Goal: Task Accomplishment & Management: Use online tool/utility

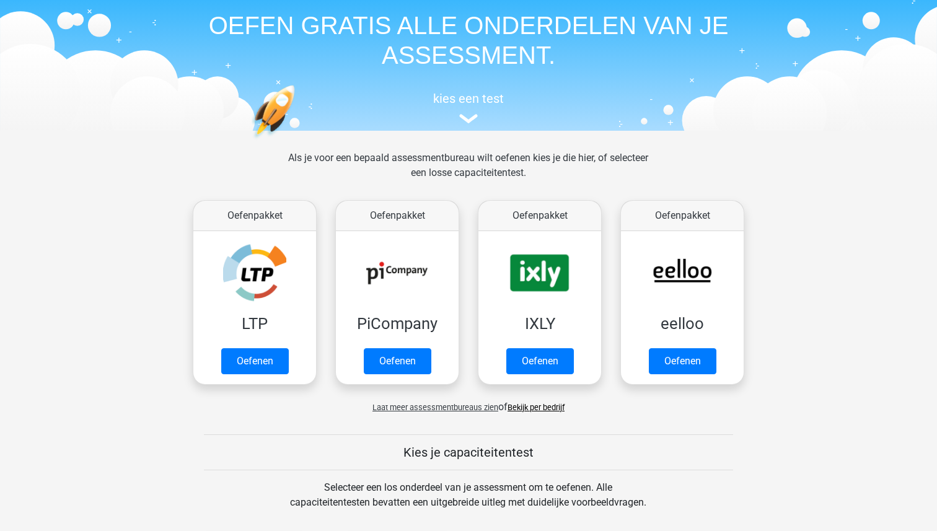
scroll to position [59, 0]
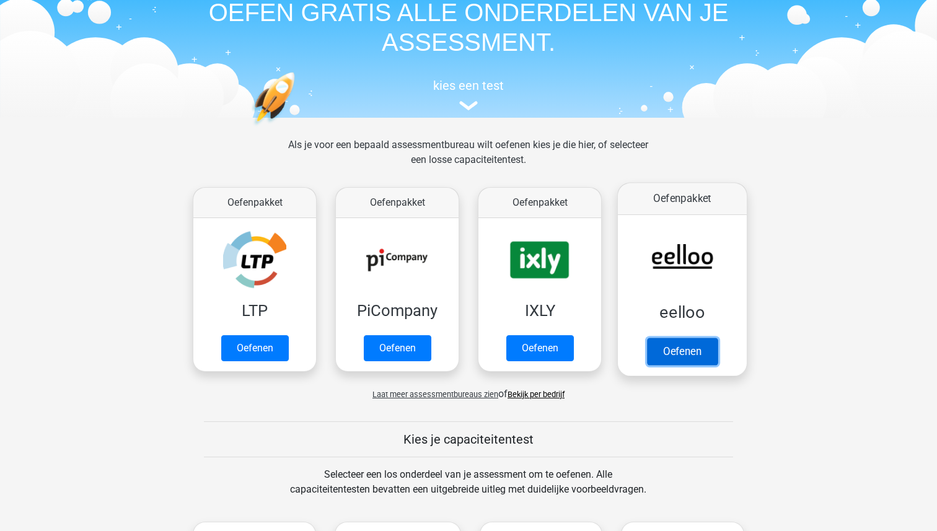
click at [653, 359] on link "Oefenen" at bounding box center [682, 351] width 71 height 27
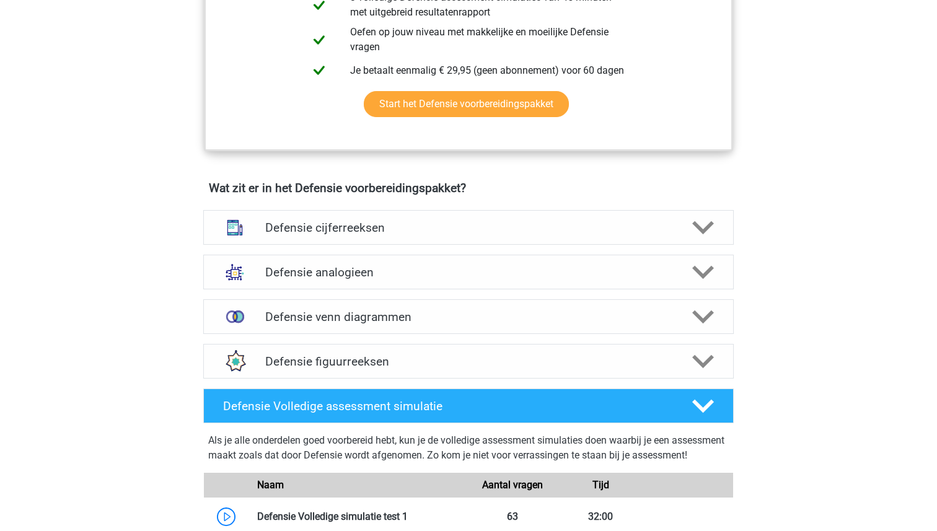
scroll to position [756, 0]
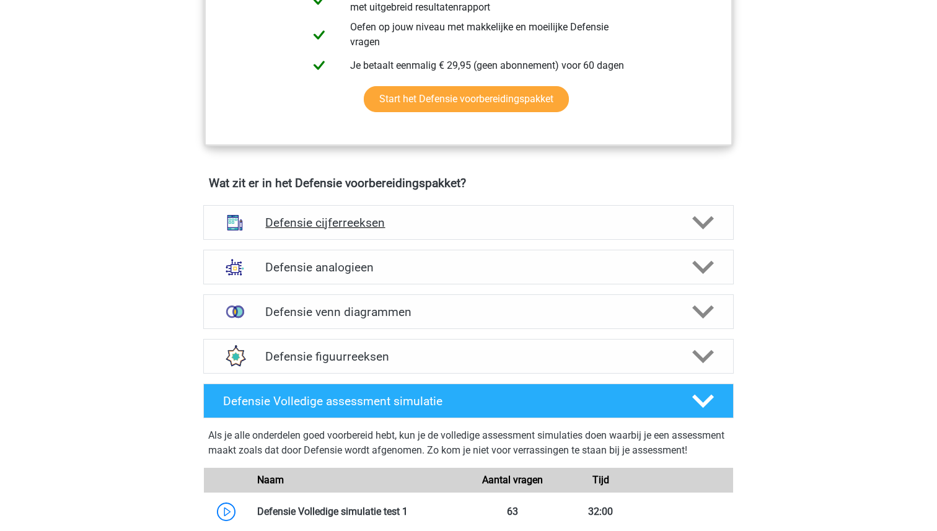
click at [442, 216] on h4 "Defensie cijferreeksen" at bounding box center [468, 223] width 406 height 14
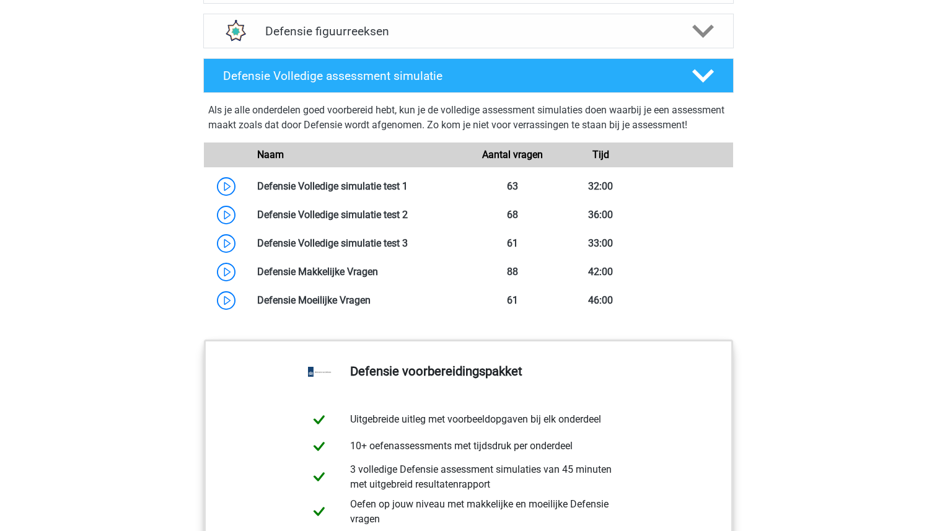
scroll to position [1792, 0]
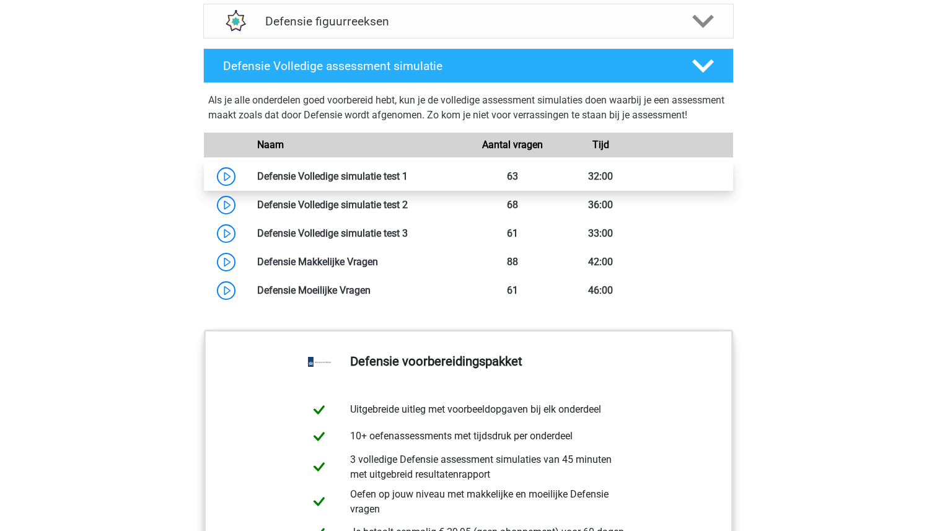
click at [408, 182] on link at bounding box center [408, 176] width 0 height 12
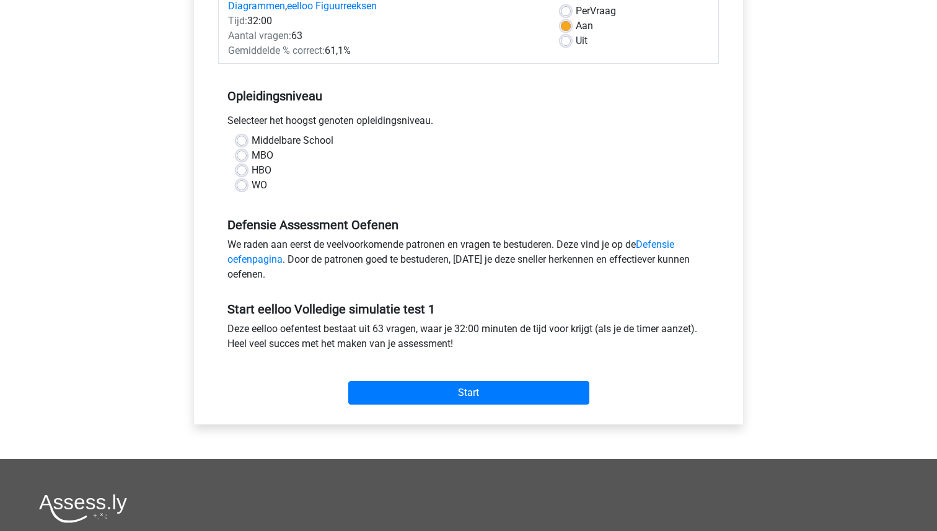
scroll to position [195, 0]
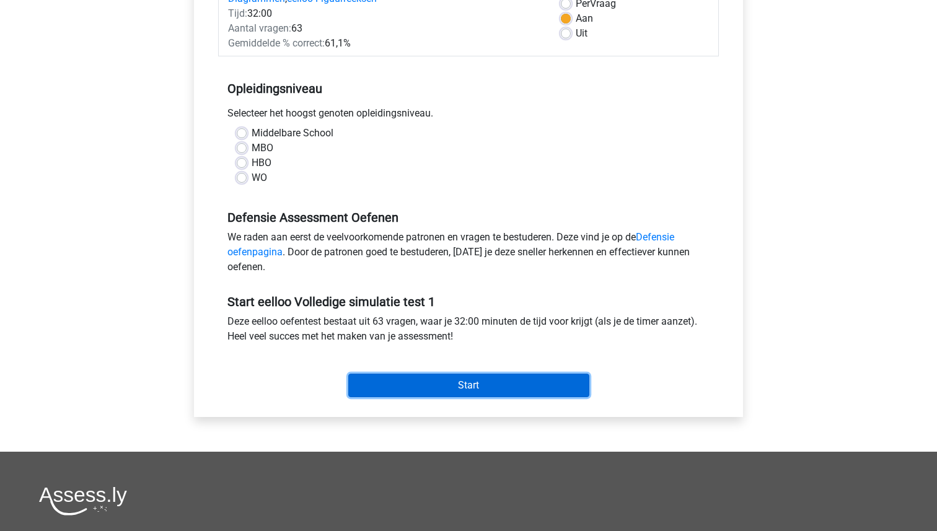
click at [440, 390] on input "Start" at bounding box center [468, 386] width 241 height 24
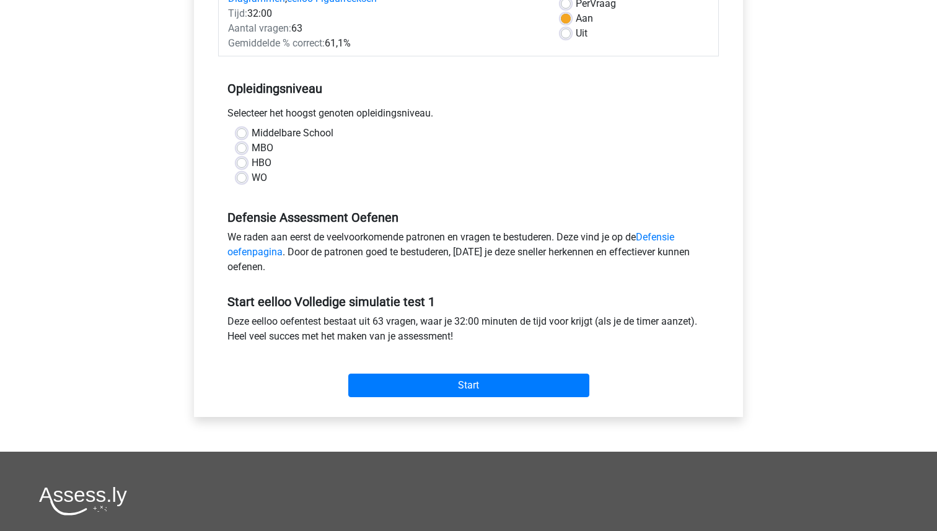
click at [251, 180] on label "WO" at bounding box center [258, 177] width 15 height 15
click at [246, 180] on input "WO" at bounding box center [242, 176] width 10 height 12
radio input "true"
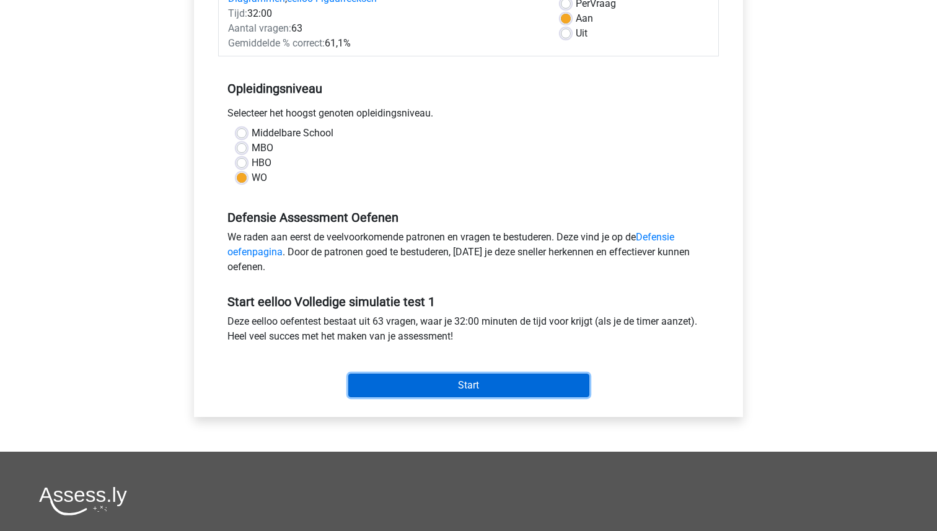
click at [460, 375] on input "Start" at bounding box center [468, 386] width 241 height 24
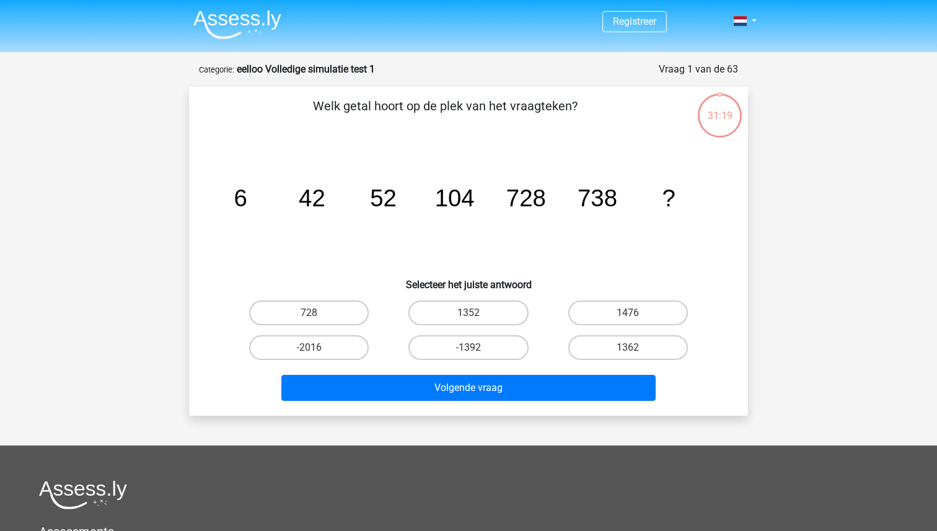
click at [637, 287] on h6 "Selecteer het juiste antwoord" at bounding box center [468, 280] width 519 height 22
click at [632, 313] on input "1476" at bounding box center [631, 317] width 8 height 8
radio input "true"
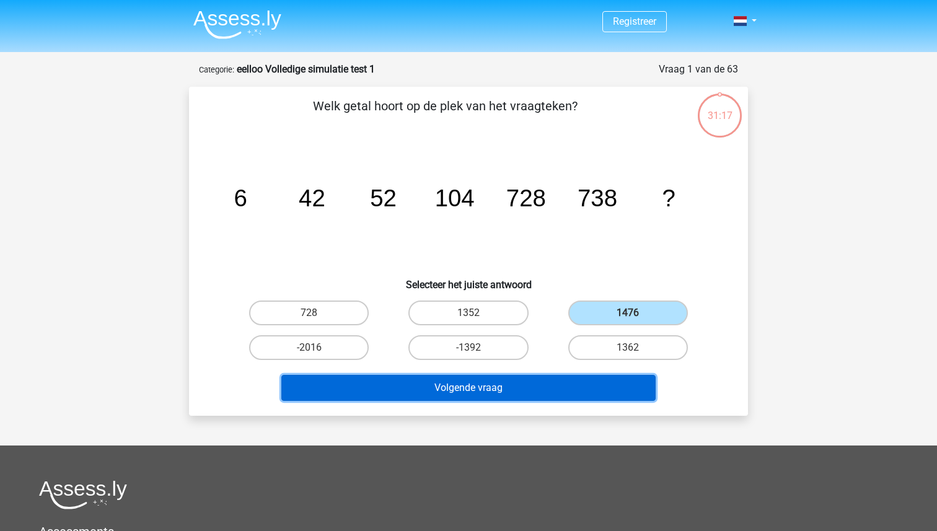
click at [536, 389] on button "Volgende vraag" at bounding box center [468, 388] width 375 height 26
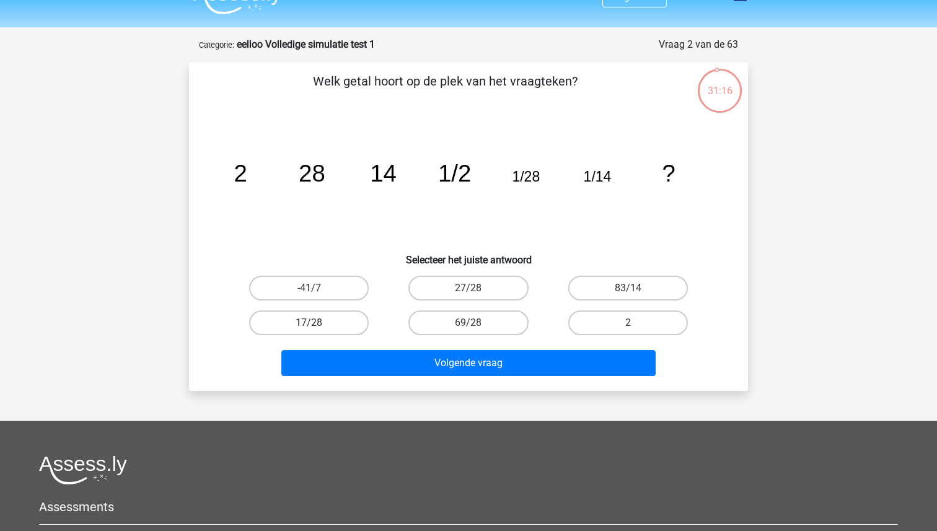
scroll to position [20, 0]
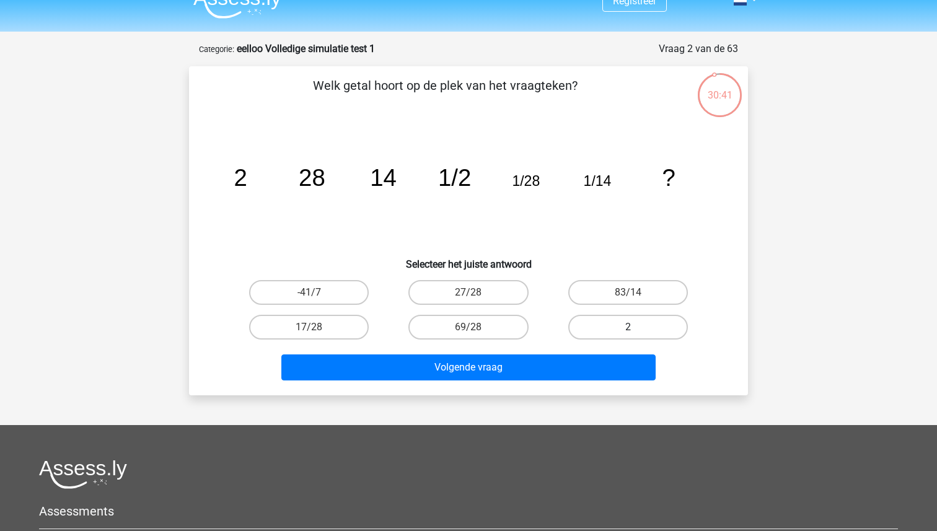
click at [596, 326] on label "2" at bounding box center [628, 327] width 120 height 25
click at [627, 327] on input "2" at bounding box center [631, 331] width 8 height 8
radio input "true"
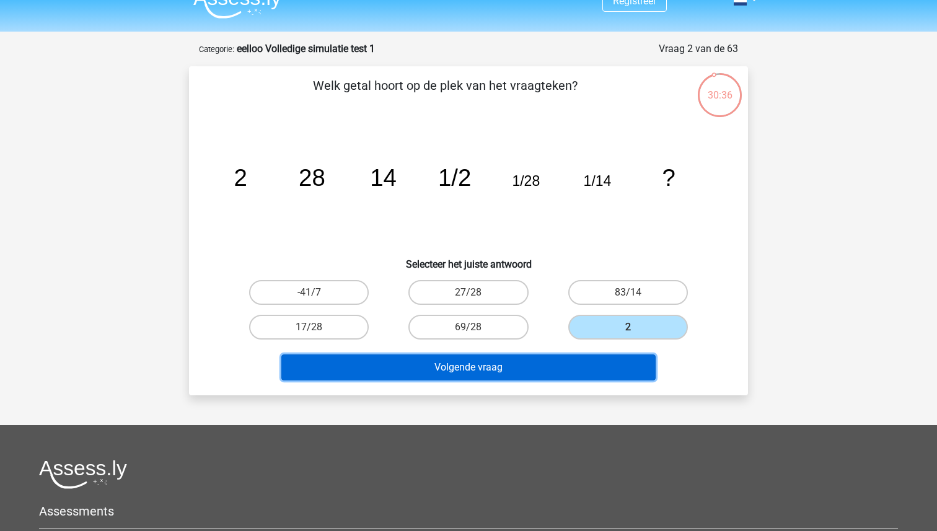
click at [497, 365] on button "Volgende vraag" at bounding box center [468, 367] width 375 height 26
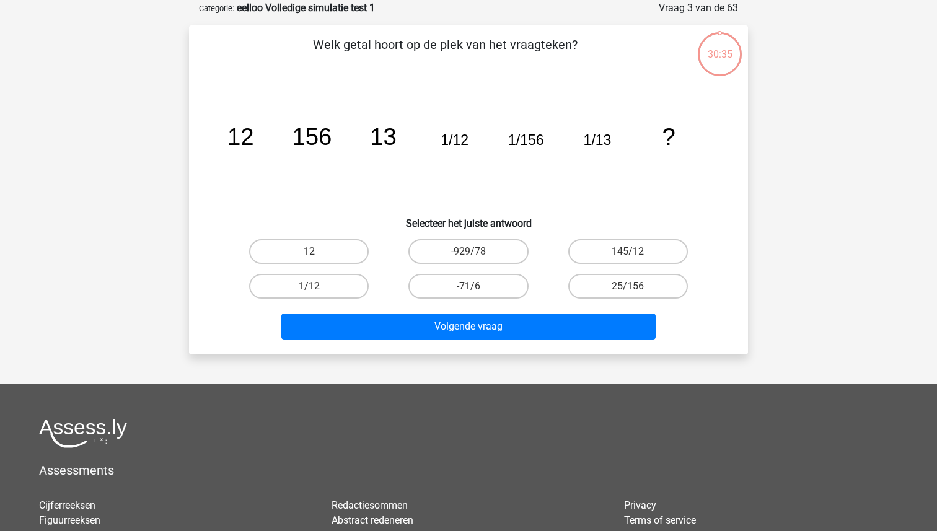
scroll to position [62, 0]
click at [307, 243] on label "12" at bounding box center [309, 250] width 120 height 25
click at [309, 251] on input "12" at bounding box center [313, 255] width 8 height 8
radio input "true"
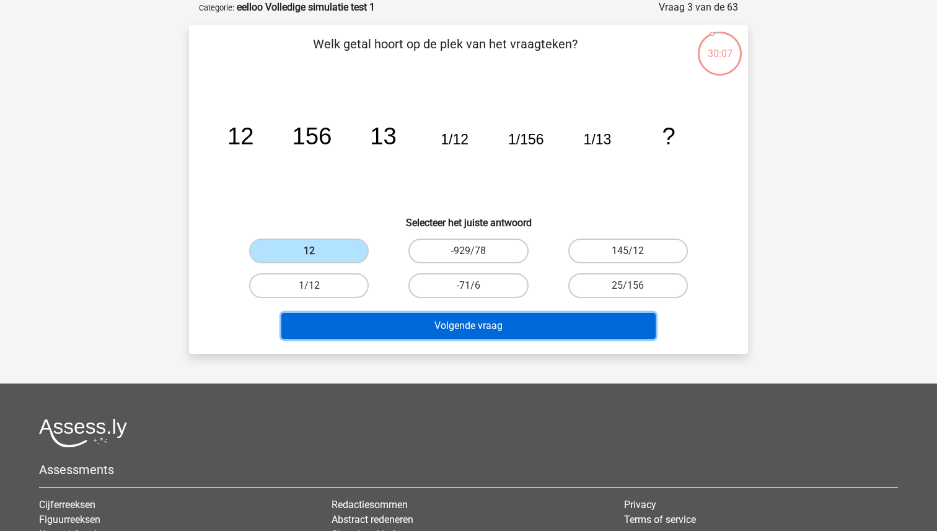
click at [442, 328] on button "Volgende vraag" at bounding box center [468, 326] width 375 height 26
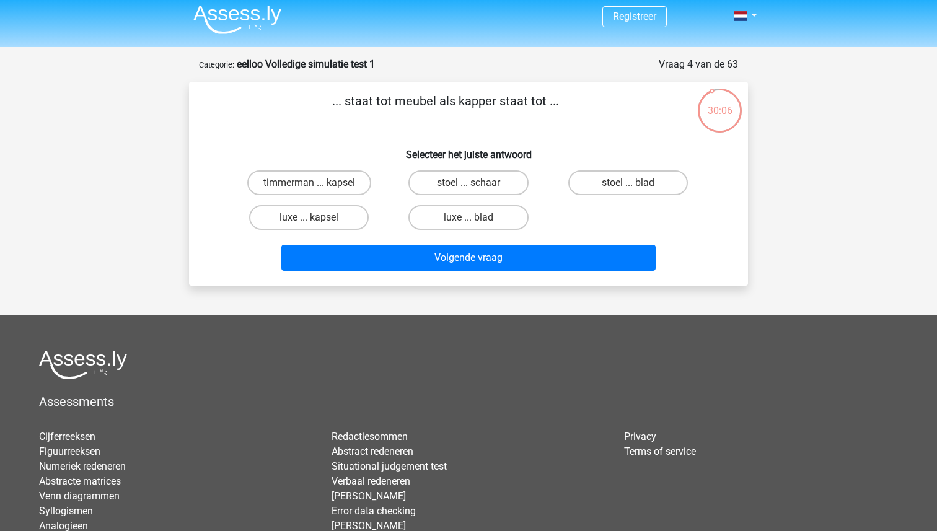
scroll to position [0, 0]
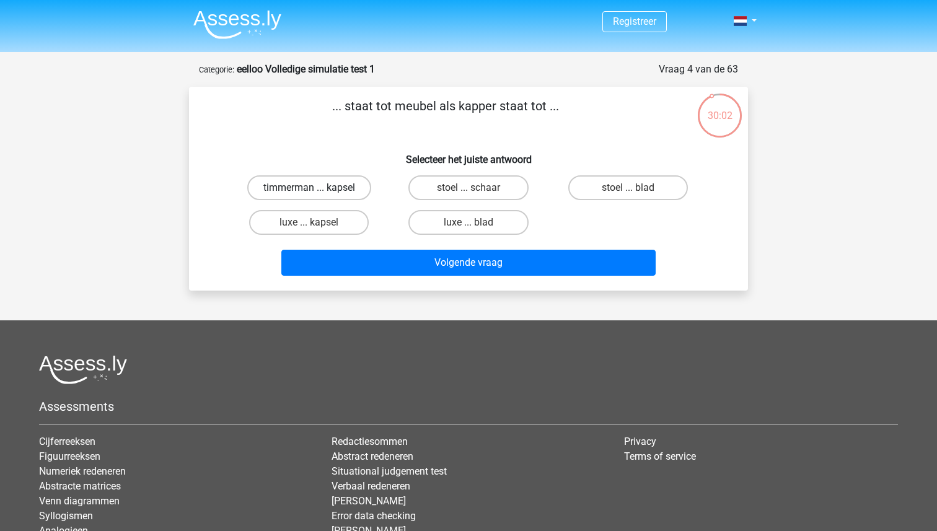
click at [277, 187] on label "timmerman ... kapsel" at bounding box center [309, 187] width 124 height 25
click at [309, 188] on input "timmerman ... kapsel" at bounding box center [313, 192] width 8 height 8
radio input "true"
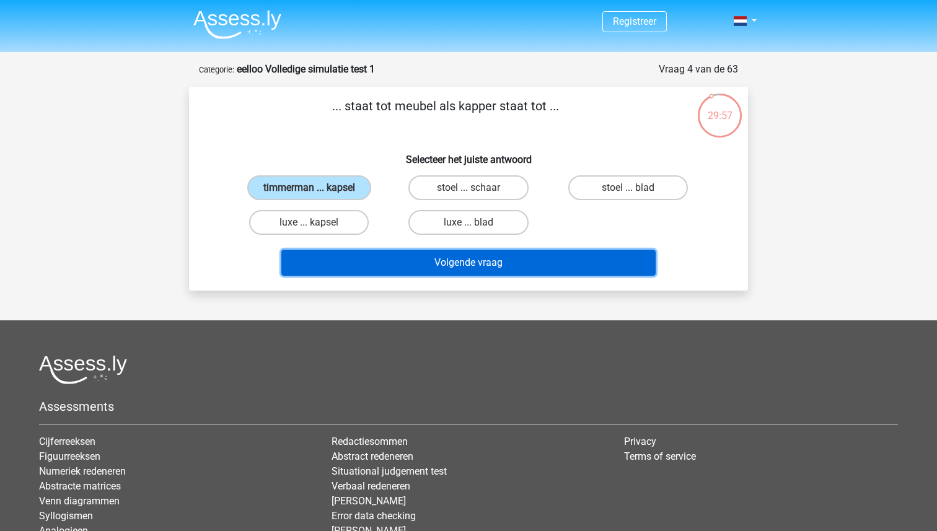
click at [389, 255] on button "Volgende vraag" at bounding box center [468, 263] width 375 height 26
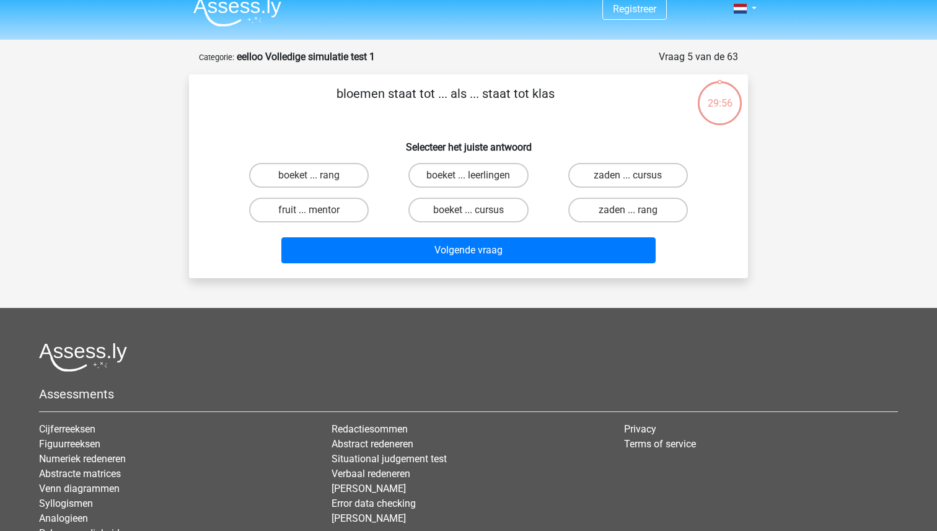
scroll to position [5, 0]
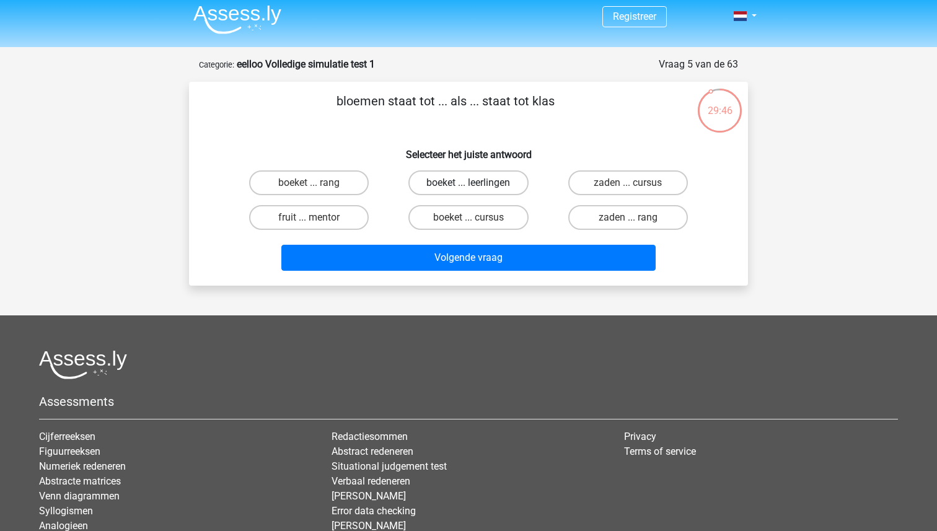
click at [466, 181] on label "boeket ... leerlingen" at bounding box center [468, 182] width 120 height 25
click at [468, 183] on input "boeket ... leerlingen" at bounding box center [472, 187] width 8 height 8
radio input "true"
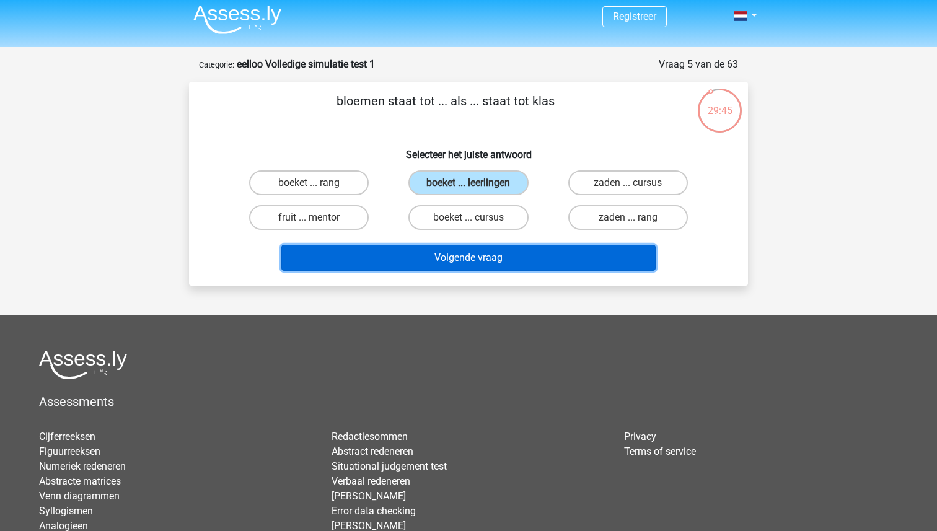
click at [463, 269] on button "Volgende vraag" at bounding box center [468, 258] width 375 height 26
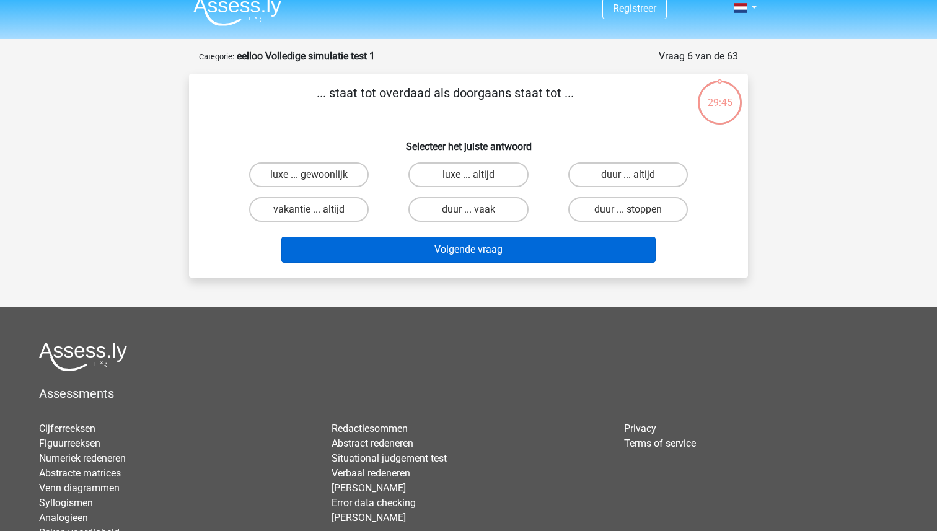
scroll to position [0, 0]
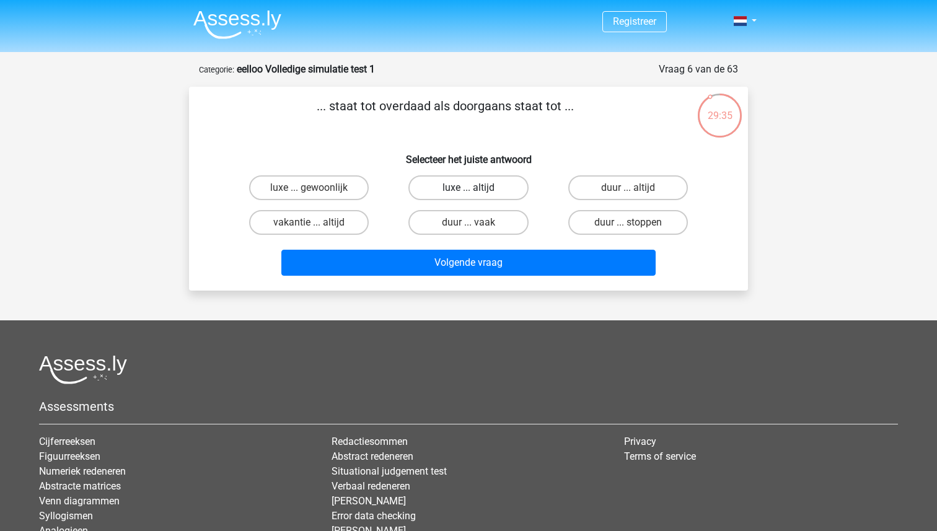
click at [476, 180] on label "luxe ... altijd" at bounding box center [468, 187] width 120 height 25
click at [476, 188] on input "luxe ... altijd" at bounding box center [472, 192] width 8 height 8
radio input "true"
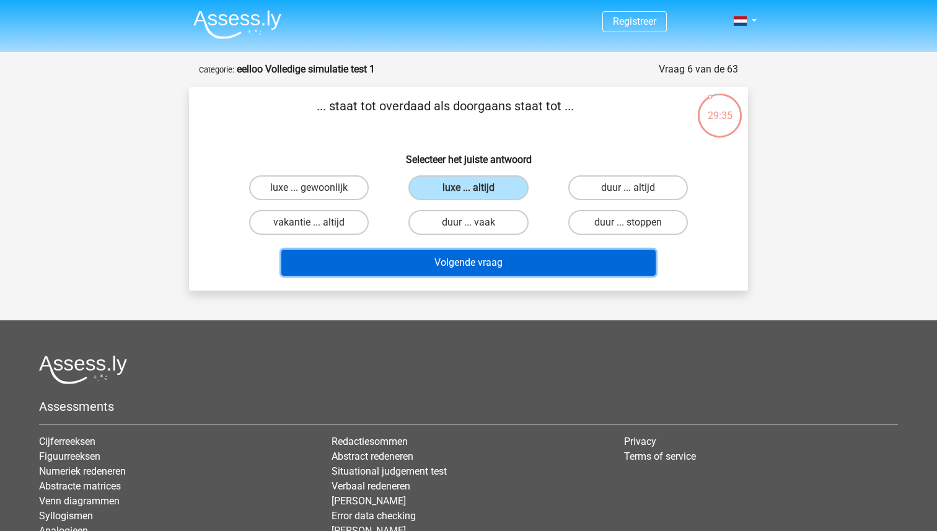
click at [510, 267] on button "Volgende vraag" at bounding box center [468, 263] width 375 height 26
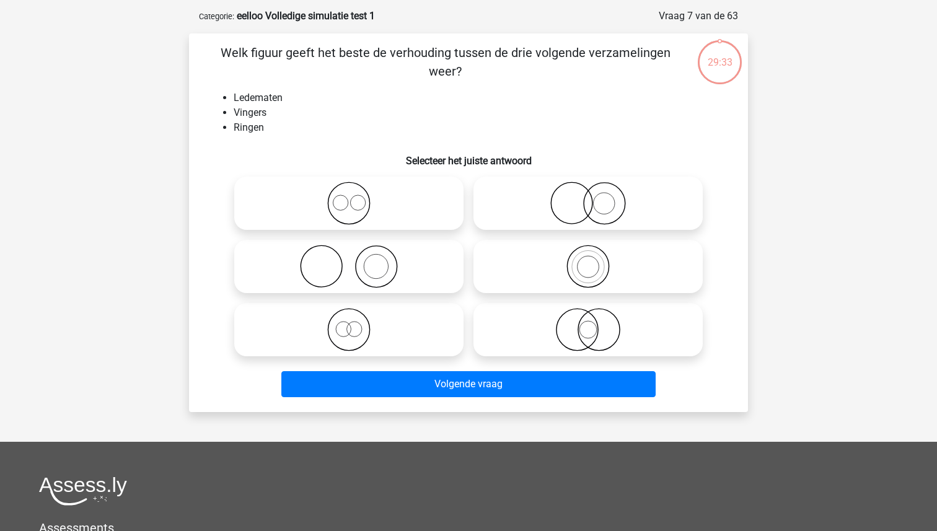
scroll to position [62, 0]
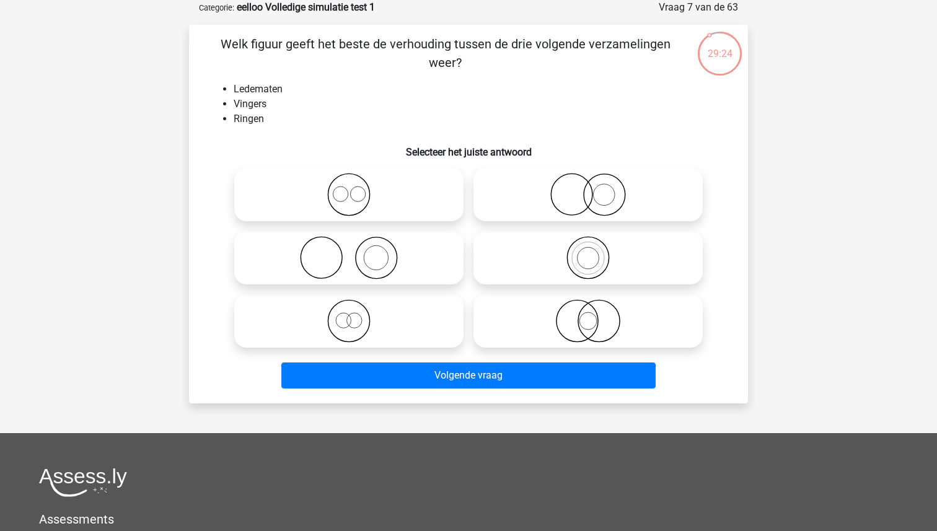
click at [360, 267] on icon at bounding box center [348, 257] width 219 height 43
click at [357, 251] on input "radio" at bounding box center [353, 247] width 8 height 8
radio input "true"
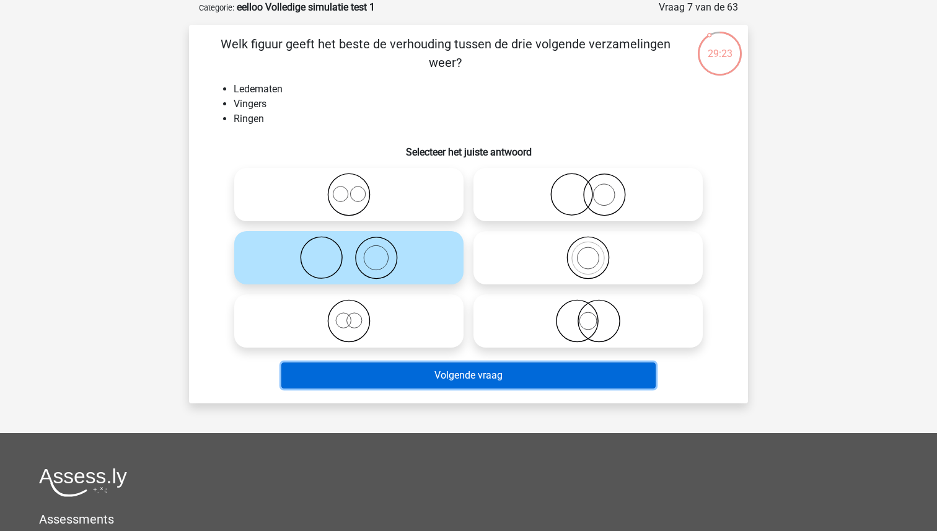
click at [417, 385] on button "Volgende vraag" at bounding box center [468, 375] width 375 height 26
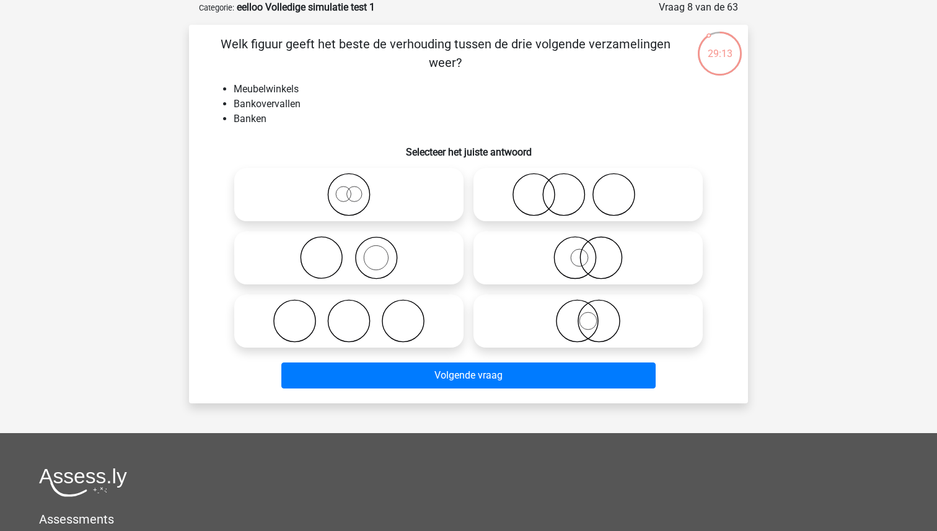
click at [403, 310] on icon at bounding box center [348, 320] width 219 height 43
click at [357, 310] on input "radio" at bounding box center [353, 311] width 8 height 8
radio input "true"
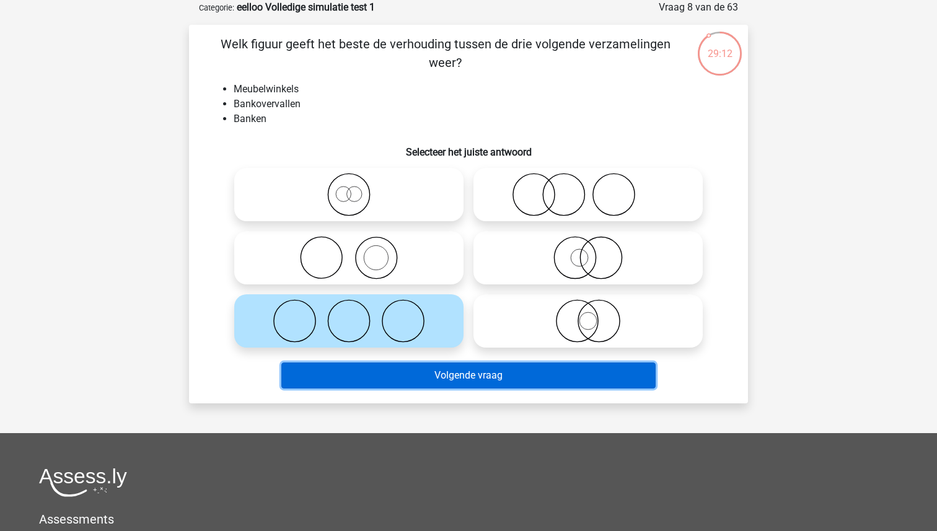
click at [450, 381] on button "Volgende vraag" at bounding box center [468, 375] width 375 height 26
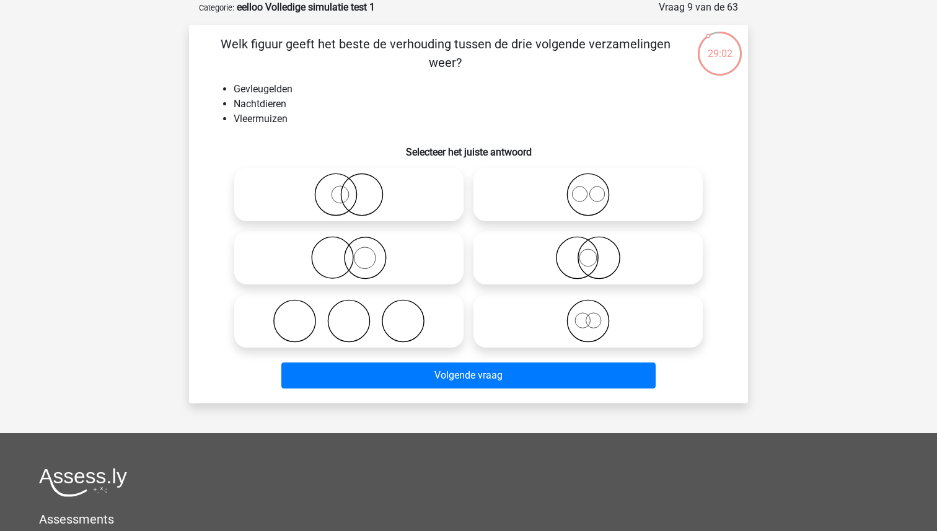
click at [554, 255] on icon at bounding box center [587, 257] width 219 height 43
click at [588, 251] on input "radio" at bounding box center [592, 247] width 8 height 8
radio input "true"
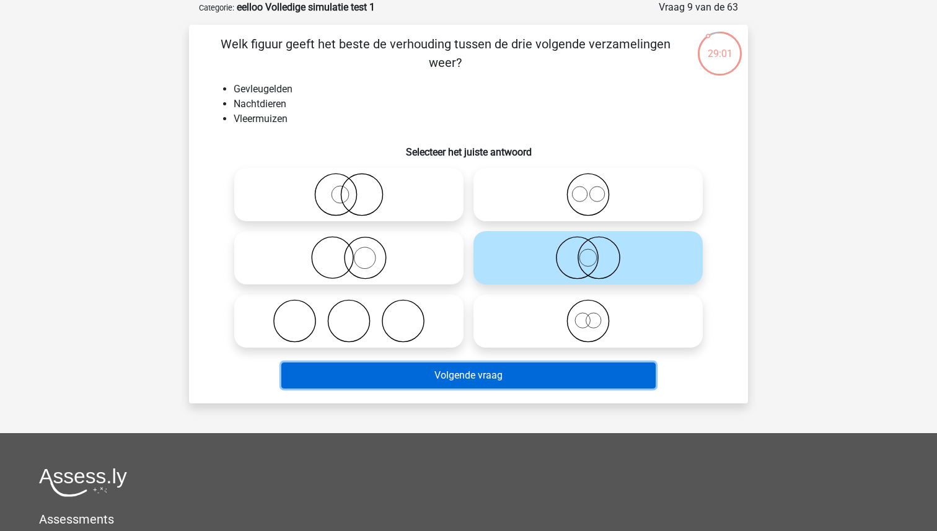
click at [568, 378] on button "Volgende vraag" at bounding box center [468, 375] width 375 height 26
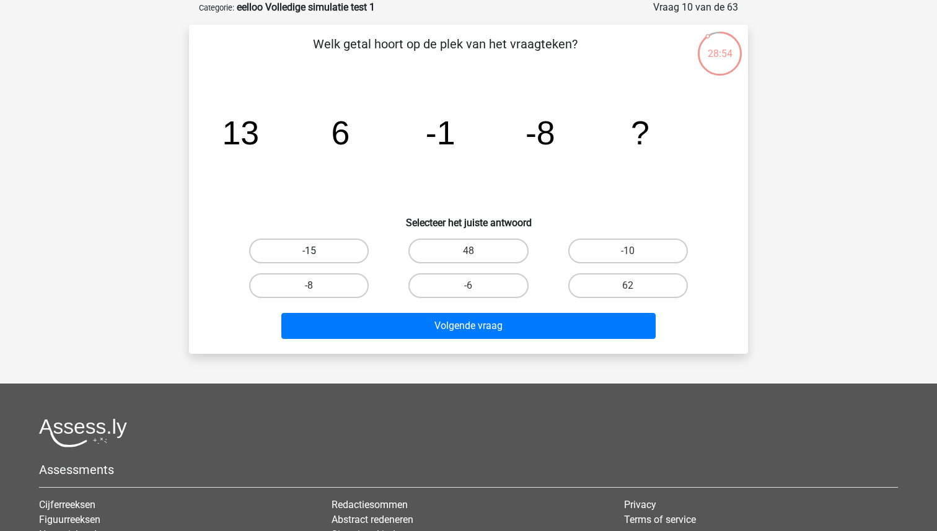
click at [362, 247] on label "-15" at bounding box center [309, 250] width 120 height 25
click at [317, 251] on input "-15" at bounding box center [313, 255] width 8 height 8
radio input "true"
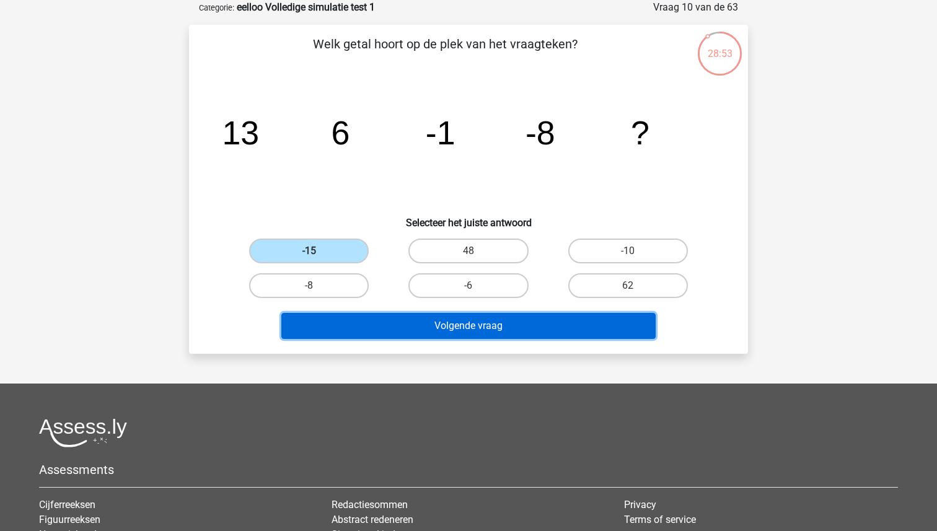
click at [412, 323] on button "Volgende vraag" at bounding box center [468, 326] width 375 height 26
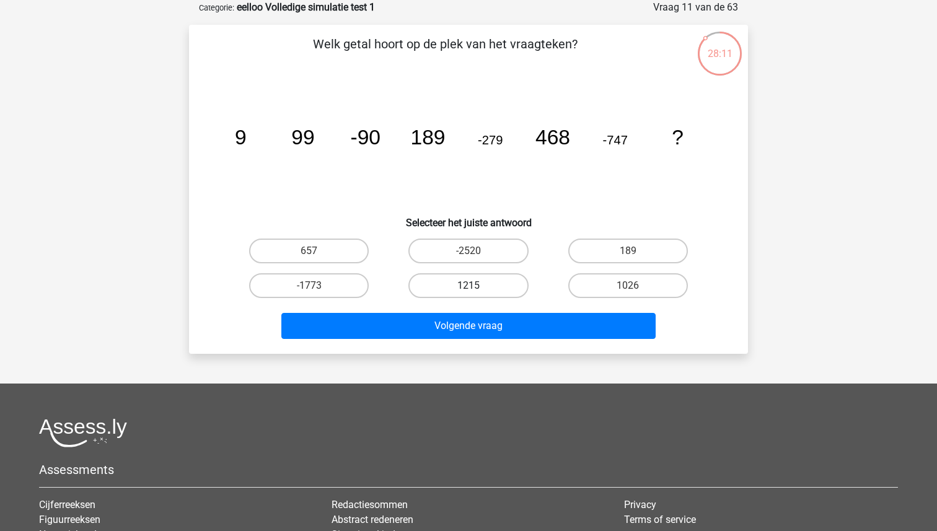
click at [501, 282] on label "1215" at bounding box center [468, 285] width 120 height 25
click at [476, 286] on input "1215" at bounding box center [472, 290] width 8 height 8
radio input "true"
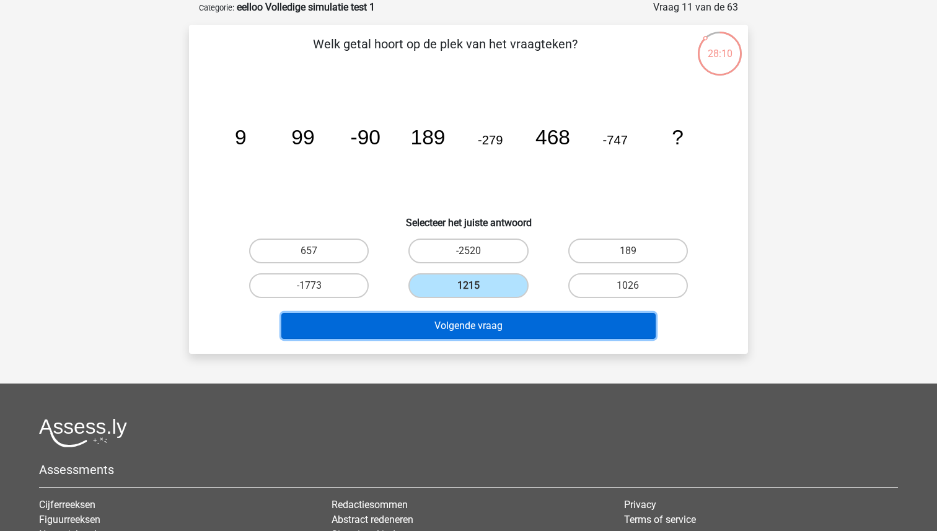
click at [515, 322] on button "Volgende vraag" at bounding box center [468, 326] width 375 height 26
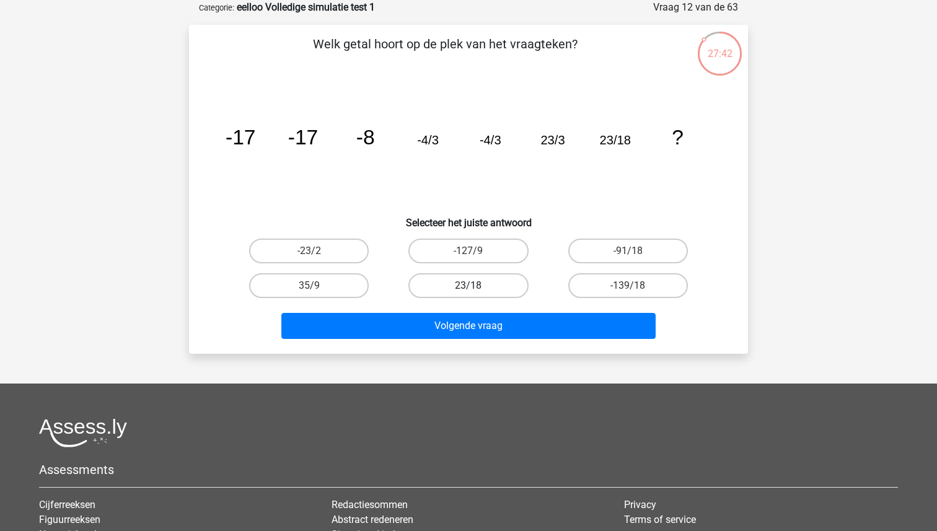
click at [500, 287] on label "23/18" at bounding box center [468, 285] width 120 height 25
click at [476, 287] on input "23/18" at bounding box center [472, 290] width 8 height 8
radio input "true"
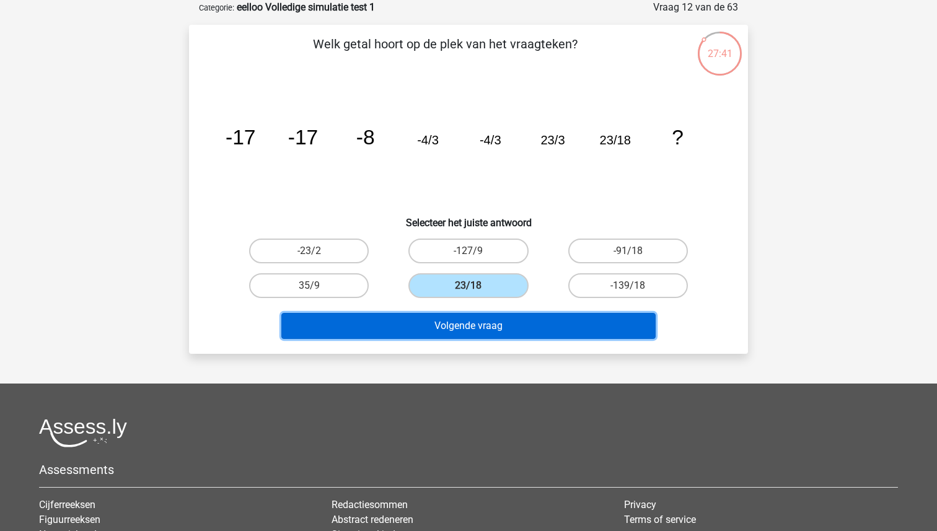
click at [502, 315] on button "Volgende vraag" at bounding box center [468, 326] width 375 height 26
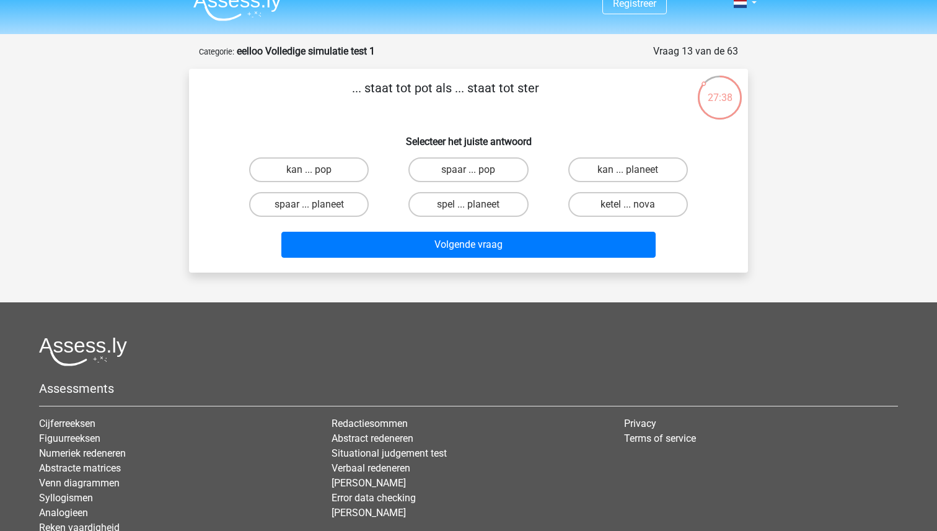
scroll to position [0, 0]
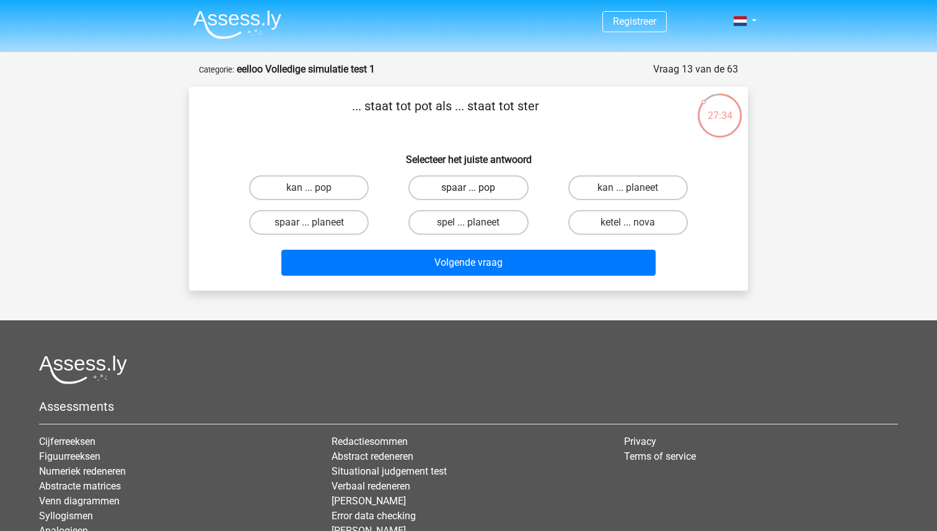
click at [444, 192] on label "spaar ... pop" at bounding box center [468, 187] width 120 height 25
click at [468, 192] on input "spaar ... pop" at bounding box center [472, 192] width 8 height 8
radio input "true"
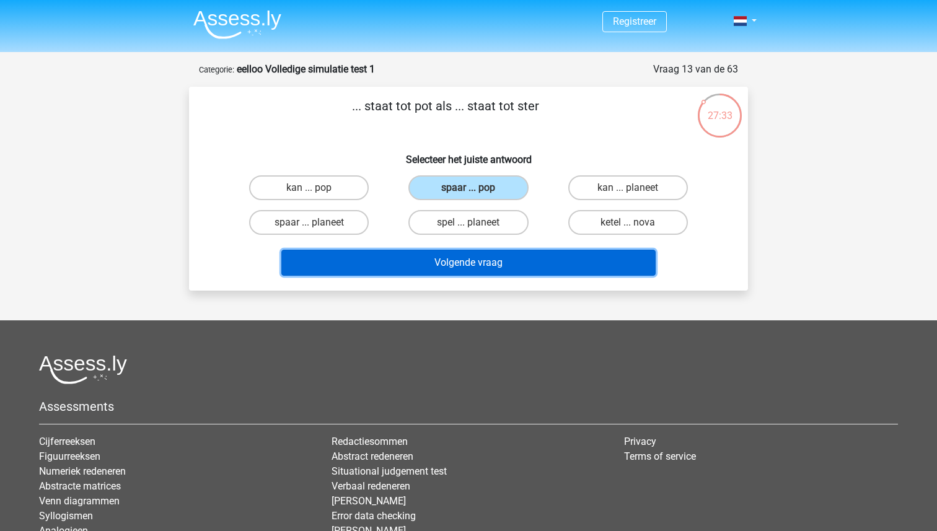
click at [458, 263] on button "Volgende vraag" at bounding box center [468, 263] width 375 height 26
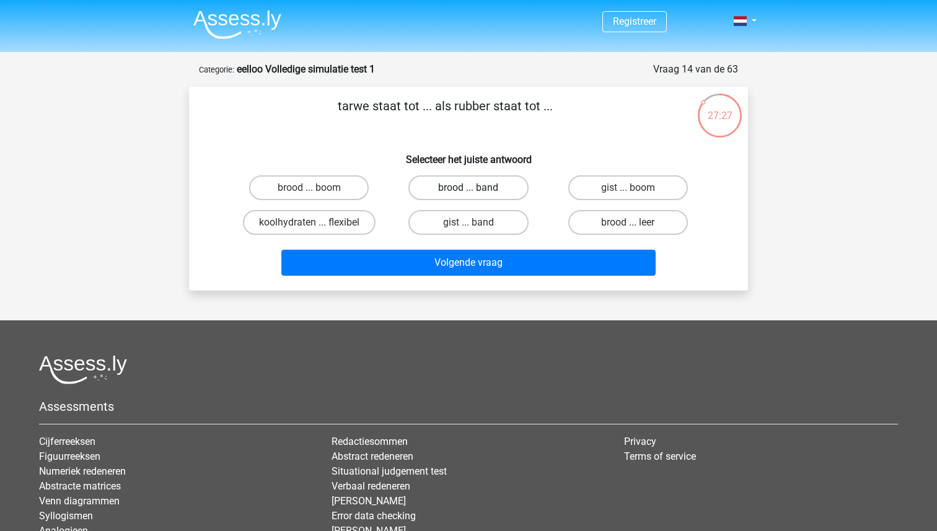
click at [445, 190] on label "brood ... band" at bounding box center [468, 187] width 120 height 25
click at [468, 190] on input "brood ... band" at bounding box center [472, 192] width 8 height 8
radio input "true"
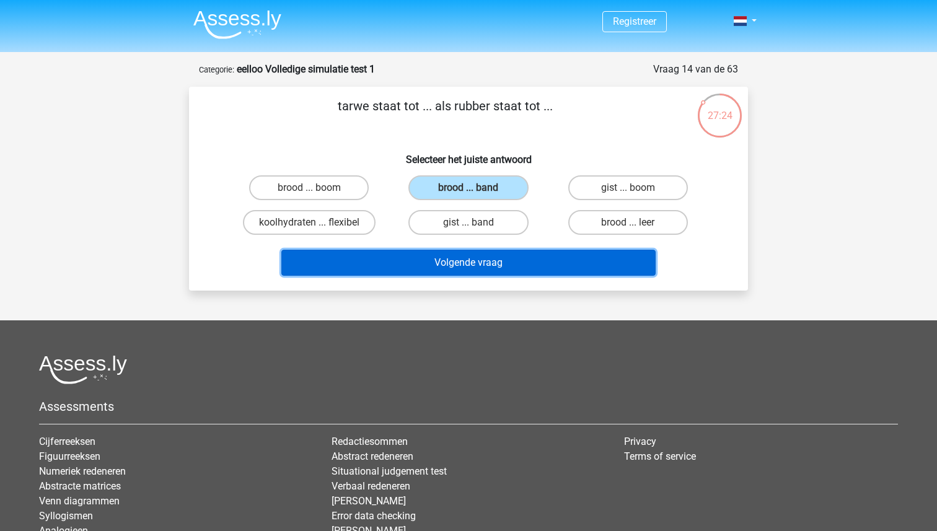
click at [478, 264] on button "Volgende vraag" at bounding box center [468, 263] width 375 height 26
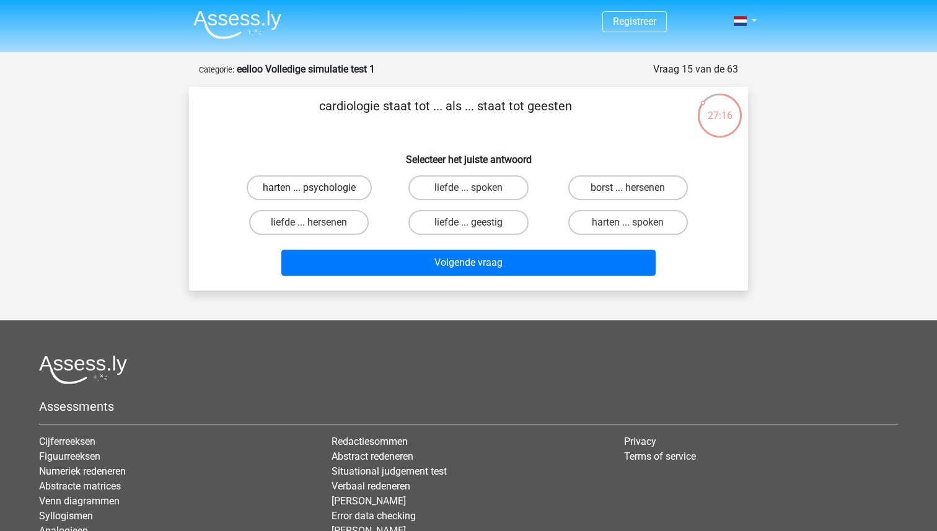
click at [342, 186] on label "harten ... psychologie" at bounding box center [309, 187] width 125 height 25
click at [317, 188] on input "harten ... psychologie" at bounding box center [313, 192] width 8 height 8
radio input "true"
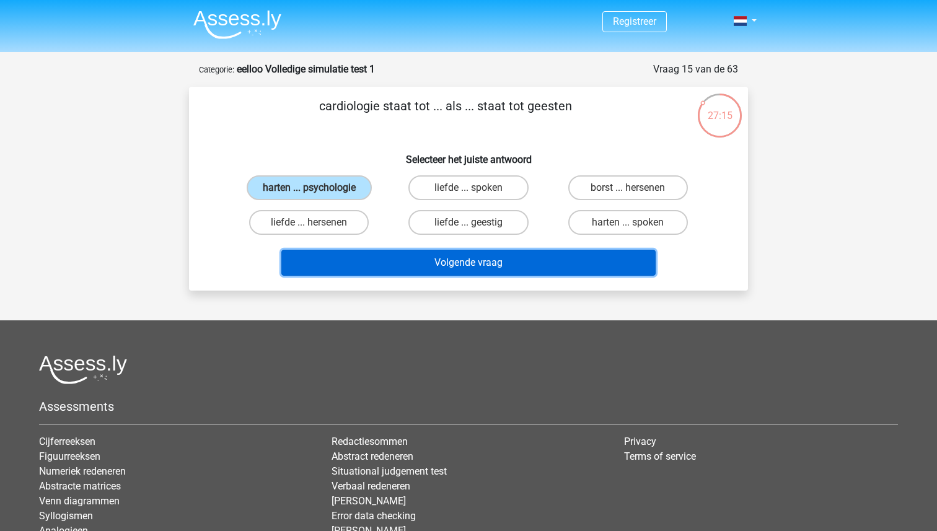
click at [427, 262] on button "Volgende vraag" at bounding box center [468, 263] width 375 height 26
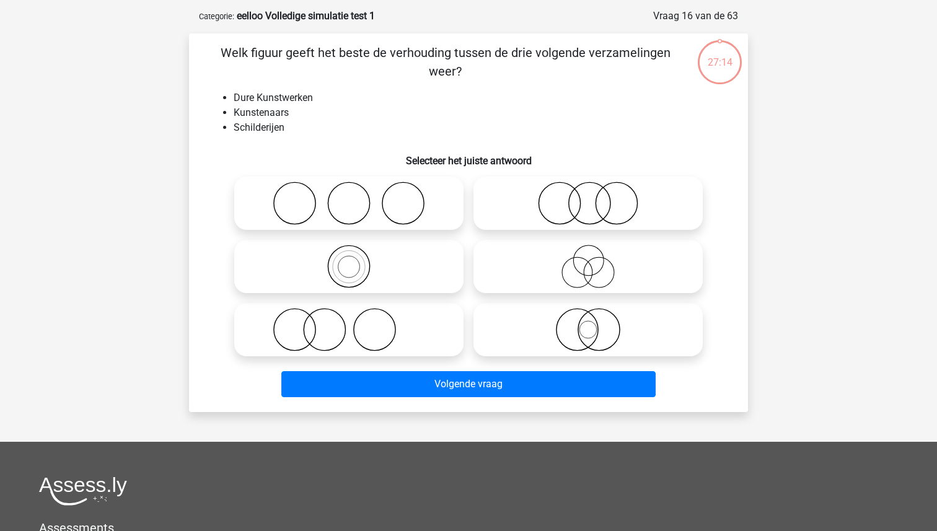
scroll to position [62, 0]
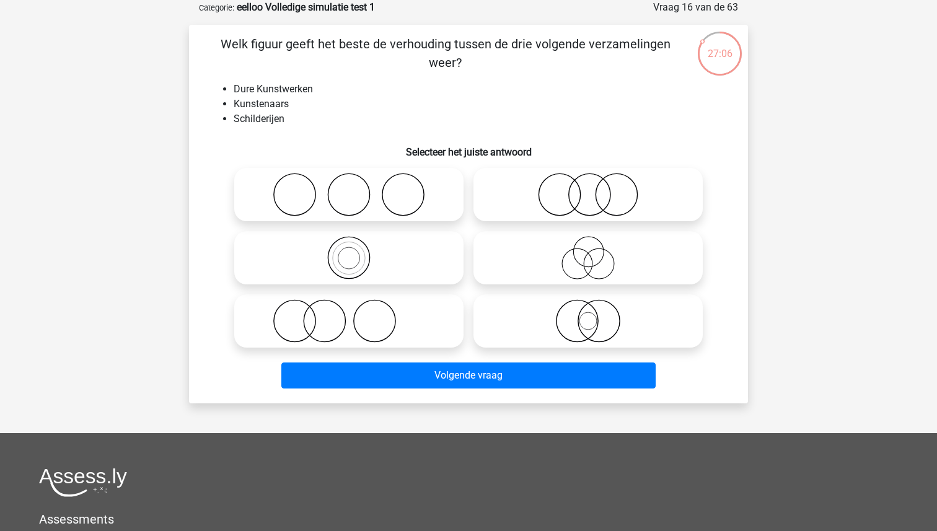
click at [337, 318] on icon at bounding box center [348, 320] width 219 height 43
click at [349, 315] on input "radio" at bounding box center [353, 311] width 8 height 8
radio input "true"
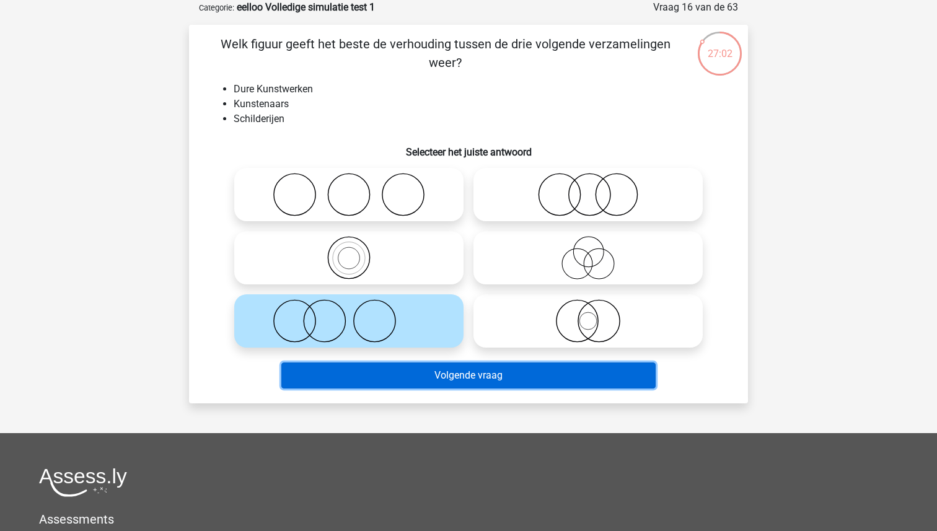
click at [437, 383] on button "Volgende vraag" at bounding box center [468, 375] width 375 height 26
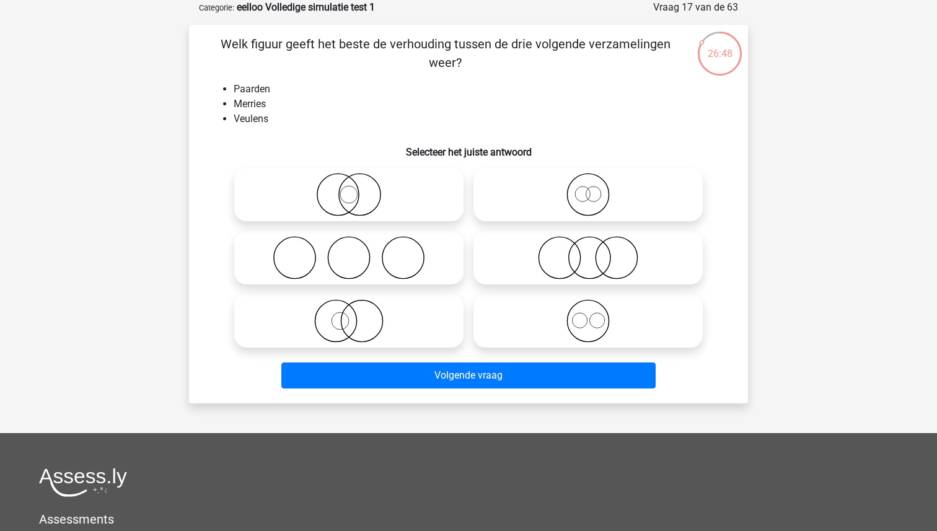
click at [581, 194] on icon at bounding box center [587, 194] width 219 height 43
click at [588, 188] on input "radio" at bounding box center [592, 184] width 8 height 8
radio input "true"
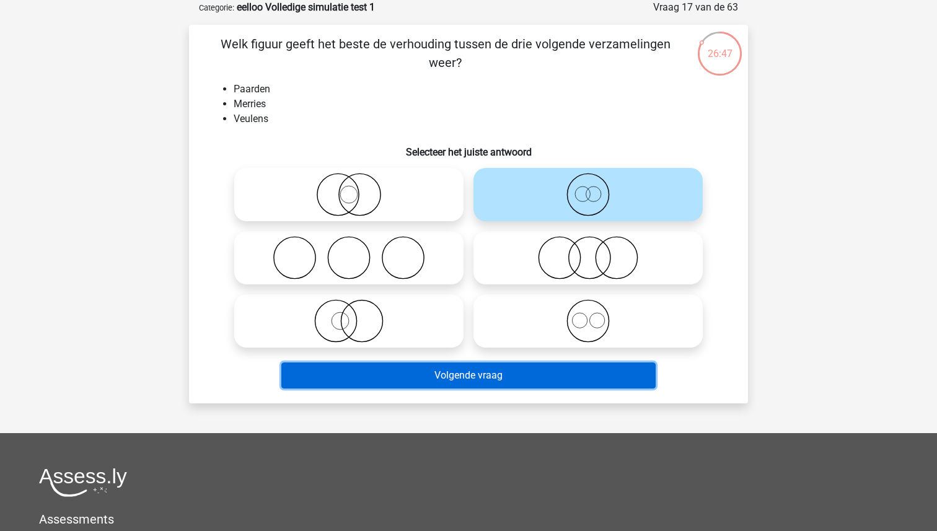
click at [524, 370] on button "Volgende vraag" at bounding box center [468, 375] width 375 height 26
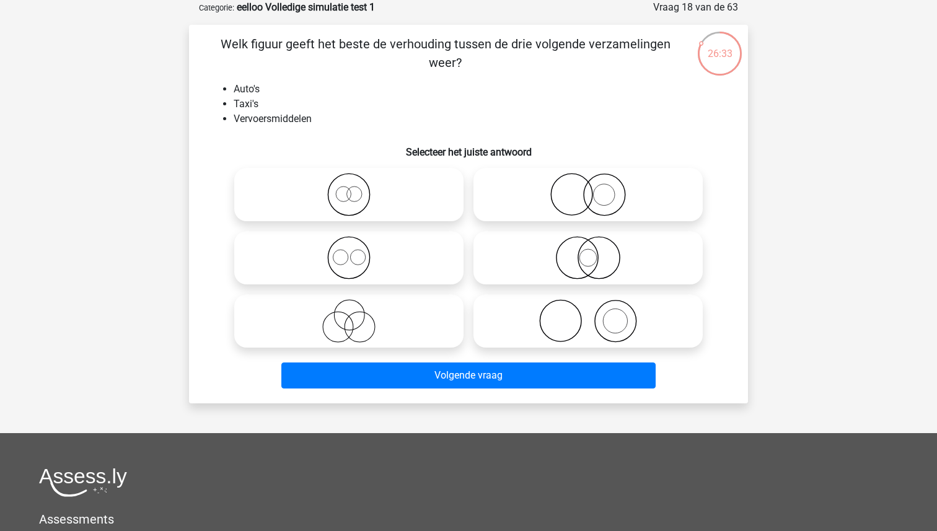
click at [292, 183] on icon at bounding box center [348, 194] width 219 height 43
click at [349, 183] on input "radio" at bounding box center [353, 184] width 8 height 8
radio input "true"
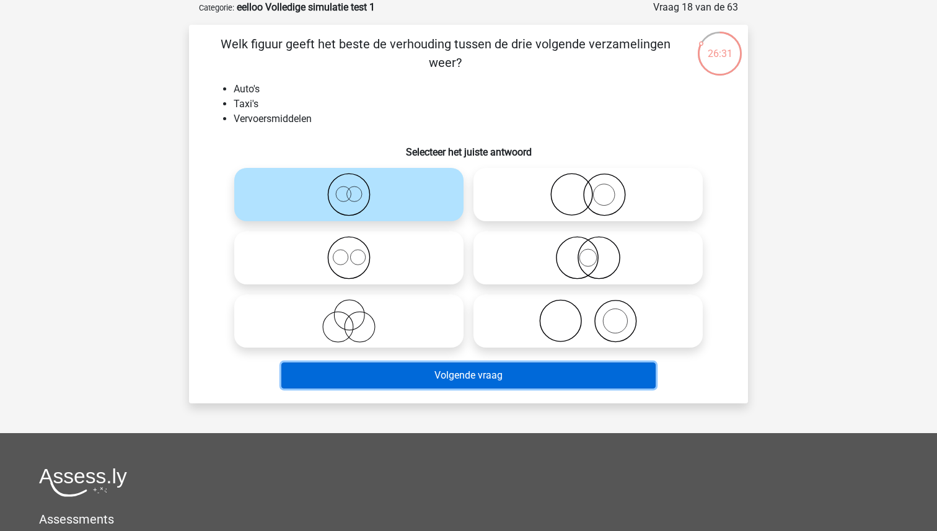
click at [441, 373] on button "Volgende vraag" at bounding box center [468, 375] width 375 height 26
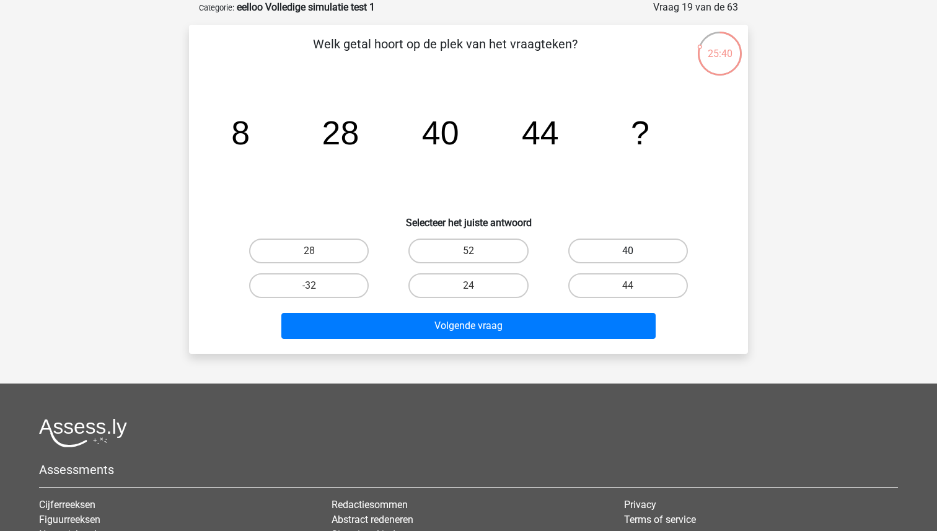
click at [593, 247] on label "40" at bounding box center [628, 250] width 120 height 25
click at [627, 251] on input "40" at bounding box center [631, 255] width 8 height 8
radio input "true"
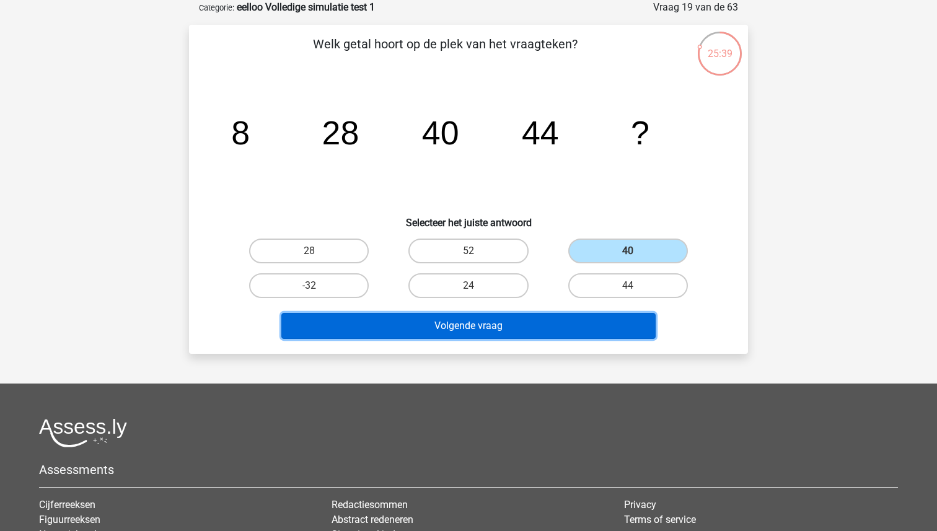
click at [514, 331] on button "Volgende vraag" at bounding box center [468, 326] width 375 height 26
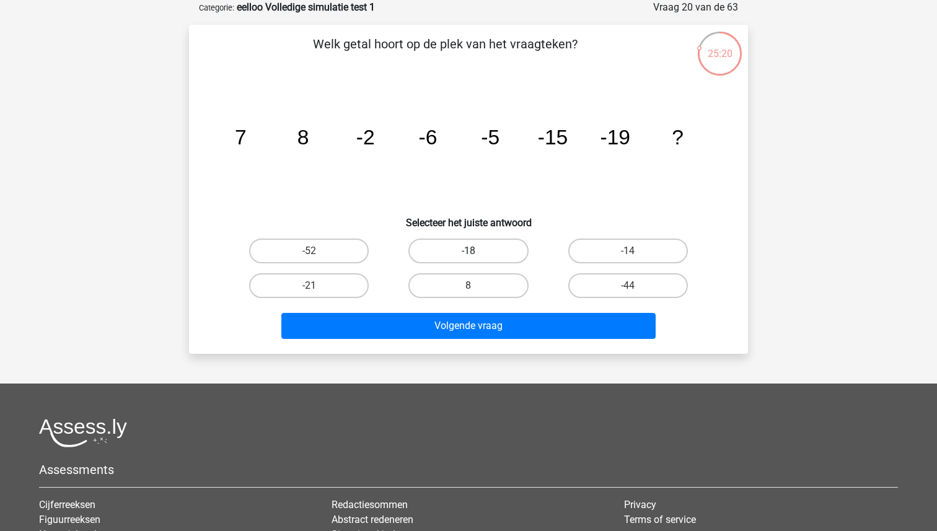
click at [478, 250] on label "-18" at bounding box center [468, 250] width 120 height 25
click at [476, 251] on input "-18" at bounding box center [472, 255] width 8 height 8
radio input "true"
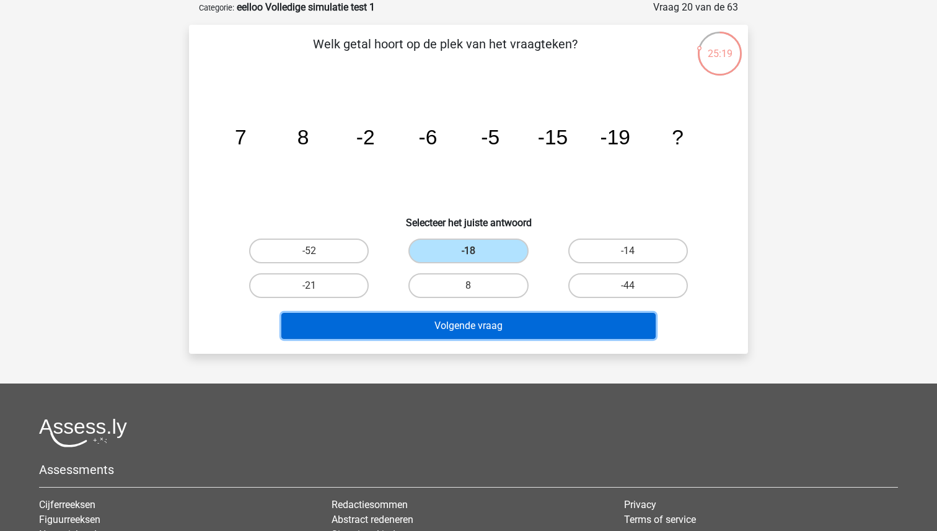
click at [478, 313] on button "Volgende vraag" at bounding box center [468, 326] width 375 height 26
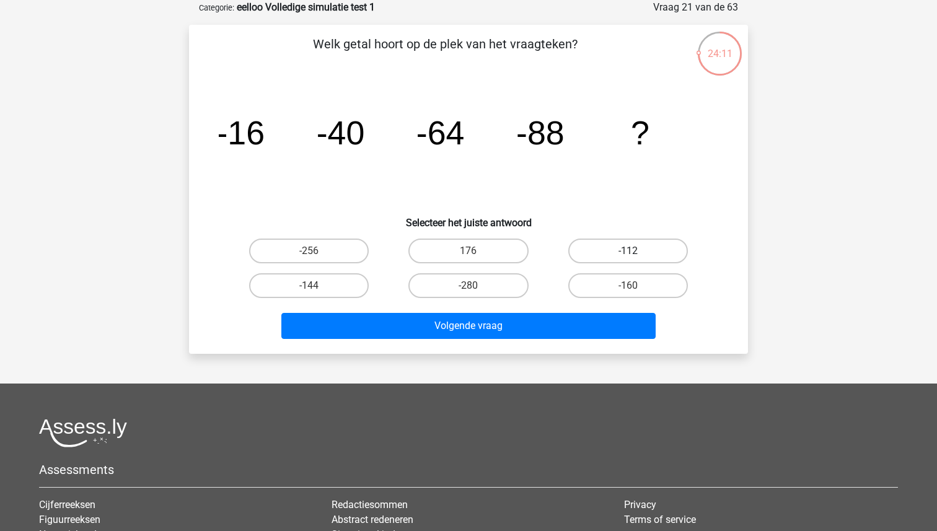
click at [600, 258] on label "-112" at bounding box center [628, 250] width 120 height 25
click at [627, 258] on input "-112" at bounding box center [631, 255] width 8 height 8
radio input "true"
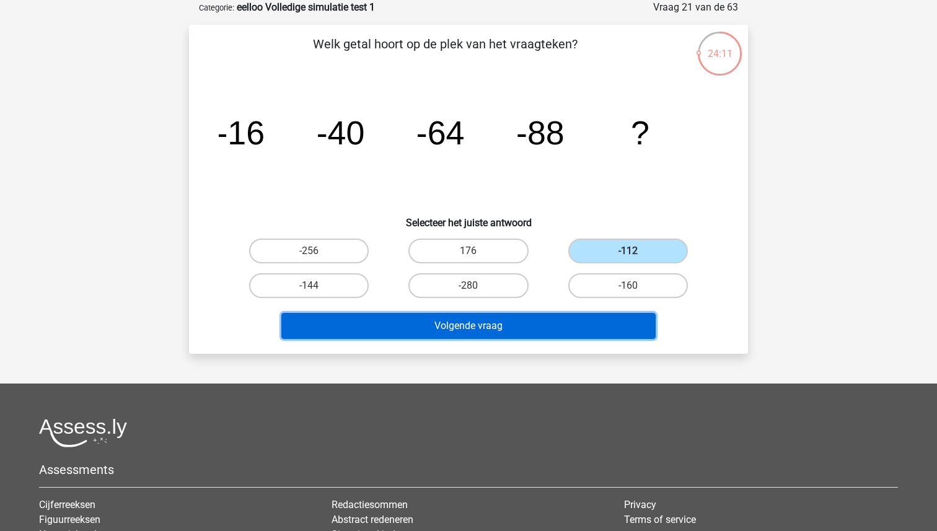
click at [540, 324] on button "Volgende vraag" at bounding box center [468, 326] width 375 height 26
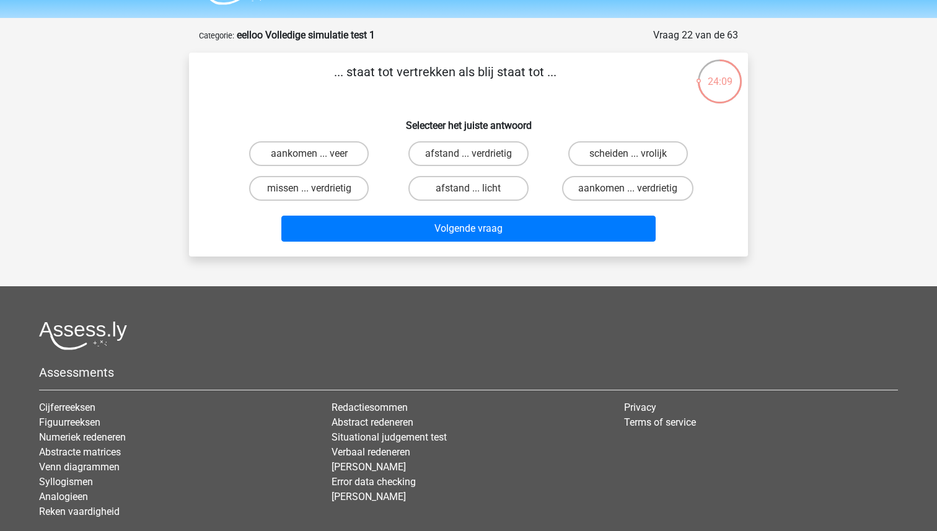
scroll to position [33, 0]
click at [616, 191] on label "aankomen ... verdrietig" at bounding box center [627, 189] width 131 height 25
click at [627, 191] on input "aankomen ... verdrietig" at bounding box center [631, 193] width 8 height 8
radio input "true"
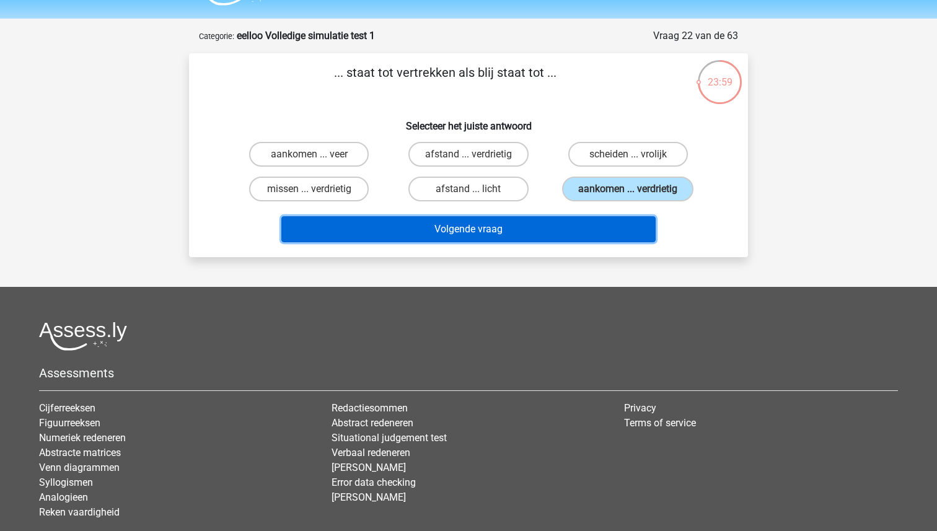
click at [558, 227] on button "Volgende vraag" at bounding box center [468, 229] width 375 height 26
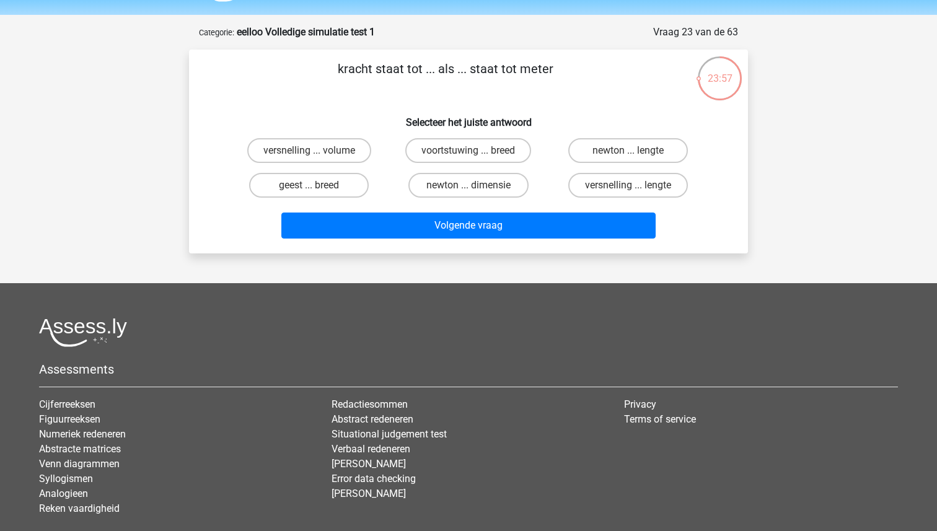
scroll to position [33, 0]
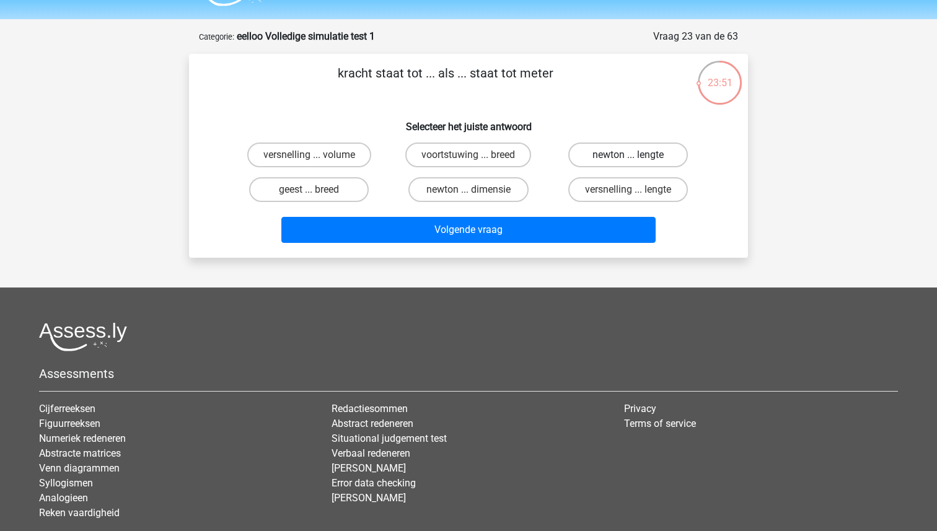
click at [602, 152] on label "newton ... lengte" at bounding box center [628, 154] width 120 height 25
click at [627, 155] on input "newton ... lengte" at bounding box center [631, 159] width 8 height 8
radio input "true"
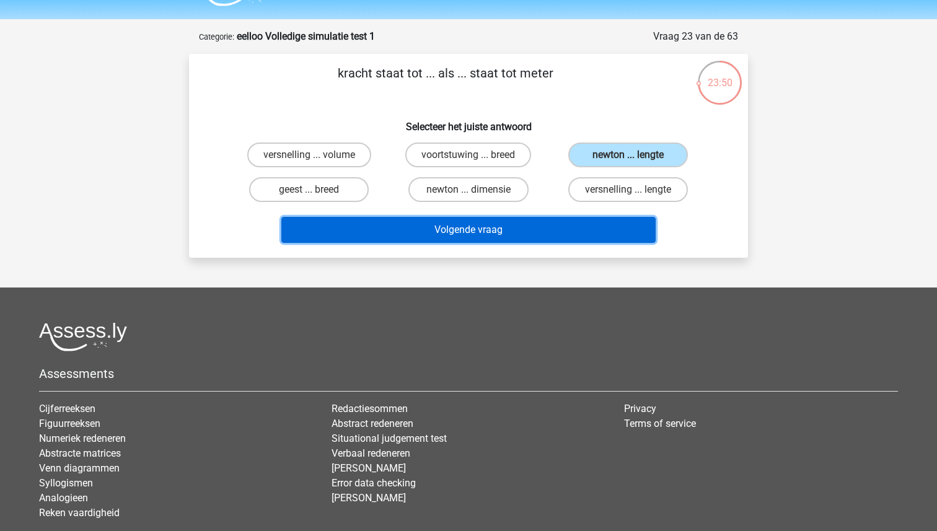
click at [527, 237] on button "Volgende vraag" at bounding box center [468, 230] width 375 height 26
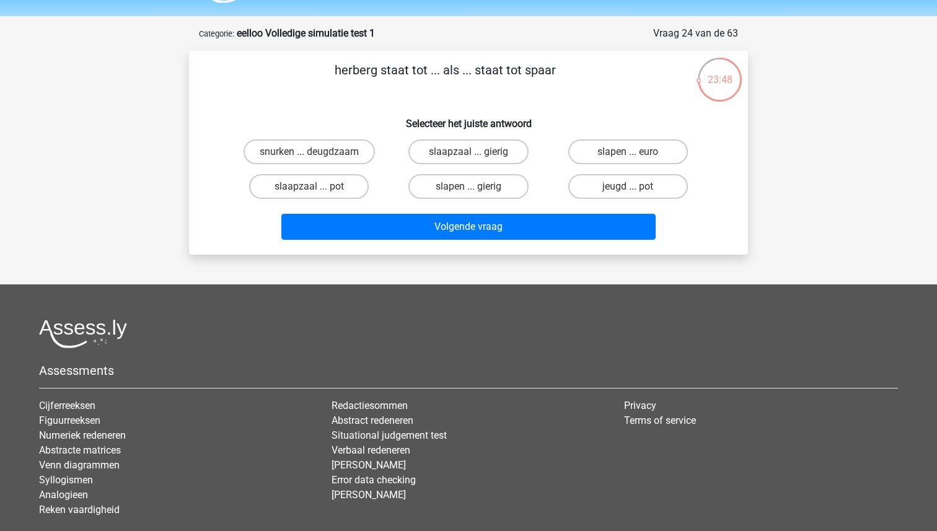
scroll to position [27, 0]
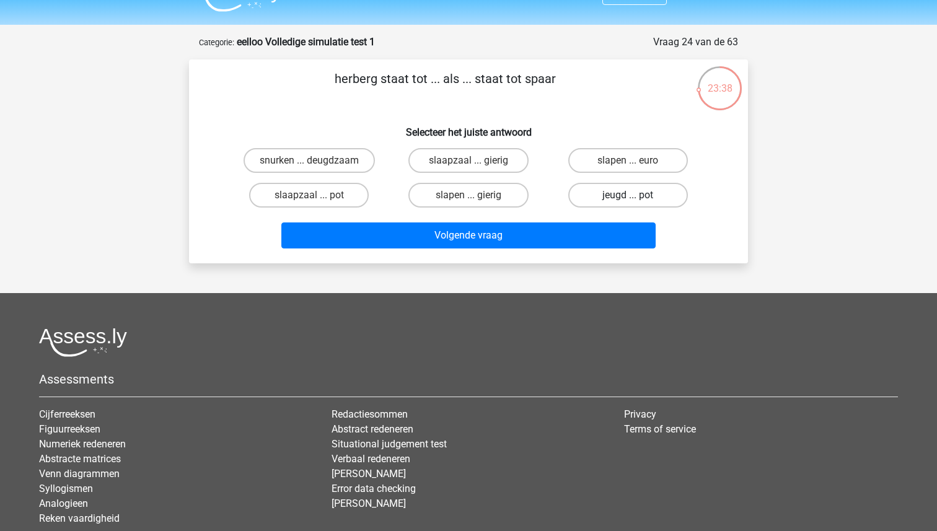
click at [605, 199] on label "jeugd ... pot" at bounding box center [628, 195] width 120 height 25
click at [627, 199] on input "jeugd ... pot" at bounding box center [631, 199] width 8 height 8
radio input "true"
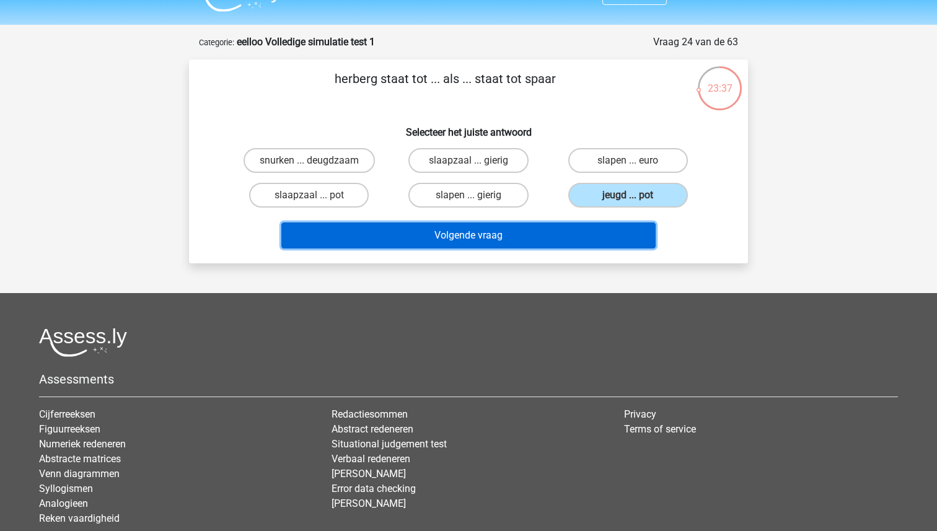
click at [539, 229] on button "Volgende vraag" at bounding box center [468, 235] width 375 height 26
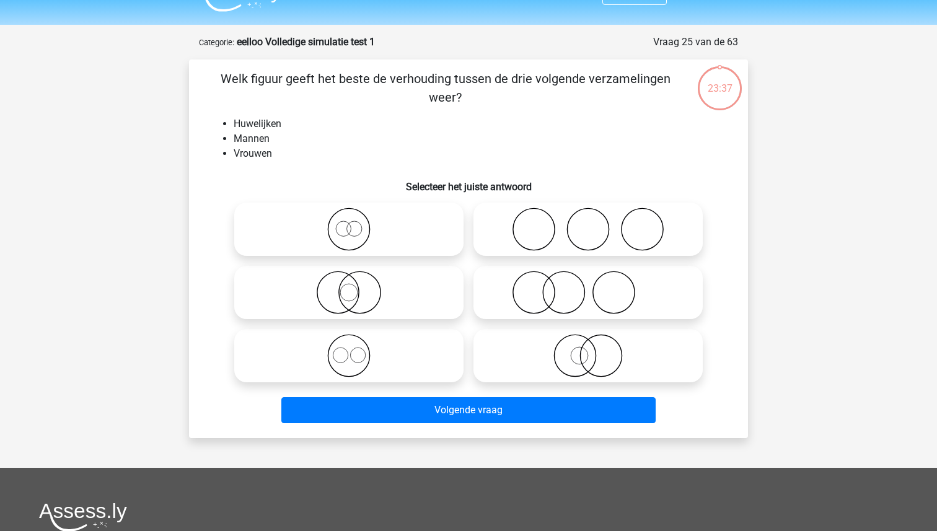
scroll to position [62, 0]
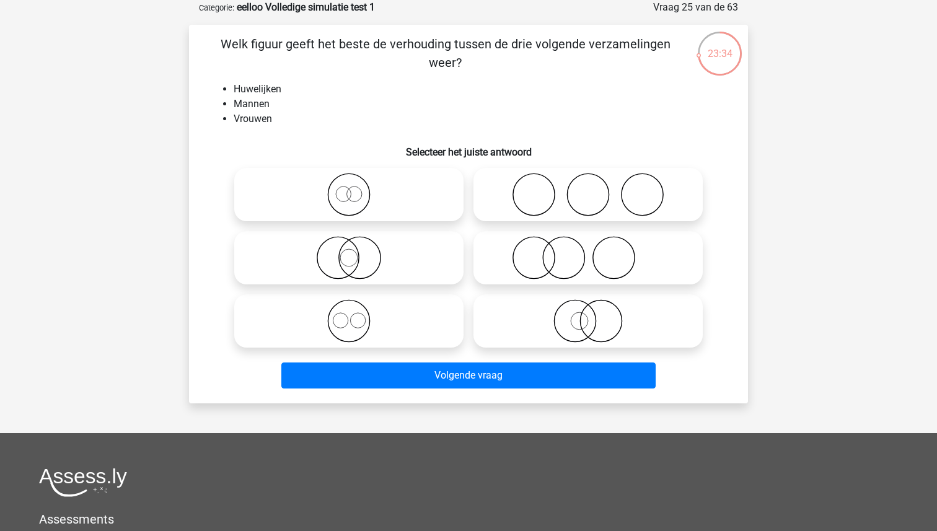
click at [493, 174] on icon at bounding box center [587, 194] width 219 height 43
click at [588, 180] on input "radio" at bounding box center [592, 184] width 8 height 8
radio input "true"
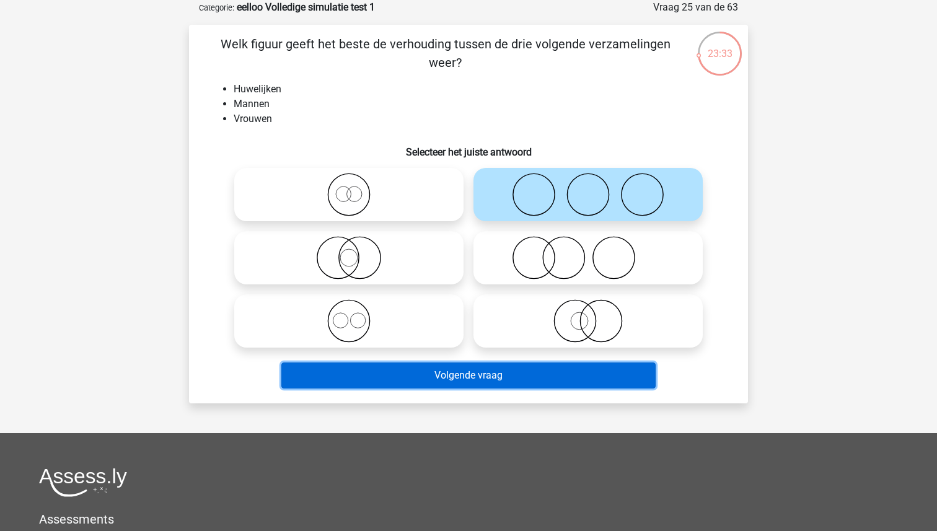
click at [451, 365] on button "Volgende vraag" at bounding box center [468, 375] width 375 height 26
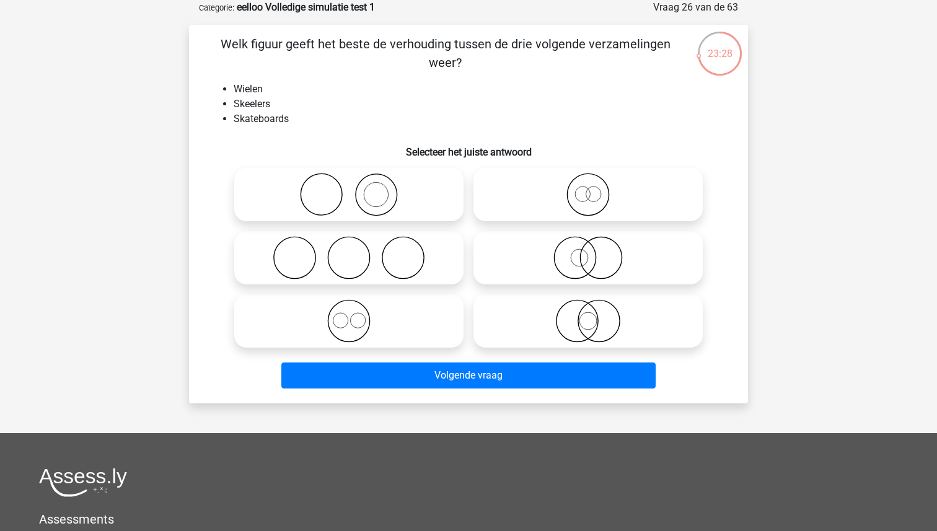
click at [341, 271] on icon at bounding box center [348, 257] width 219 height 43
click at [349, 251] on input "radio" at bounding box center [353, 247] width 8 height 8
radio input "true"
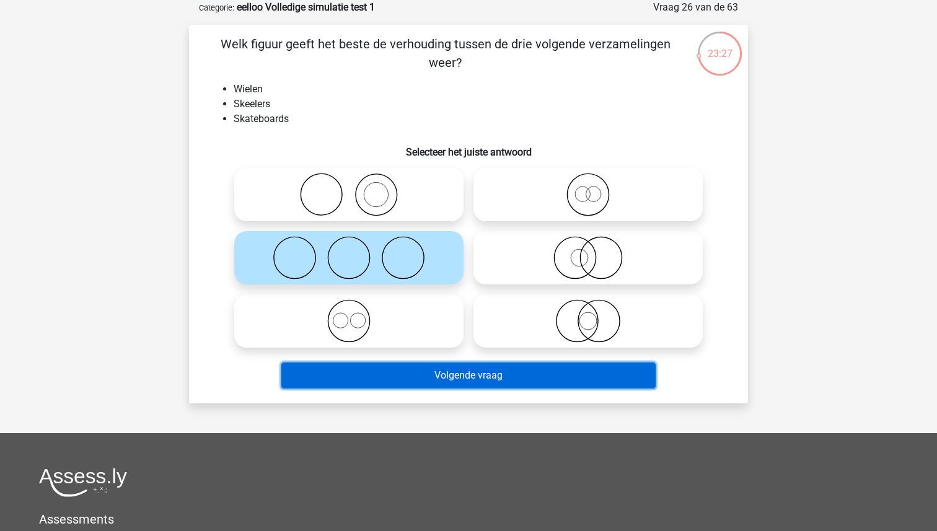
click at [427, 380] on button "Volgende vraag" at bounding box center [468, 375] width 375 height 26
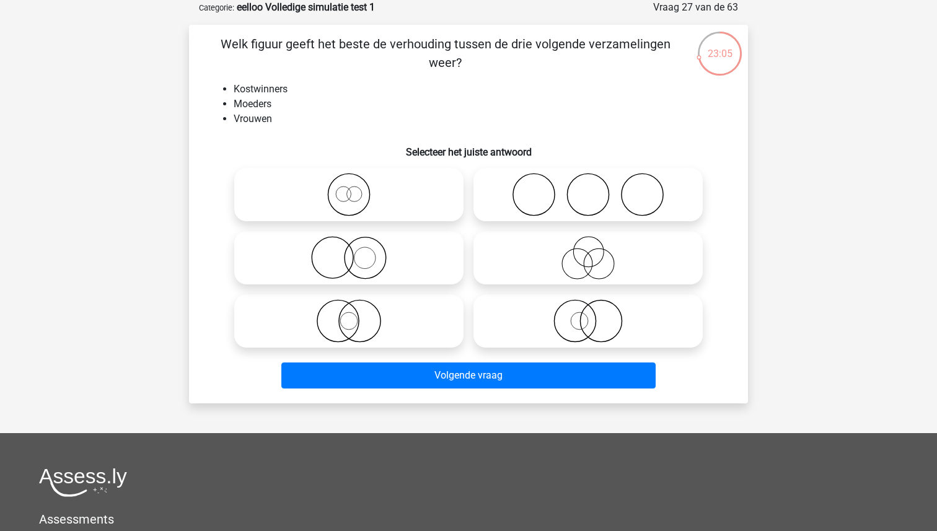
click at [558, 319] on icon at bounding box center [587, 320] width 219 height 43
click at [588, 315] on input "radio" at bounding box center [592, 311] width 8 height 8
radio input "true"
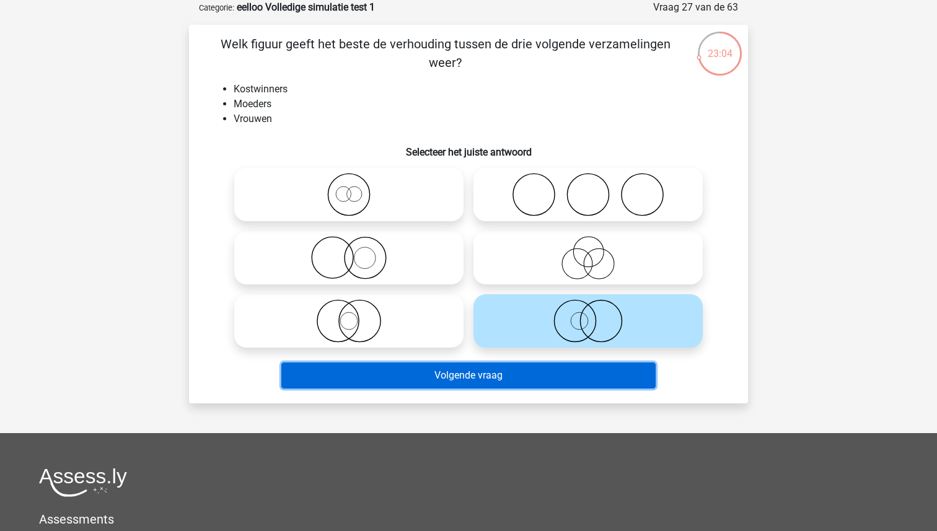
click at [538, 380] on button "Volgende vraag" at bounding box center [468, 375] width 375 height 26
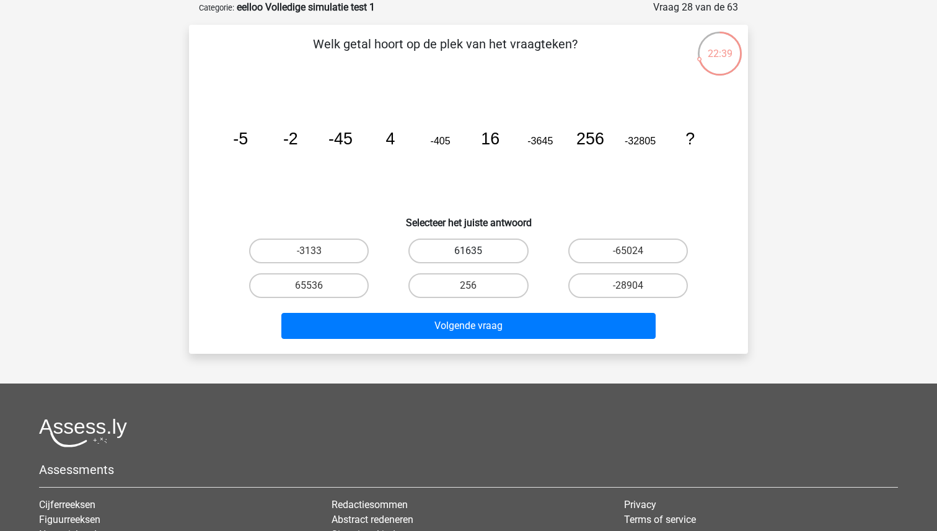
click at [429, 250] on label "61635" at bounding box center [468, 250] width 120 height 25
click at [468, 251] on input "61635" at bounding box center [472, 255] width 8 height 8
radio input "true"
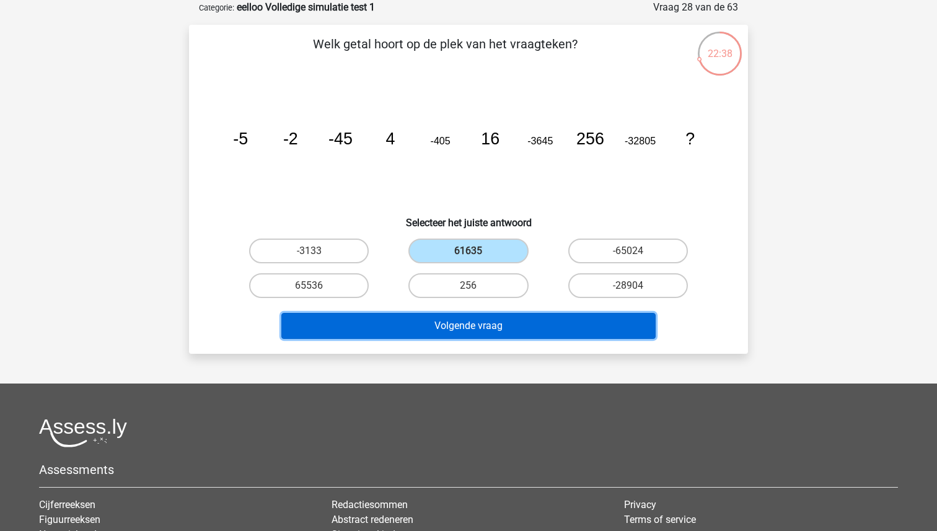
click at [415, 328] on button "Volgende vraag" at bounding box center [468, 326] width 375 height 26
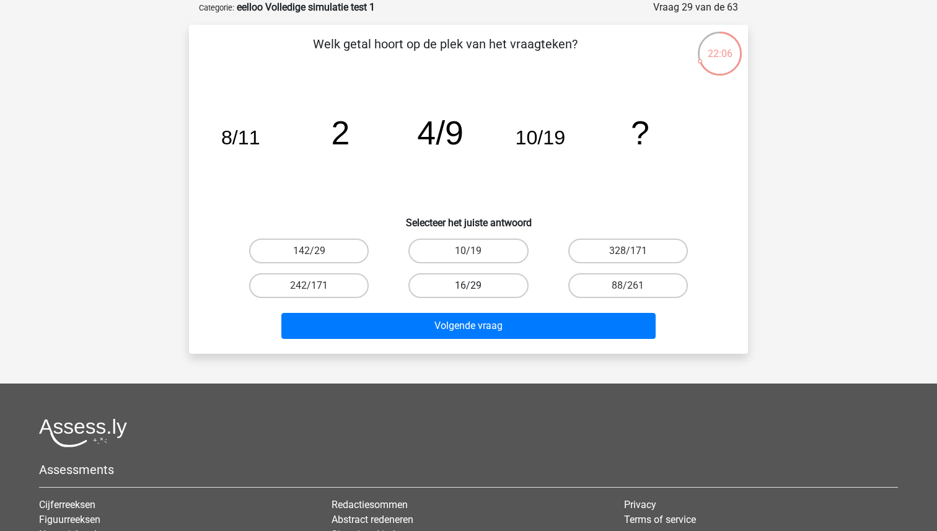
click at [507, 284] on label "16/29" at bounding box center [468, 285] width 120 height 25
click at [476, 286] on input "16/29" at bounding box center [472, 290] width 8 height 8
radio input "true"
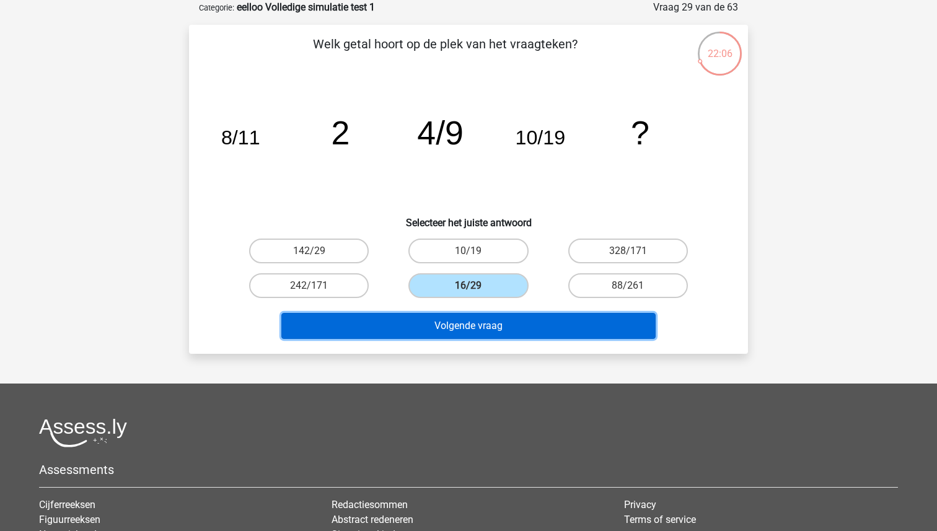
click at [497, 323] on button "Volgende vraag" at bounding box center [468, 326] width 375 height 26
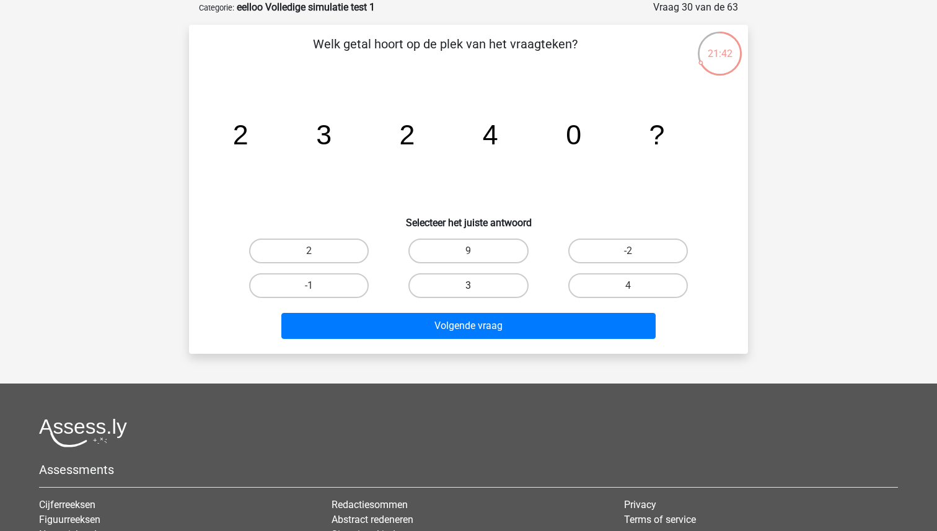
click at [453, 292] on label "3" at bounding box center [468, 285] width 120 height 25
click at [468, 292] on input "3" at bounding box center [472, 290] width 8 height 8
radio input "true"
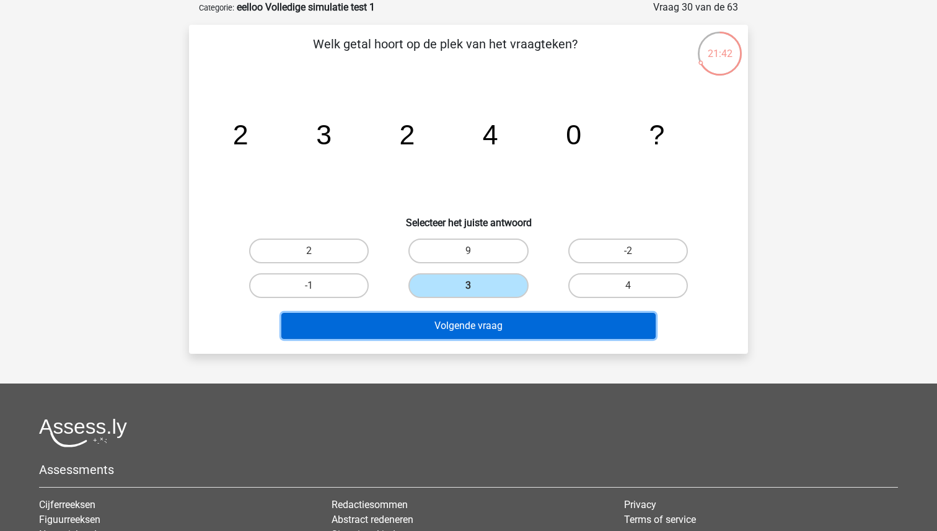
click at [454, 325] on button "Volgende vraag" at bounding box center [468, 326] width 375 height 26
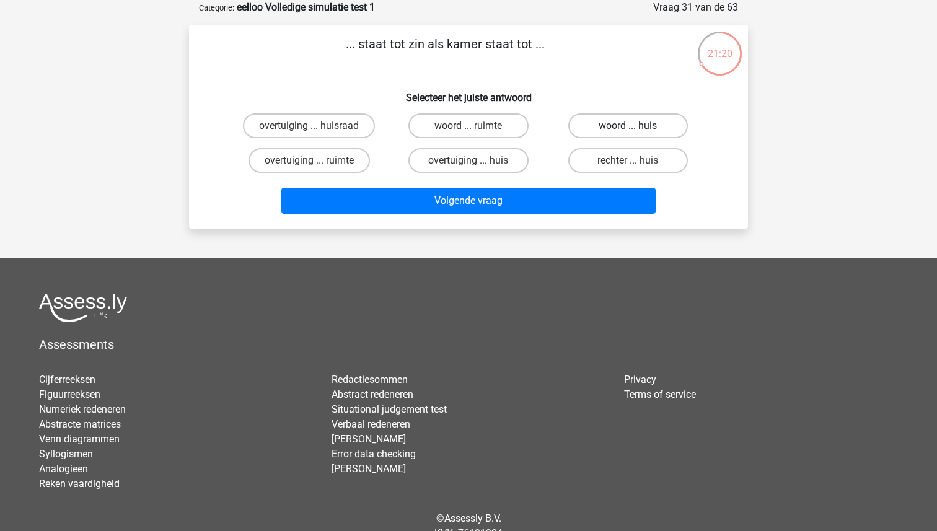
click at [591, 119] on label "woord ... huis" at bounding box center [628, 125] width 120 height 25
click at [627, 126] on input "woord ... huis" at bounding box center [631, 130] width 8 height 8
radio input "true"
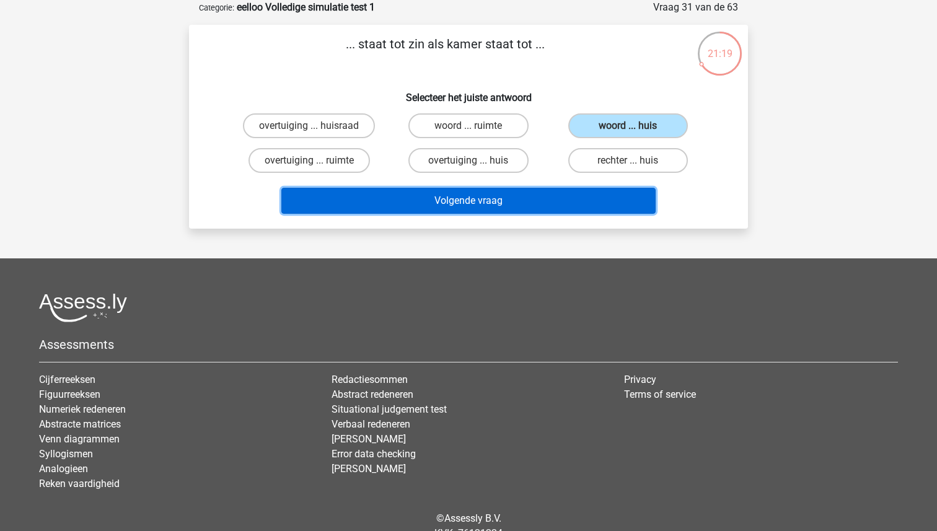
click at [487, 204] on button "Volgende vraag" at bounding box center [468, 201] width 375 height 26
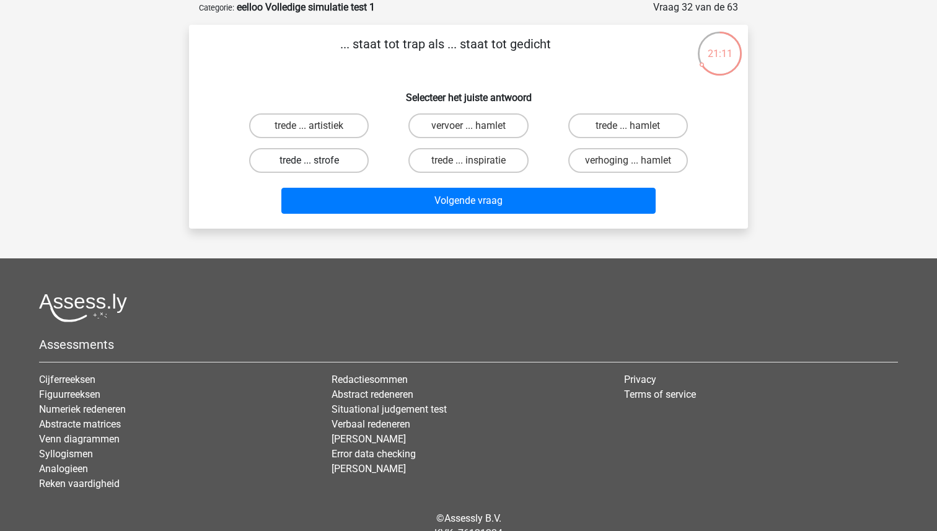
click at [334, 150] on label "trede ... strofe" at bounding box center [309, 160] width 120 height 25
click at [317, 160] on input "trede ... strofe" at bounding box center [313, 164] width 8 height 8
radio input "true"
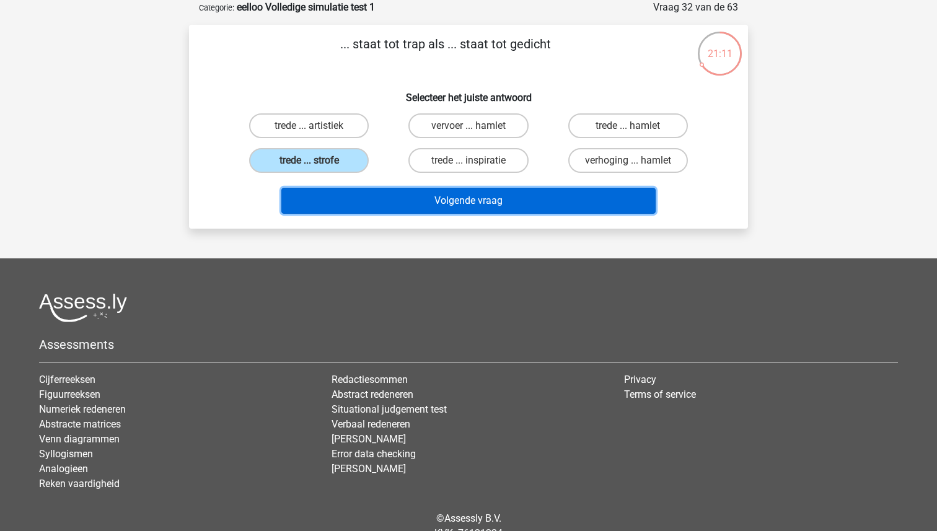
click at [395, 194] on button "Volgende vraag" at bounding box center [468, 201] width 375 height 26
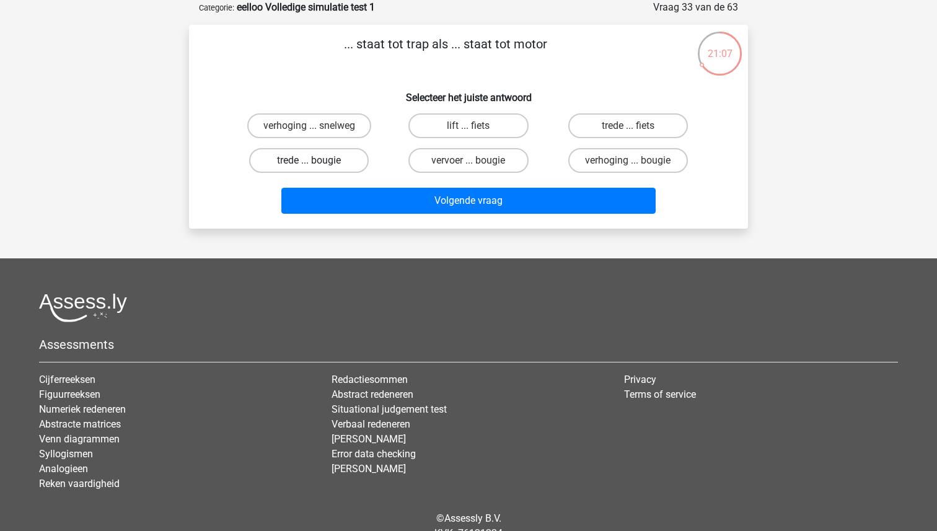
click at [323, 159] on label "trede ... bougie" at bounding box center [309, 160] width 120 height 25
click at [317, 160] on input "trede ... bougie" at bounding box center [313, 164] width 8 height 8
radio input "true"
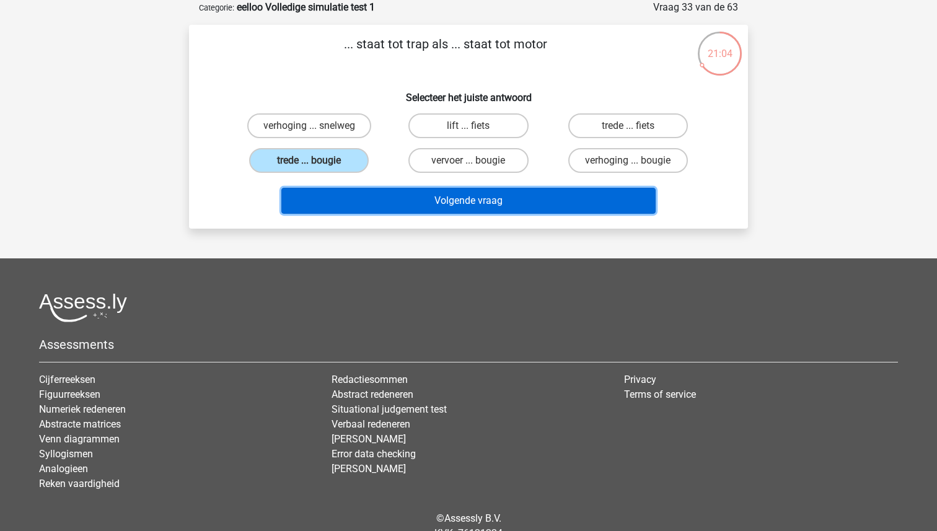
click at [447, 209] on button "Volgende vraag" at bounding box center [468, 201] width 375 height 26
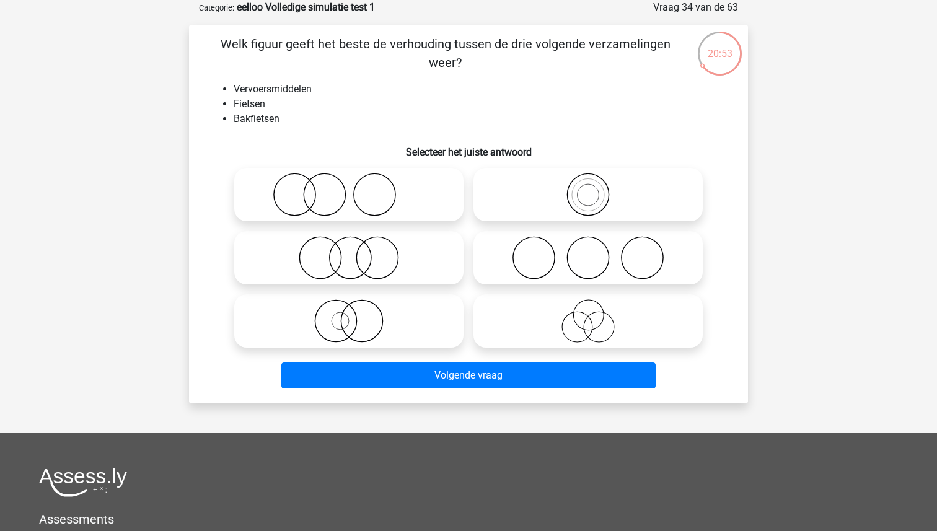
click at [537, 197] on icon at bounding box center [587, 194] width 219 height 43
click at [588, 188] on input "radio" at bounding box center [592, 184] width 8 height 8
radio input "true"
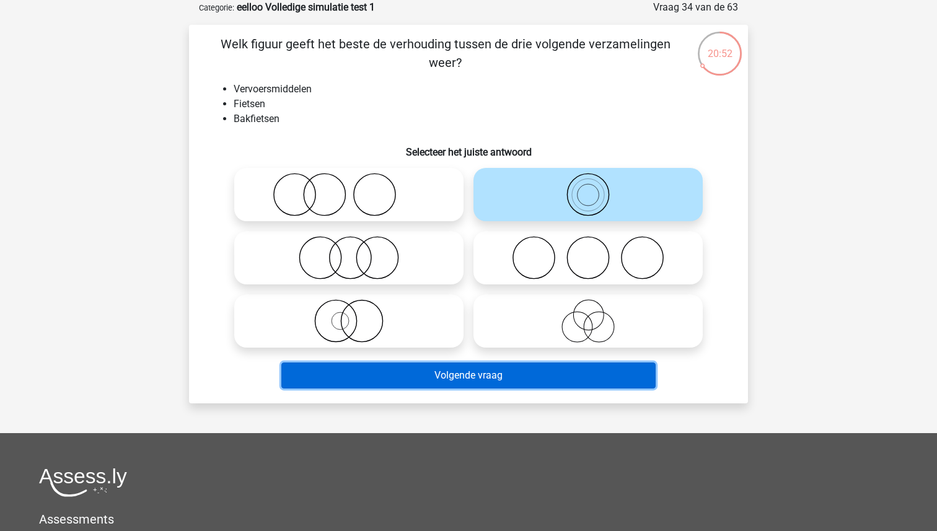
click at [497, 380] on button "Volgende vraag" at bounding box center [468, 375] width 375 height 26
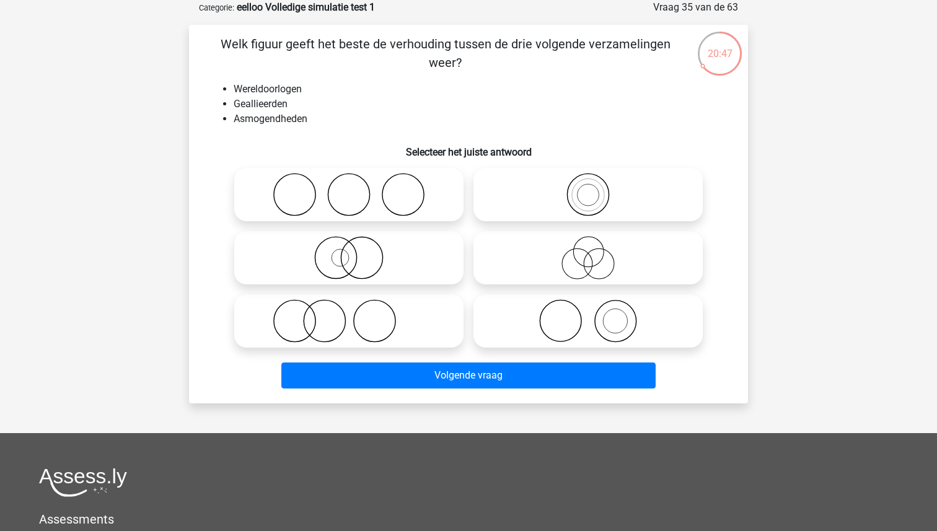
click at [357, 184] on icon at bounding box center [348, 194] width 219 height 43
click at [357, 184] on input "radio" at bounding box center [353, 184] width 8 height 8
radio input "true"
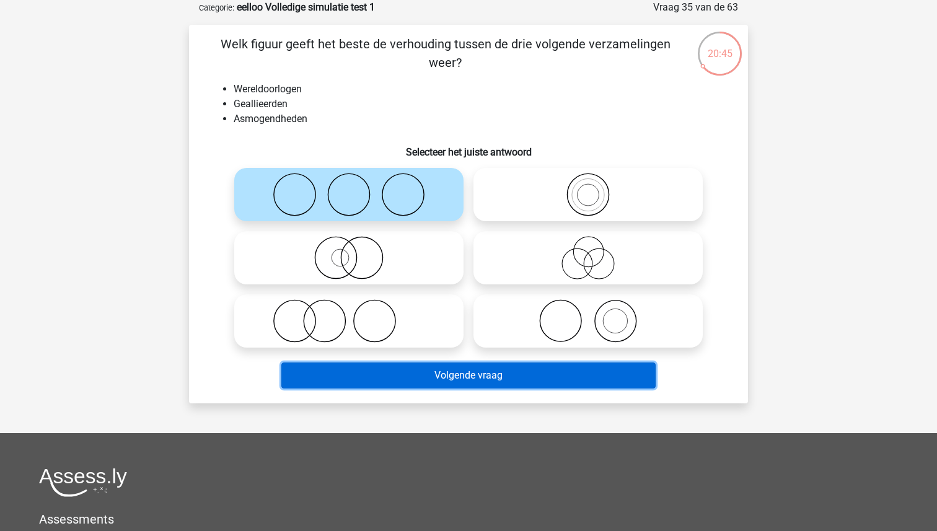
click at [464, 380] on button "Volgende vraag" at bounding box center [468, 375] width 375 height 26
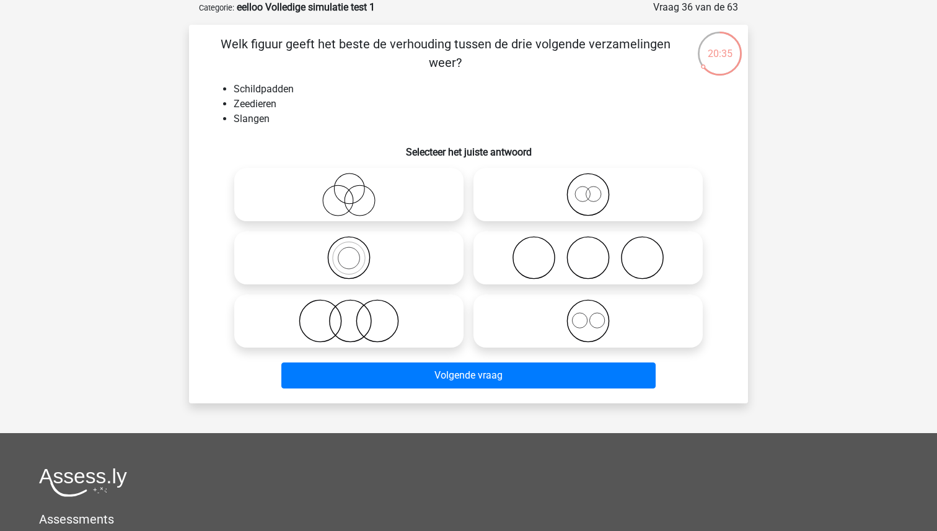
click at [388, 334] on icon at bounding box center [348, 320] width 219 height 43
click at [357, 315] on input "radio" at bounding box center [353, 311] width 8 height 8
radio input "true"
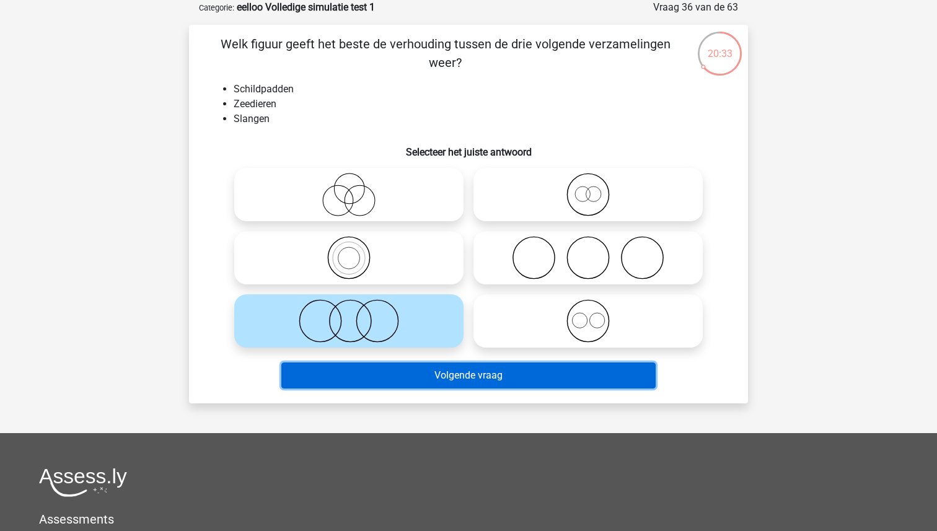
click at [457, 380] on button "Volgende vraag" at bounding box center [468, 375] width 375 height 26
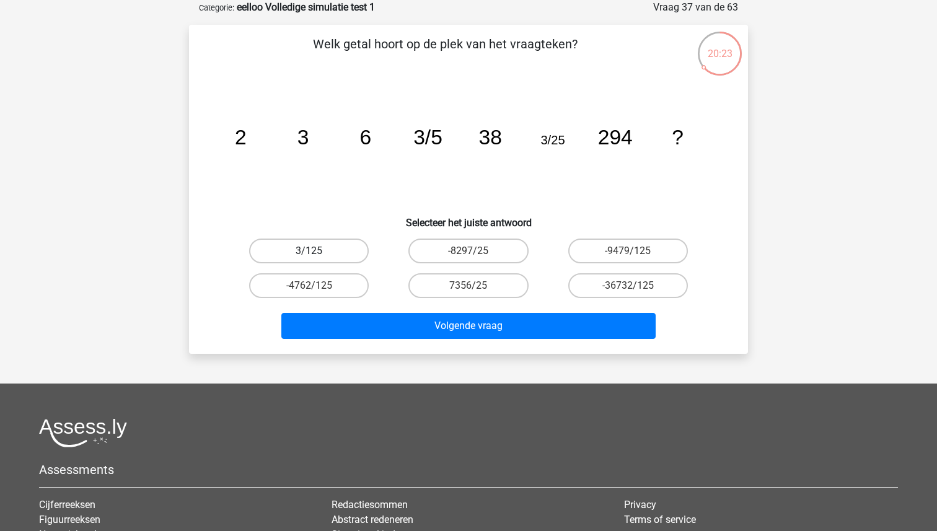
click at [304, 256] on label "3/125" at bounding box center [309, 250] width 120 height 25
click at [309, 256] on input "3/125" at bounding box center [313, 255] width 8 height 8
radio input "true"
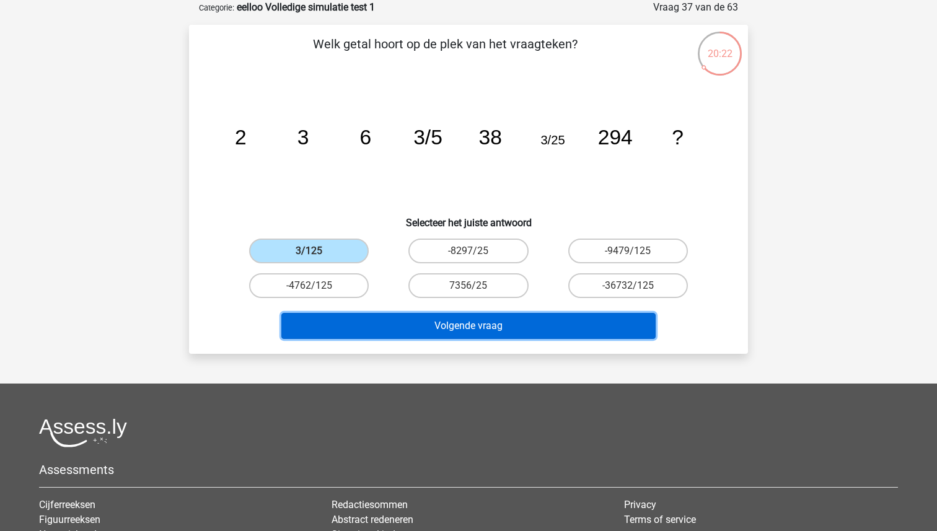
click at [397, 316] on button "Volgende vraag" at bounding box center [468, 326] width 375 height 26
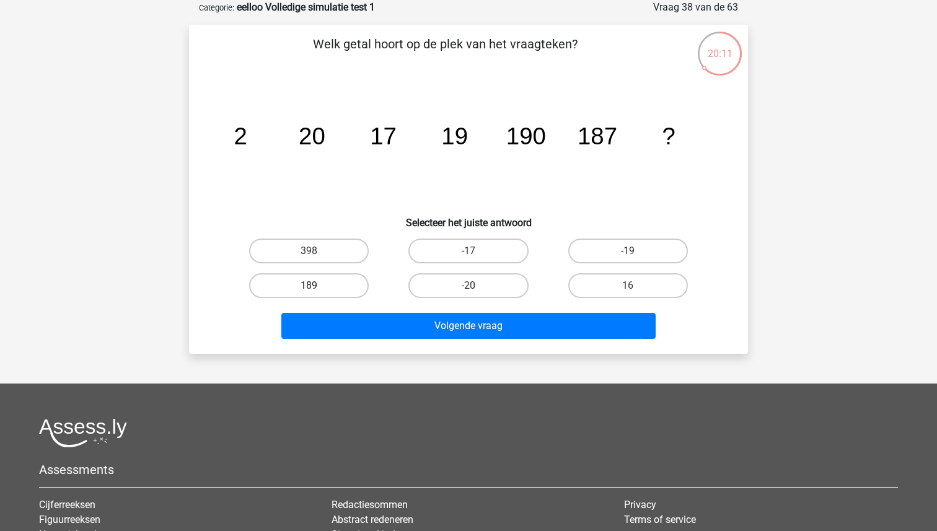
click at [308, 279] on label "189" at bounding box center [309, 285] width 120 height 25
click at [309, 286] on input "189" at bounding box center [313, 290] width 8 height 8
radio input "true"
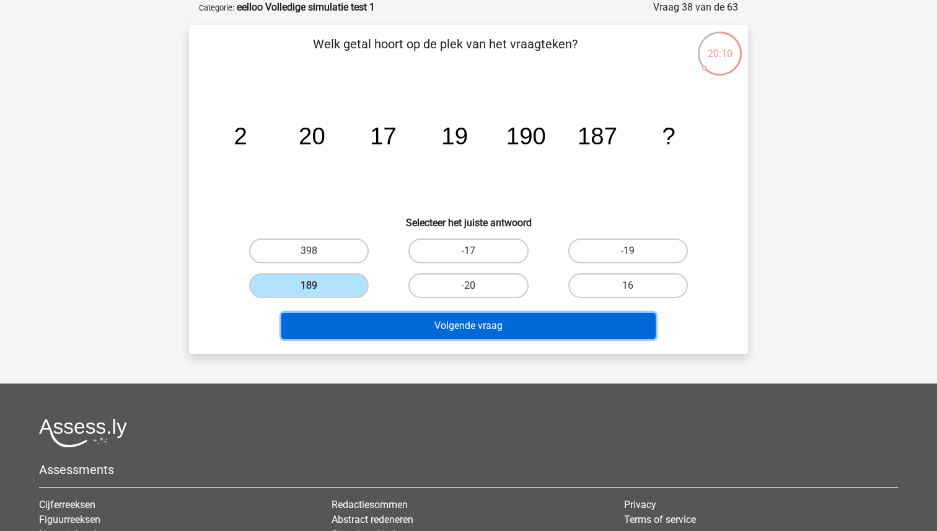
click at [396, 325] on button "Volgende vraag" at bounding box center [468, 326] width 375 height 26
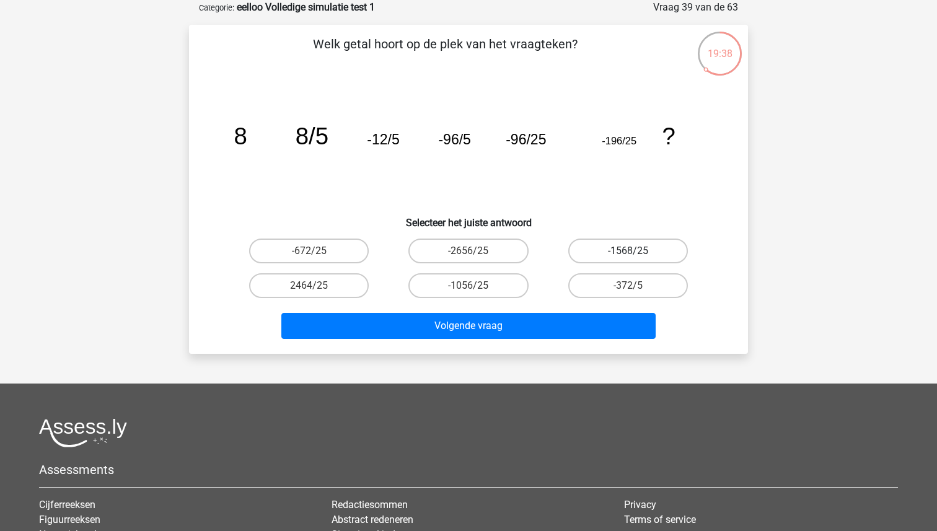
click at [629, 246] on label "-1568/25" at bounding box center [628, 250] width 120 height 25
click at [629, 251] on input "-1568/25" at bounding box center [631, 255] width 8 height 8
radio input "true"
click at [486, 284] on label "-1056/25" at bounding box center [468, 285] width 120 height 25
click at [476, 286] on input "-1056/25" at bounding box center [472, 290] width 8 height 8
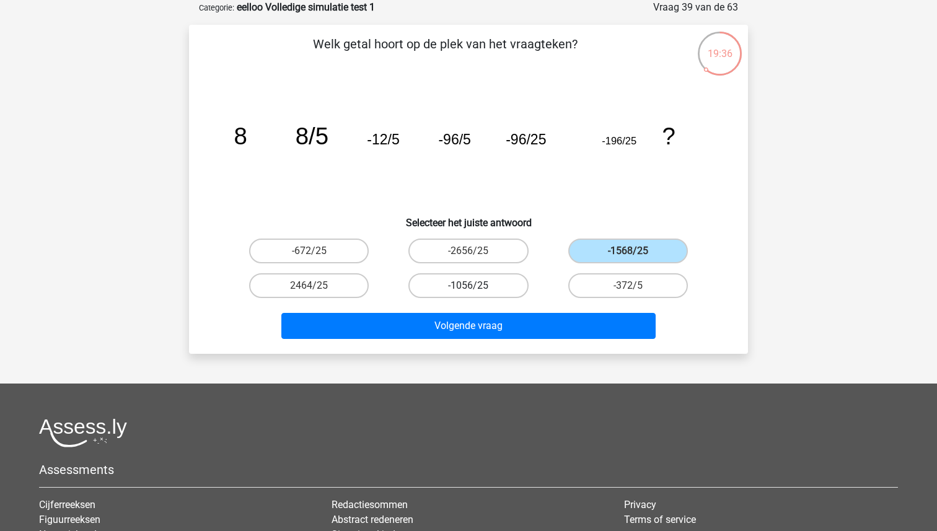
radio input "true"
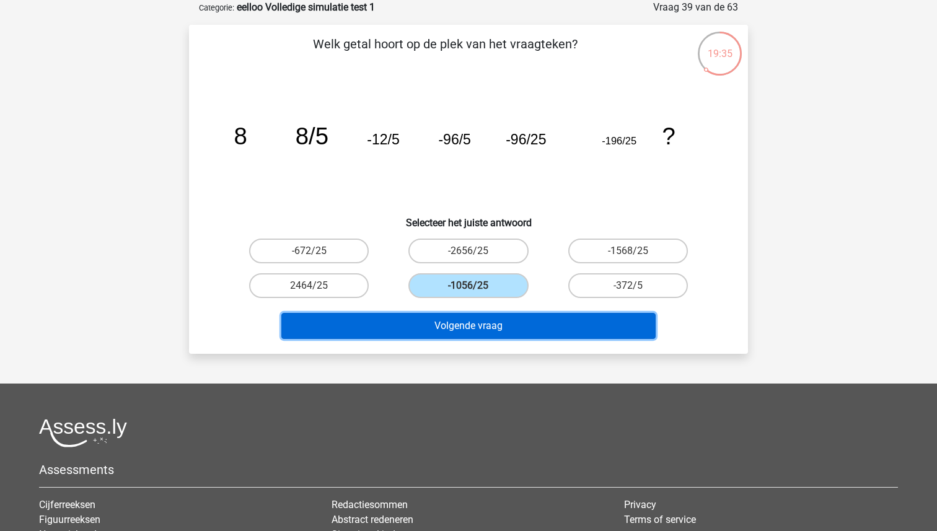
click at [490, 336] on button "Volgende vraag" at bounding box center [468, 326] width 375 height 26
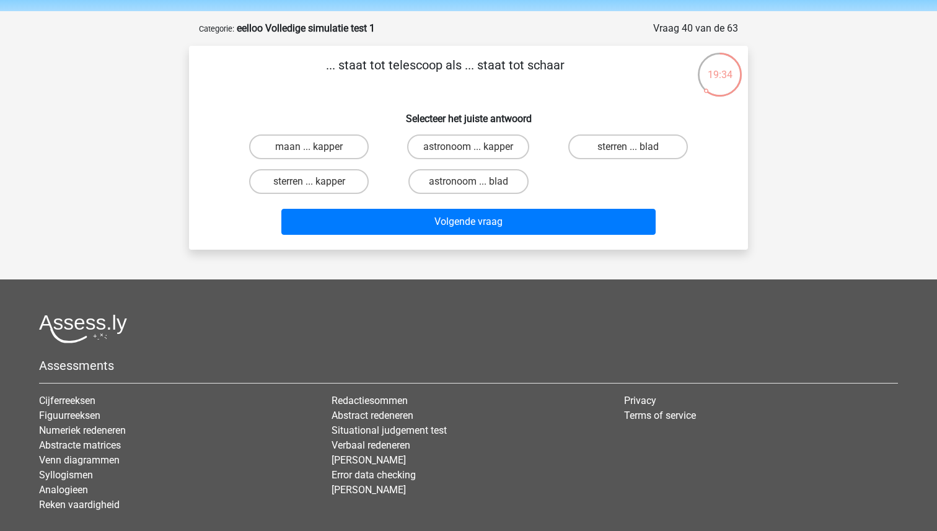
scroll to position [14, 0]
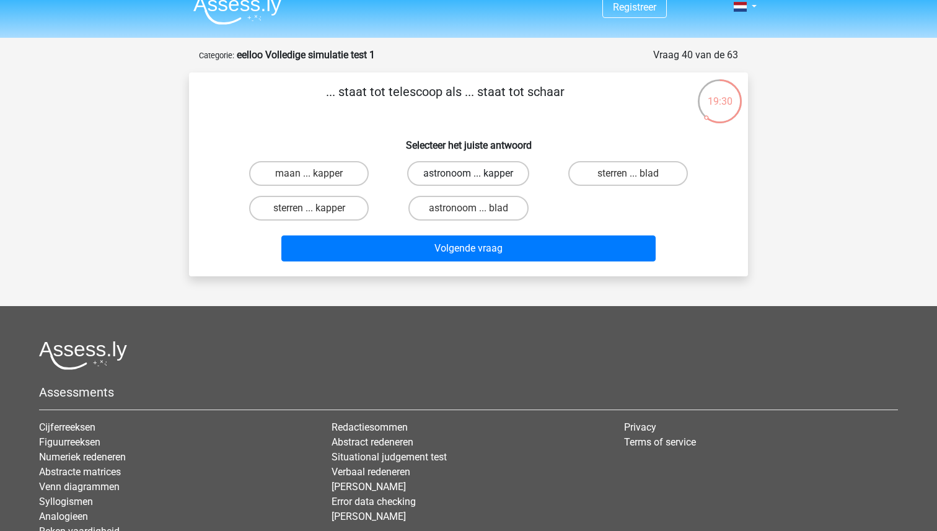
click at [442, 170] on label "astronoom ... kapper" at bounding box center [468, 173] width 122 height 25
click at [468, 173] on input "astronoom ... kapper" at bounding box center [472, 177] width 8 height 8
radio input "true"
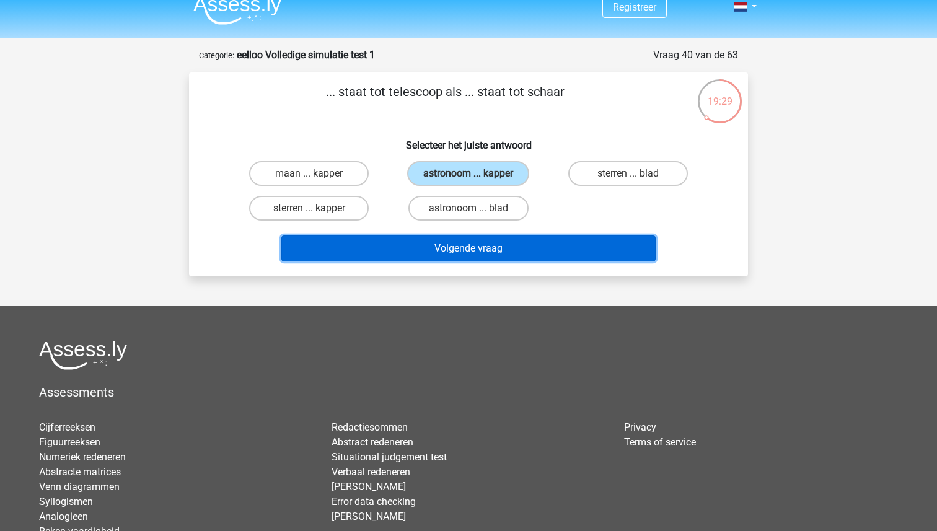
click at [473, 238] on button "Volgende vraag" at bounding box center [468, 248] width 375 height 26
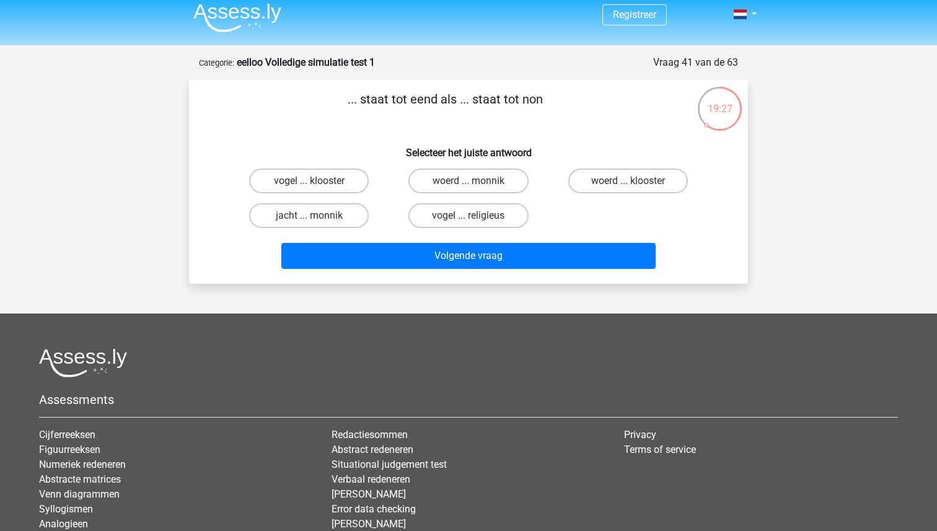
scroll to position [0, 0]
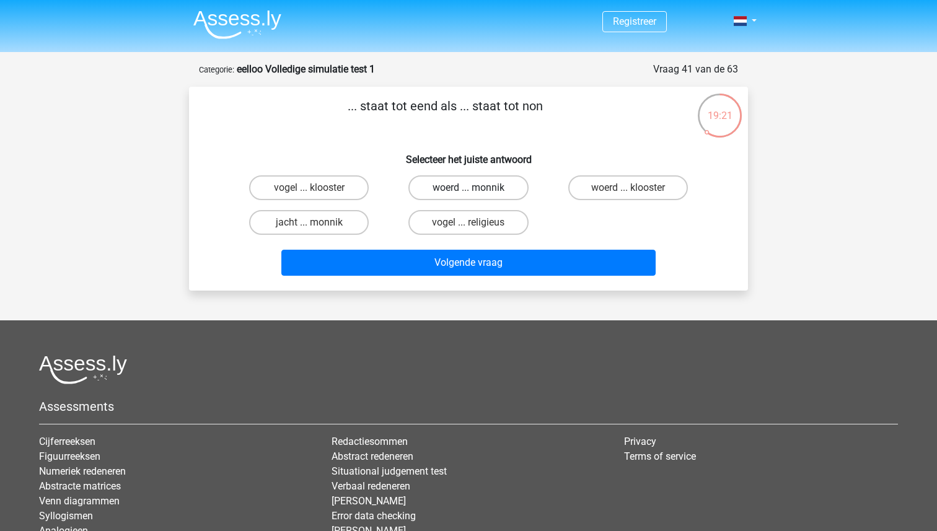
click at [432, 183] on label "woerd ... monnik" at bounding box center [468, 187] width 120 height 25
click at [468, 188] on input "woerd ... monnik" at bounding box center [472, 192] width 8 height 8
radio input "true"
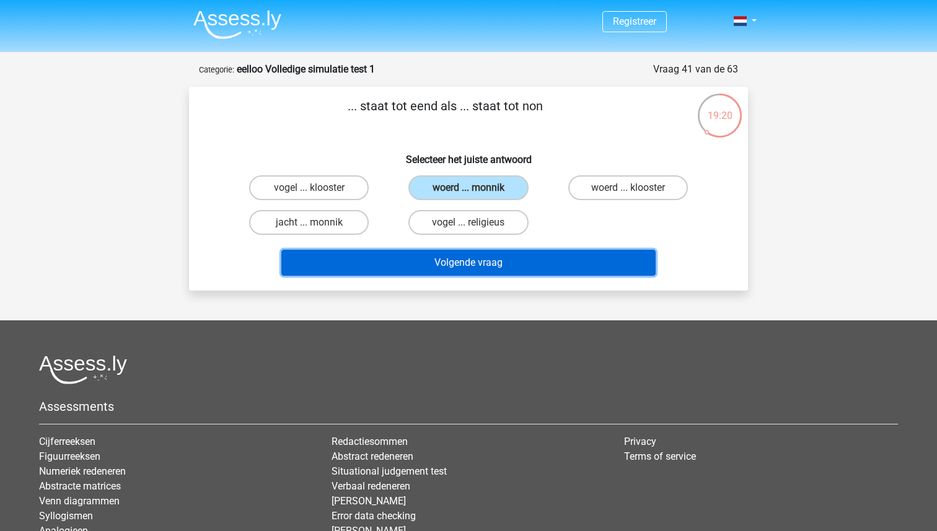
click at [463, 256] on button "Volgende vraag" at bounding box center [468, 263] width 375 height 26
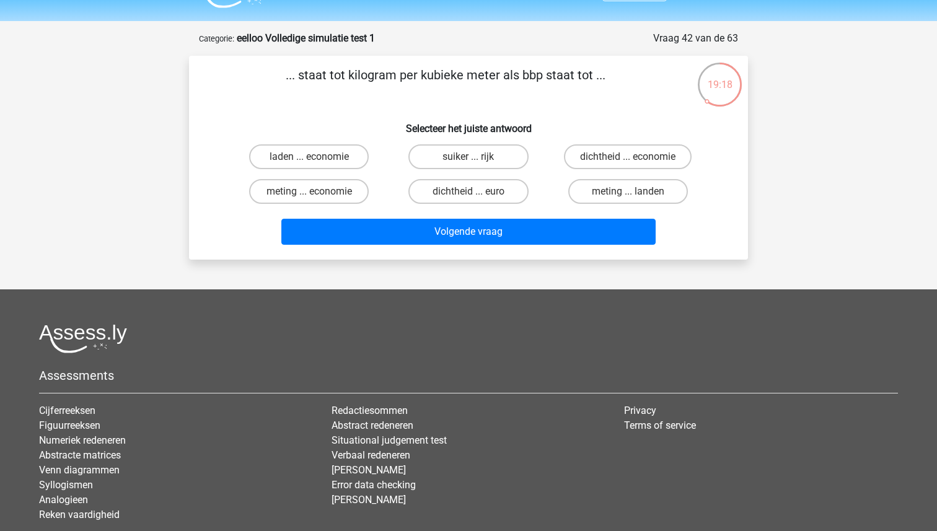
scroll to position [13, 0]
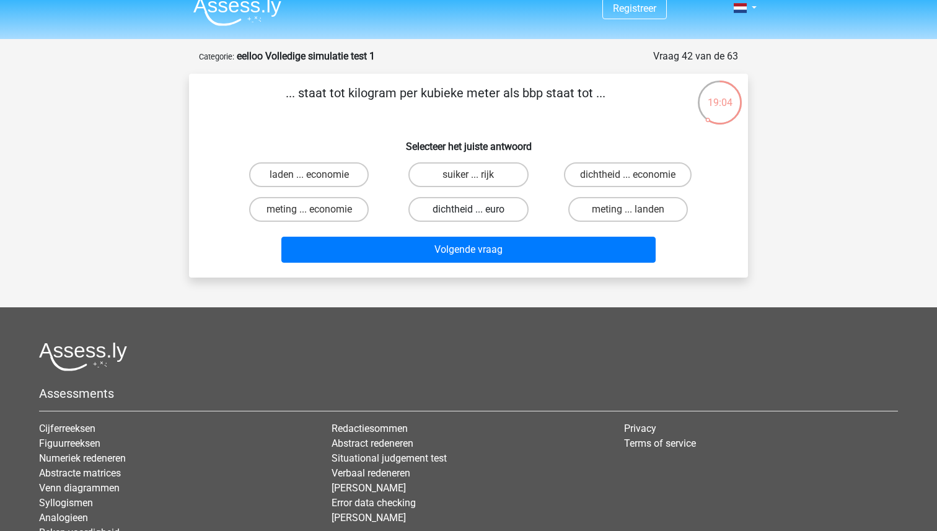
click at [435, 199] on label "dichtheid ... euro" at bounding box center [468, 209] width 120 height 25
click at [468, 209] on input "dichtheid ... euro" at bounding box center [472, 213] width 8 height 8
radio input "true"
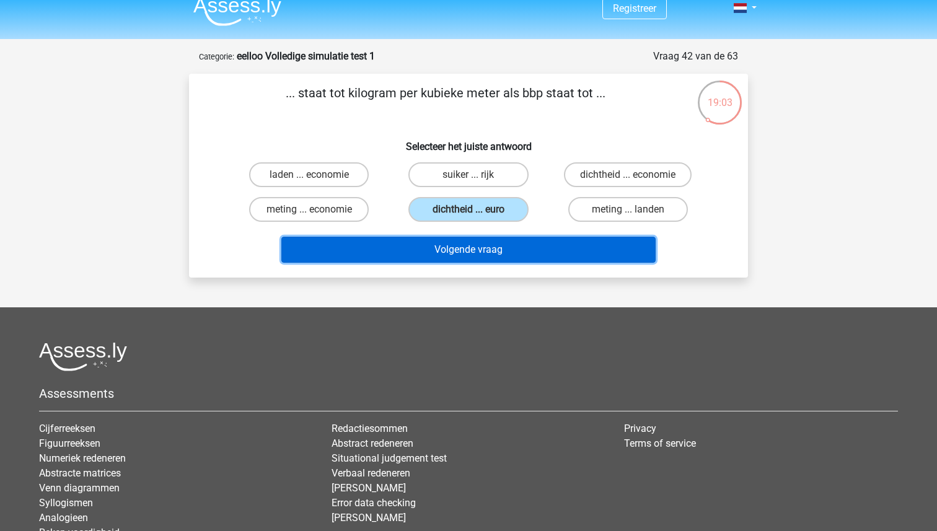
click at [474, 251] on button "Volgende vraag" at bounding box center [468, 250] width 375 height 26
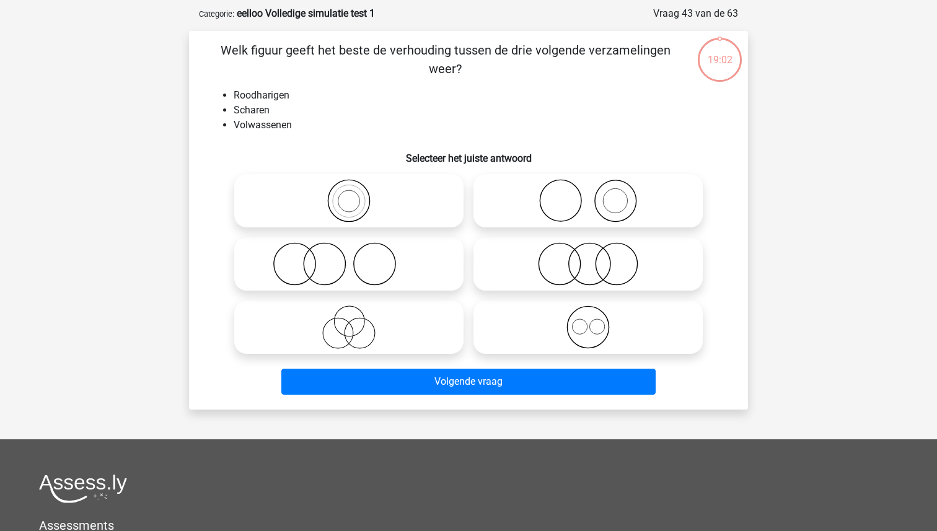
scroll to position [62, 0]
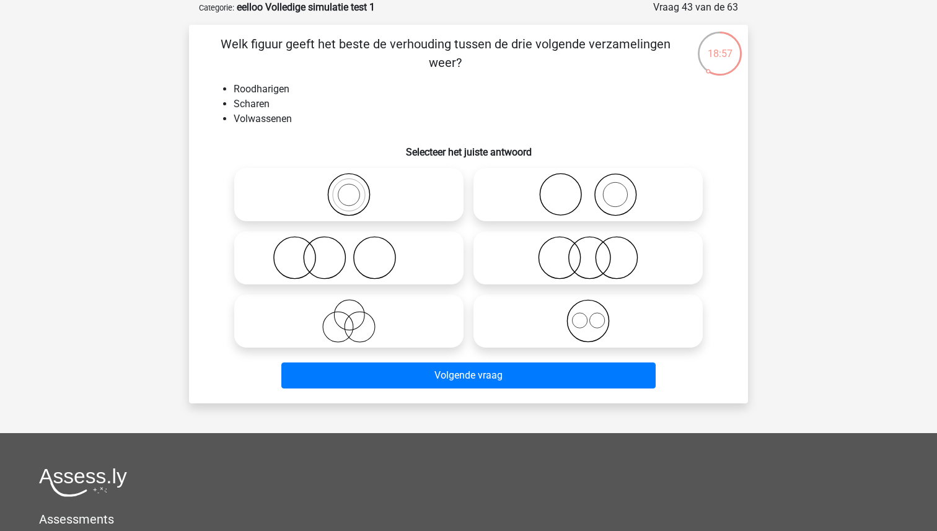
click at [315, 243] on icon at bounding box center [348, 257] width 219 height 43
click at [349, 243] on input "radio" at bounding box center [353, 247] width 8 height 8
radio input "true"
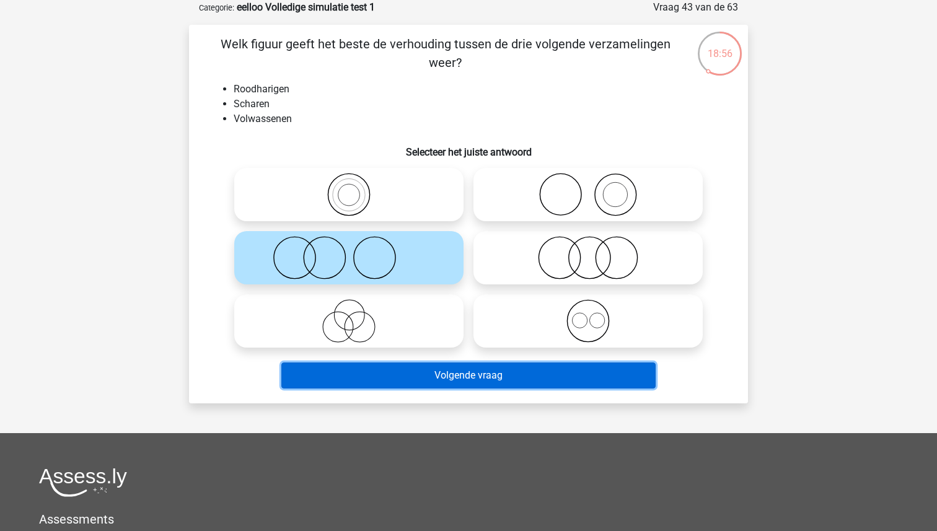
click at [430, 370] on button "Volgende vraag" at bounding box center [468, 375] width 375 height 26
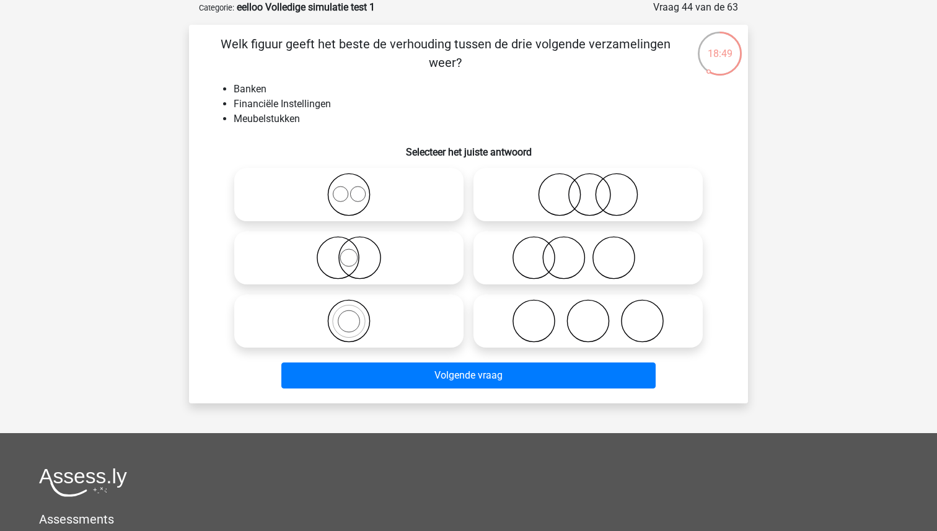
click at [514, 203] on icon at bounding box center [587, 194] width 219 height 43
click at [588, 188] on input "radio" at bounding box center [592, 184] width 8 height 8
radio input "true"
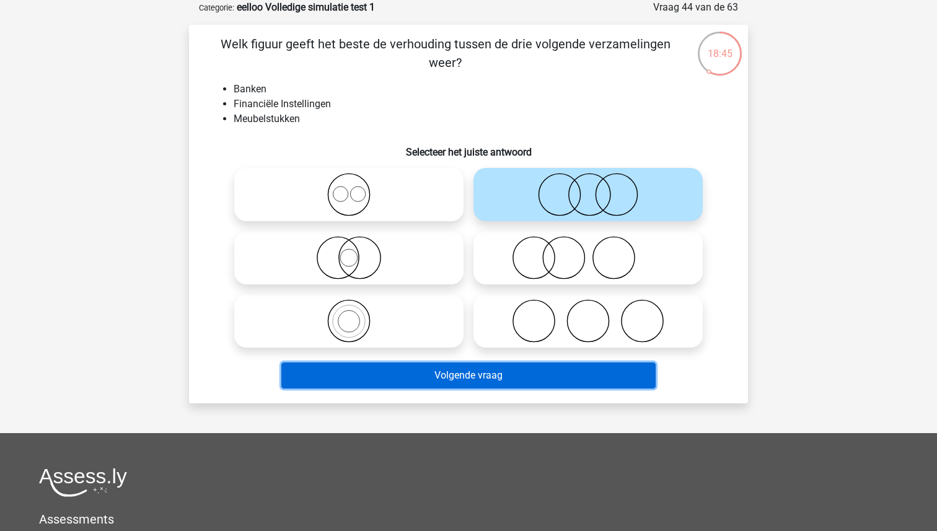
click at [494, 374] on button "Volgende vraag" at bounding box center [468, 375] width 375 height 26
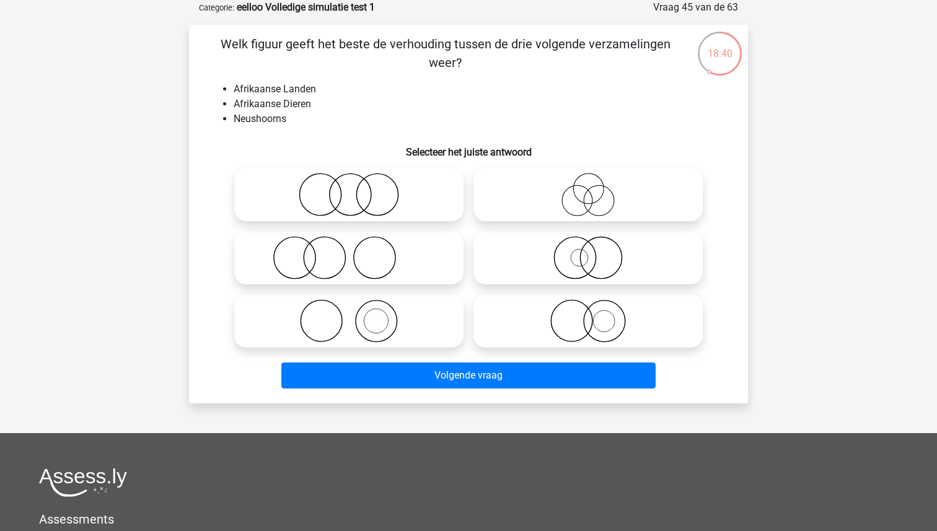
click at [338, 267] on icon at bounding box center [348, 257] width 219 height 43
click at [349, 251] on input "radio" at bounding box center [353, 247] width 8 height 8
radio input "true"
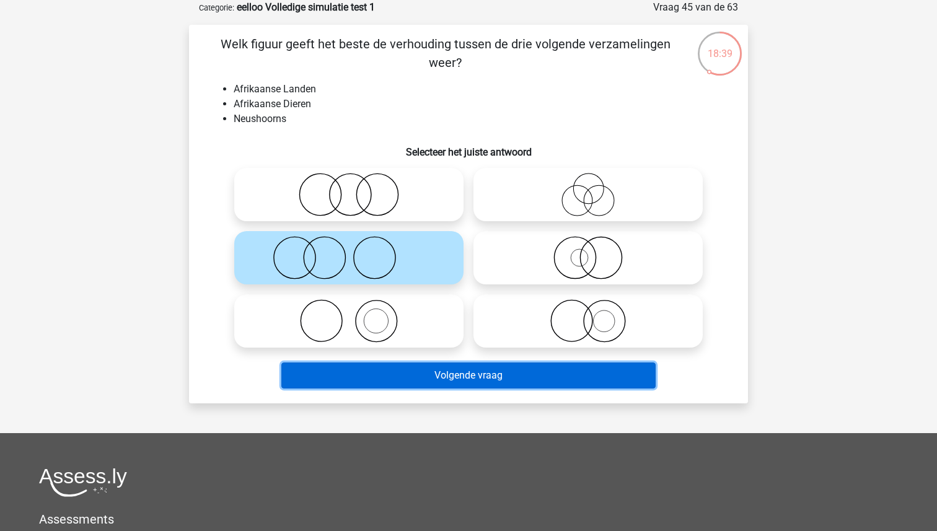
click at [425, 367] on button "Volgende vraag" at bounding box center [468, 375] width 375 height 26
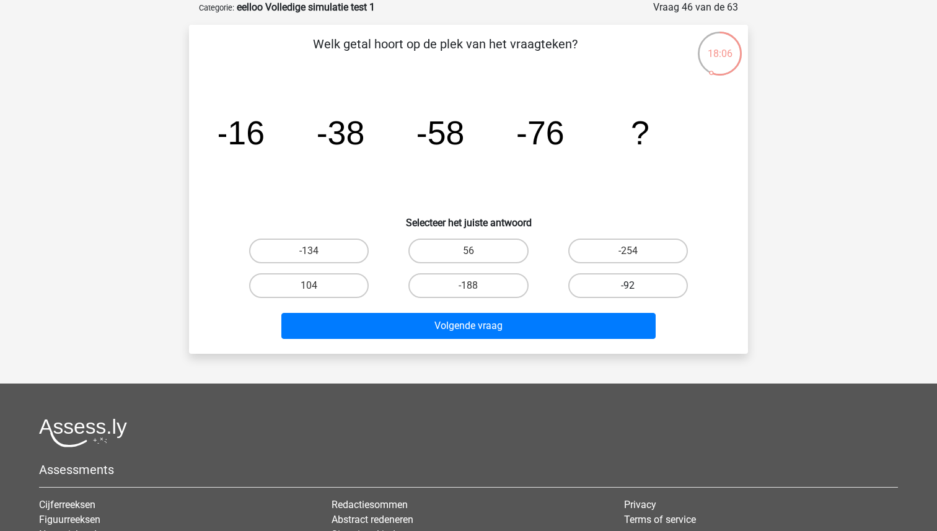
click at [598, 280] on label "-92" at bounding box center [628, 285] width 120 height 25
click at [627, 286] on input "-92" at bounding box center [631, 290] width 8 height 8
radio input "true"
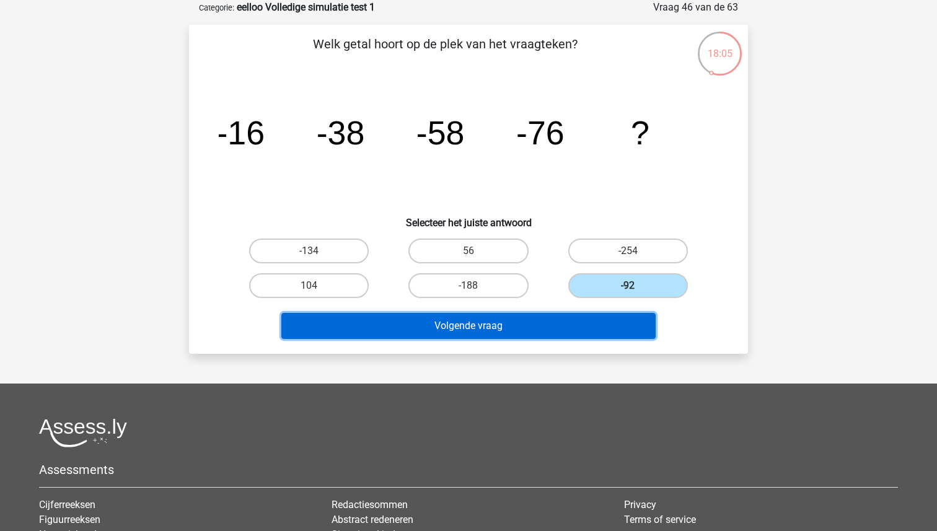
click at [535, 337] on button "Volgende vraag" at bounding box center [468, 326] width 375 height 26
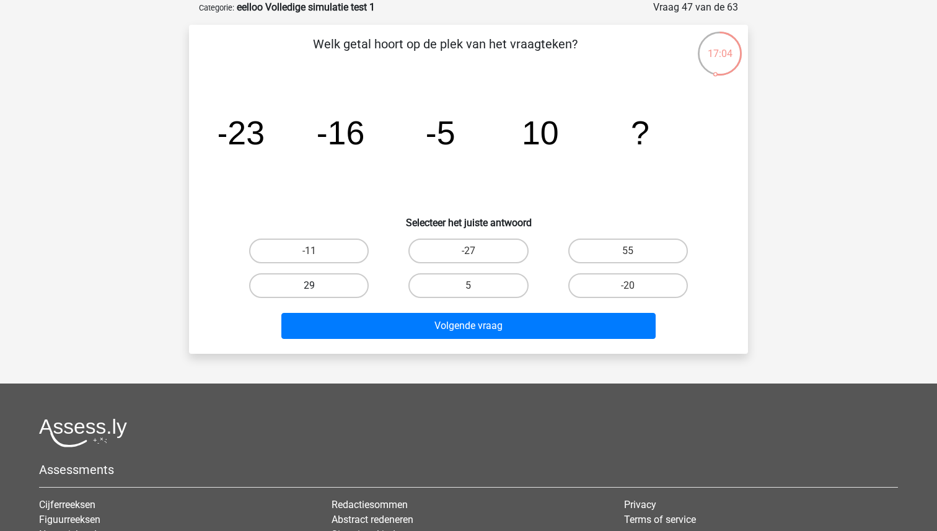
click at [357, 291] on label "29" at bounding box center [309, 285] width 120 height 25
click at [317, 291] on input "29" at bounding box center [313, 290] width 8 height 8
radio input "true"
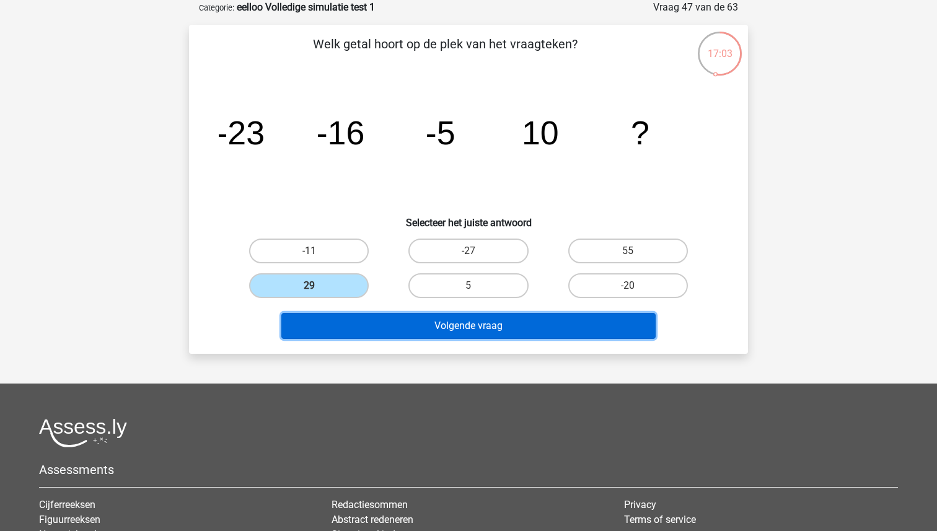
click at [395, 322] on button "Volgende vraag" at bounding box center [468, 326] width 375 height 26
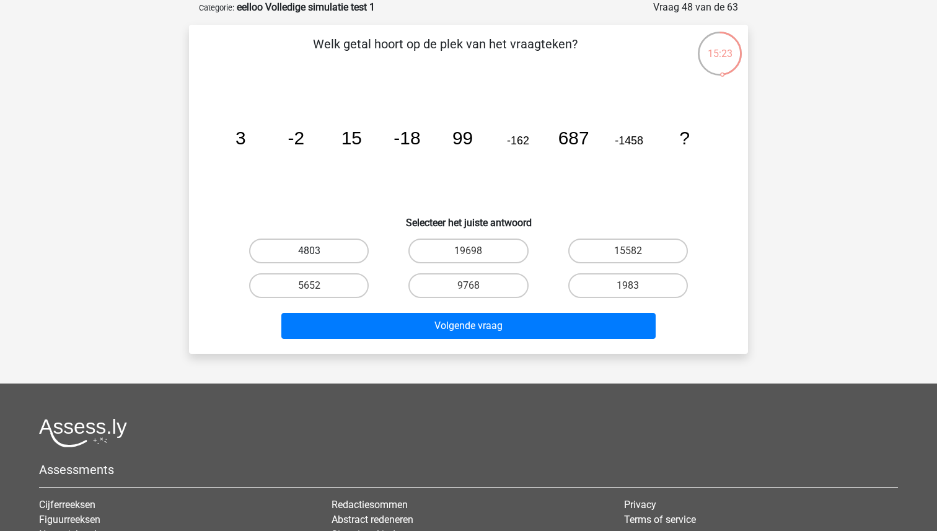
click at [321, 256] on label "4803" at bounding box center [309, 250] width 120 height 25
click at [317, 256] on input "4803" at bounding box center [313, 255] width 8 height 8
radio input "true"
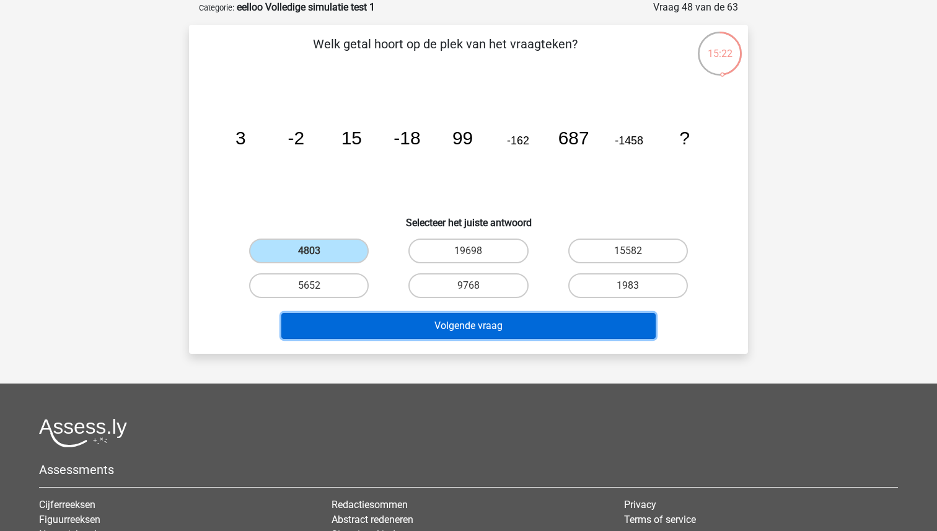
click at [383, 327] on button "Volgende vraag" at bounding box center [468, 326] width 375 height 26
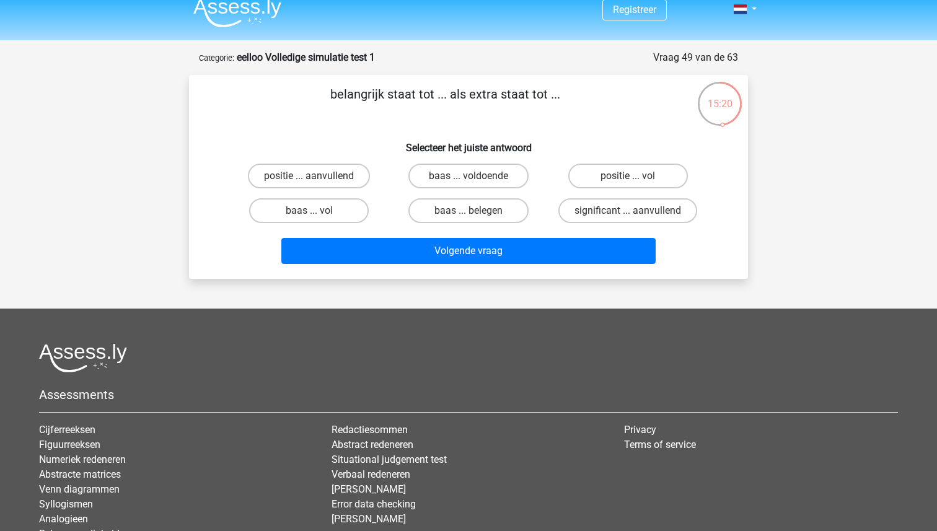
scroll to position [0, 0]
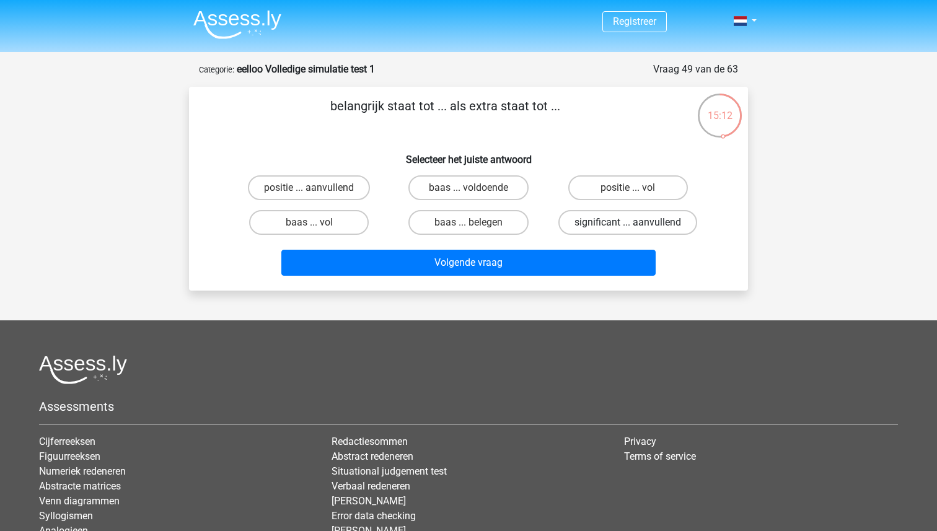
click at [603, 220] on label "significant ... aanvullend" at bounding box center [627, 222] width 139 height 25
click at [627, 222] on input "significant ... aanvullend" at bounding box center [631, 226] width 8 height 8
radio input "true"
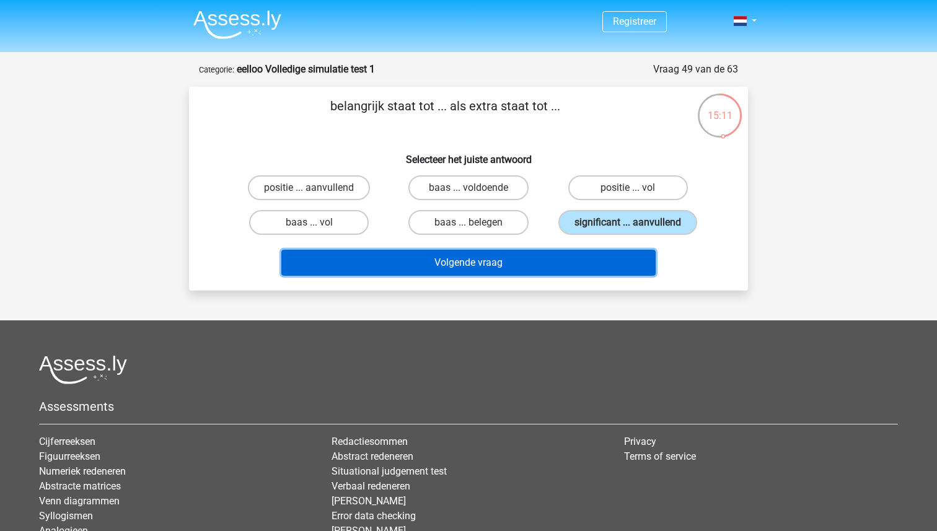
click at [509, 263] on button "Volgende vraag" at bounding box center [468, 263] width 375 height 26
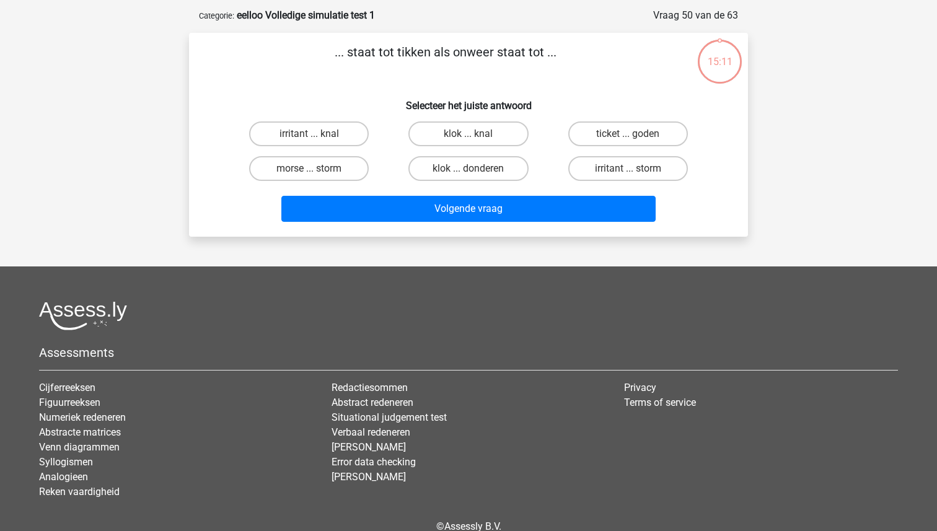
scroll to position [62, 0]
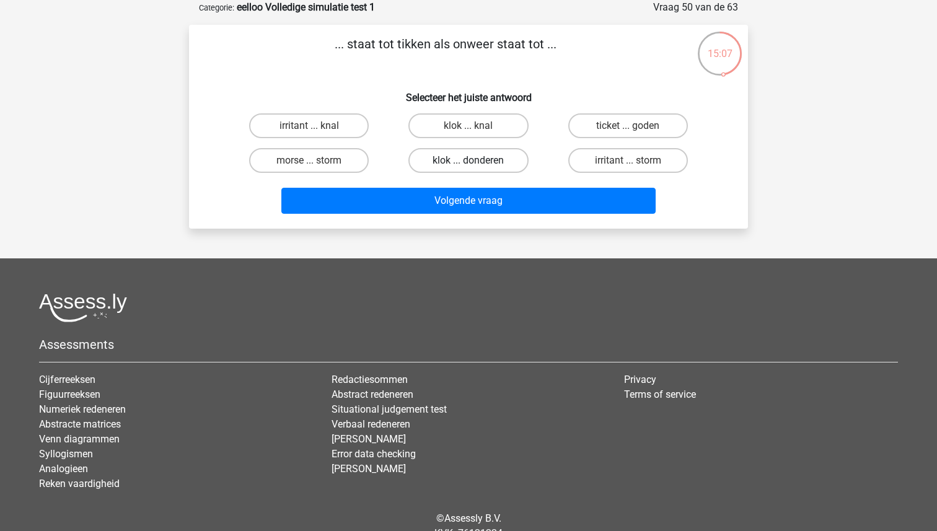
click at [455, 163] on label "klok ... donderen" at bounding box center [468, 160] width 120 height 25
click at [468, 163] on input "klok ... donderen" at bounding box center [472, 164] width 8 height 8
radio input "true"
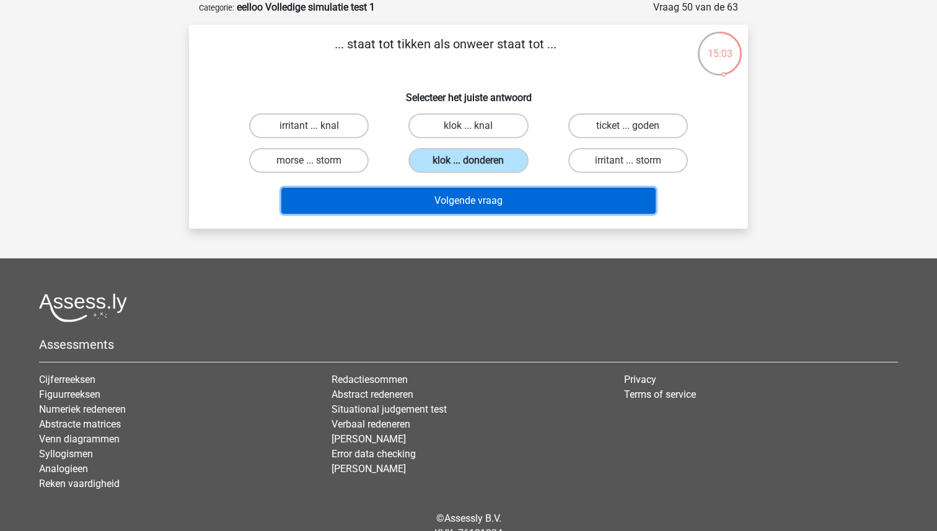
click at [461, 209] on button "Volgende vraag" at bounding box center [468, 201] width 375 height 26
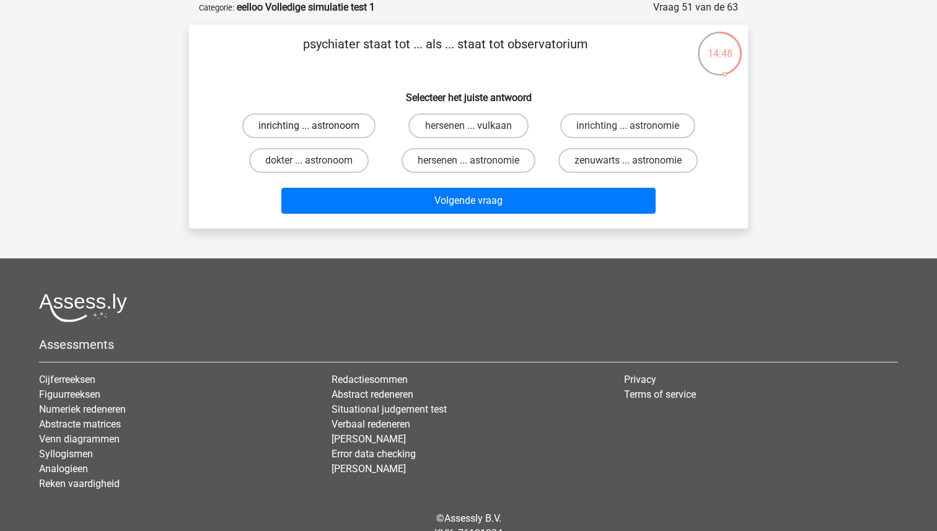
click at [365, 133] on label "inrichting ... astronoom" at bounding box center [308, 125] width 133 height 25
click at [317, 133] on input "inrichting ... astronoom" at bounding box center [313, 130] width 8 height 8
radio input "true"
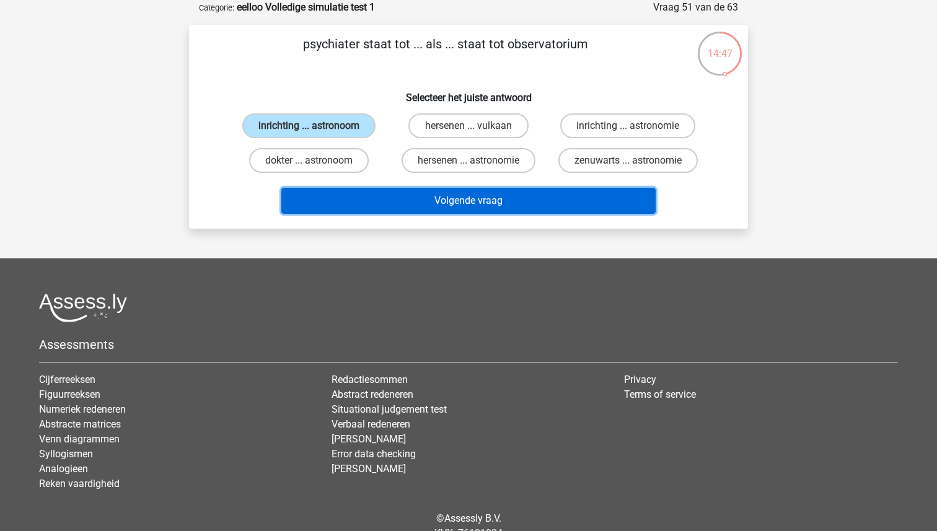
click at [395, 209] on button "Volgende vraag" at bounding box center [468, 201] width 375 height 26
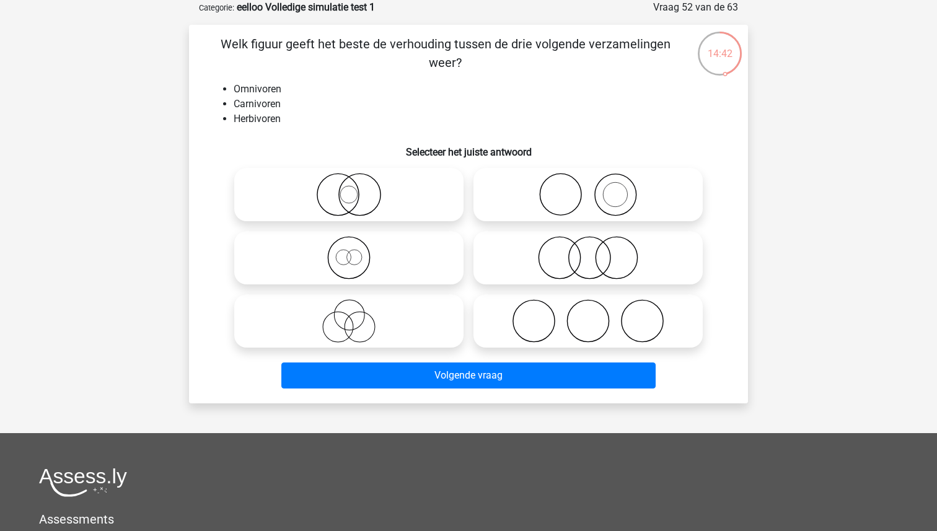
click at [561, 320] on icon at bounding box center [587, 320] width 219 height 43
click at [588, 315] on input "radio" at bounding box center [592, 311] width 8 height 8
radio input "true"
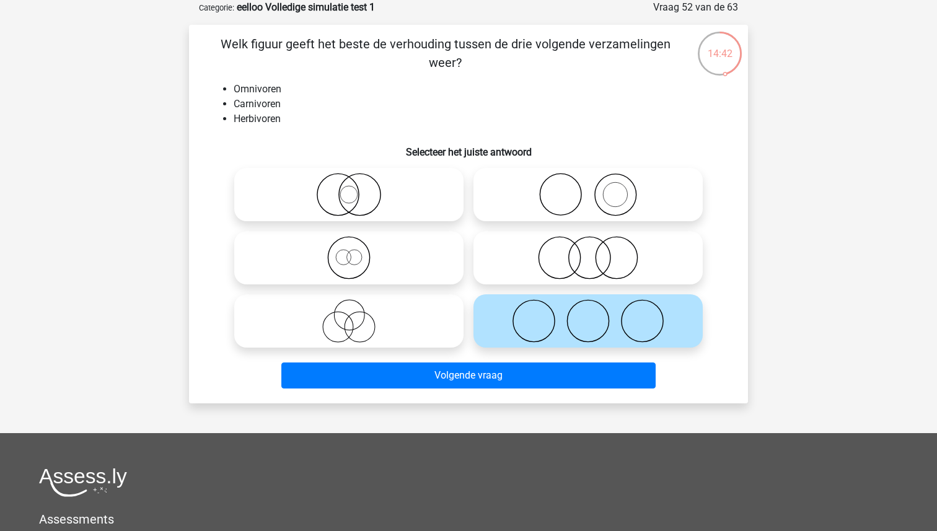
click at [479, 393] on div "Welk figuur geeft het beste de verhouding tussen de drie volgende verzamelingen…" at bounding box center [468, 214] width 559 height 378
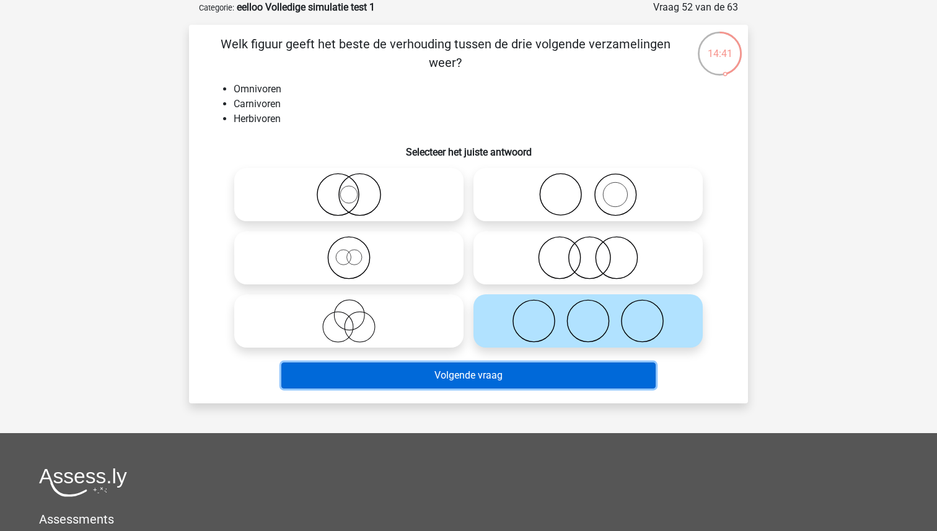
click at [497, 372] on button "Volgende vraag" at bounding box center [468, 375] width 375 height 26
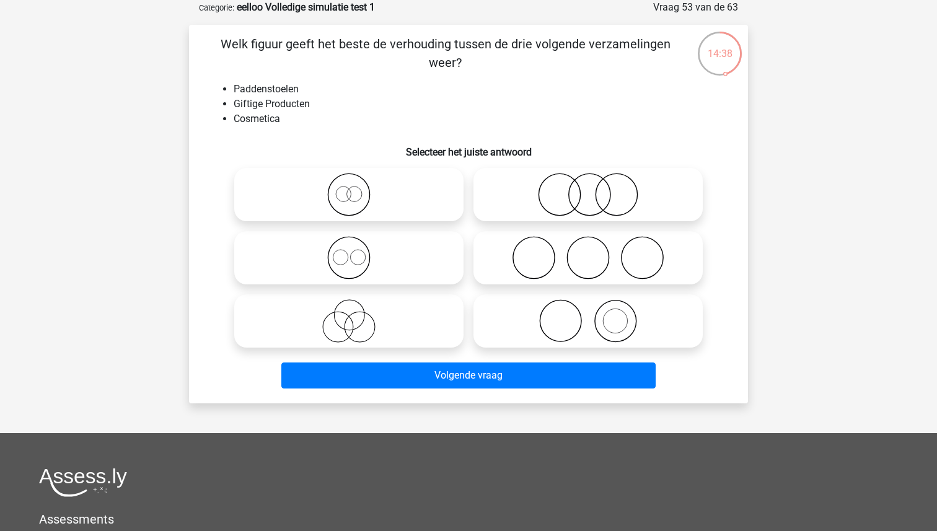
click at [515, 197] on icon at bounding box center [587, 194] width 219 height 43
click at [588, 188] on input "radio" at bounding box center [592, 184] width 8 height 8
radio input "true"
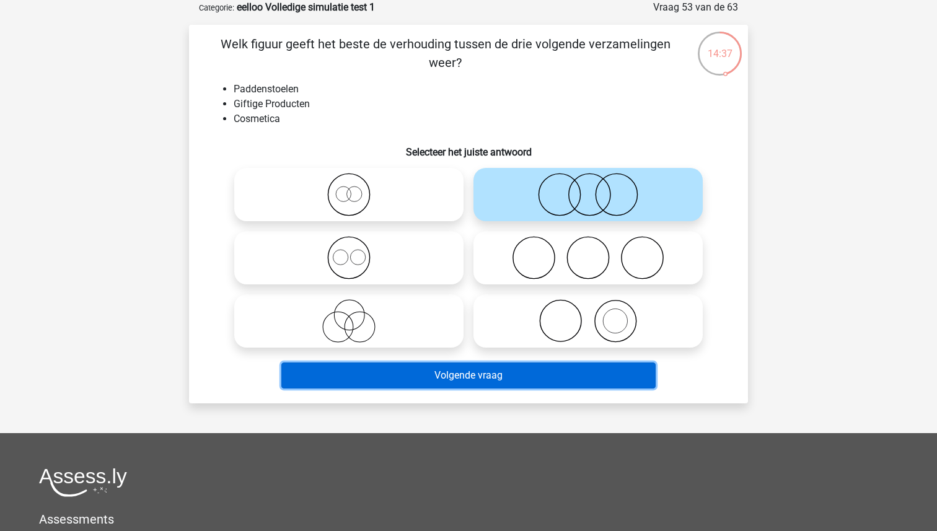
click at [483, 373] on button "Volgende vraag" at bounding box center [468, 375] width 375 height 26
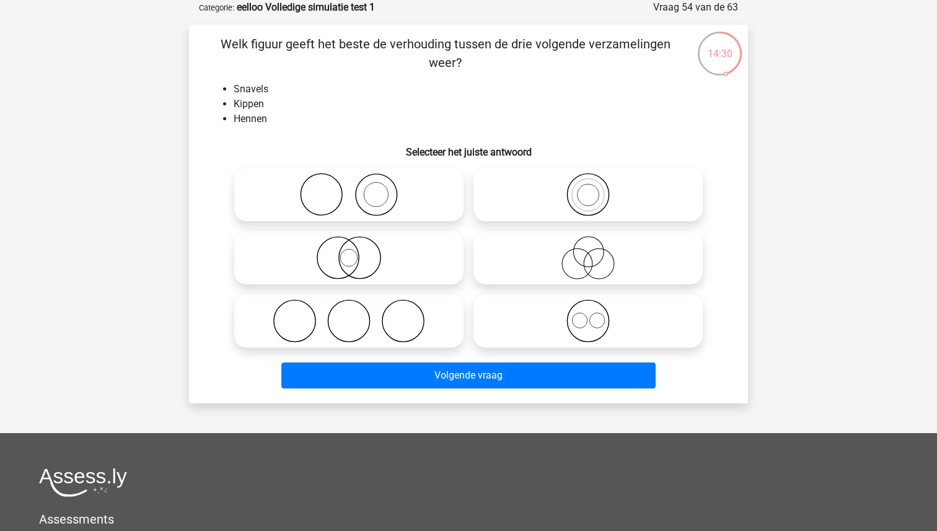
click at [401, 219] on label at bounding box center [348, 194] width 229 height 53
click at [357, 188] on input "radio" at bounding box center [353, 184] width 8 height 8
radio input "true"
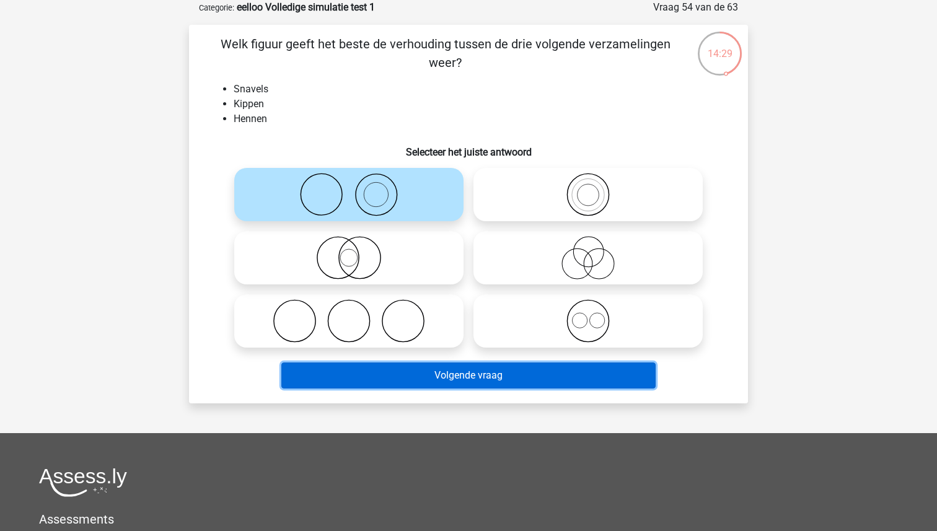
click at [463, 380] on button "Volgende vraag" at bounding box center [468, 375] width 375 height 26
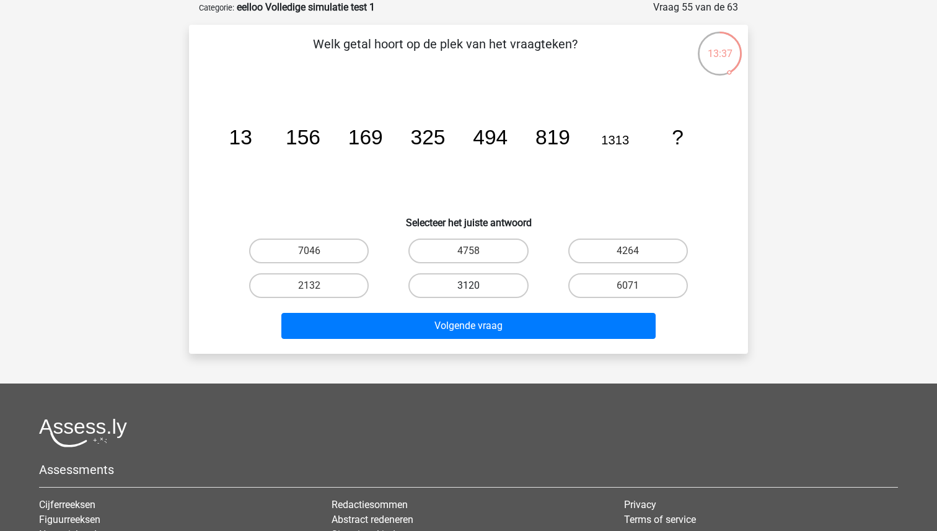
click at [439, 285] on label "3120" at bounding box center [468, 285] width 120 height 25
click at [468, 286] on input "3120" at bounding box center [472, 290] width 8 height 8
radio input "true"
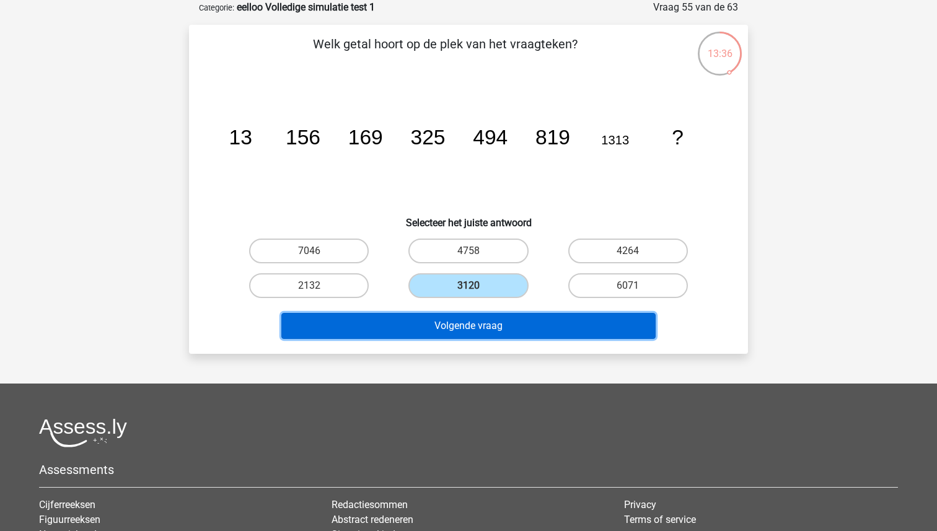
click at [429, 320] on button "Volgende vraag" at bounding box center [468, 326] width 375 height 26
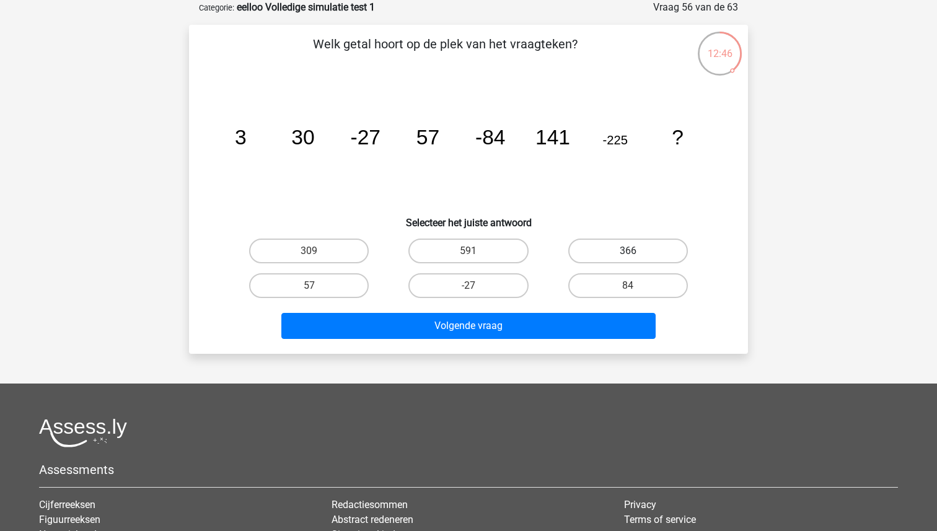
click at [630, 260] on label "366" at bounding box center [628, 250] width 120 height 25
click at [630, 259] on input "366" at bounding box center [631, 255] width 8 height 8
radio input "true"
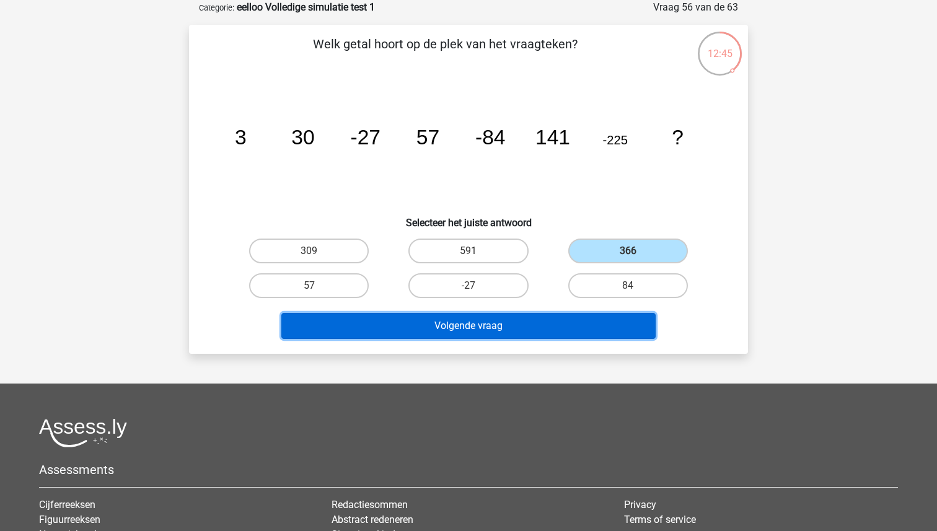
click at [520, 313] on button "Volgende vraag" at bounding box center [468, 326] width 375 height 26
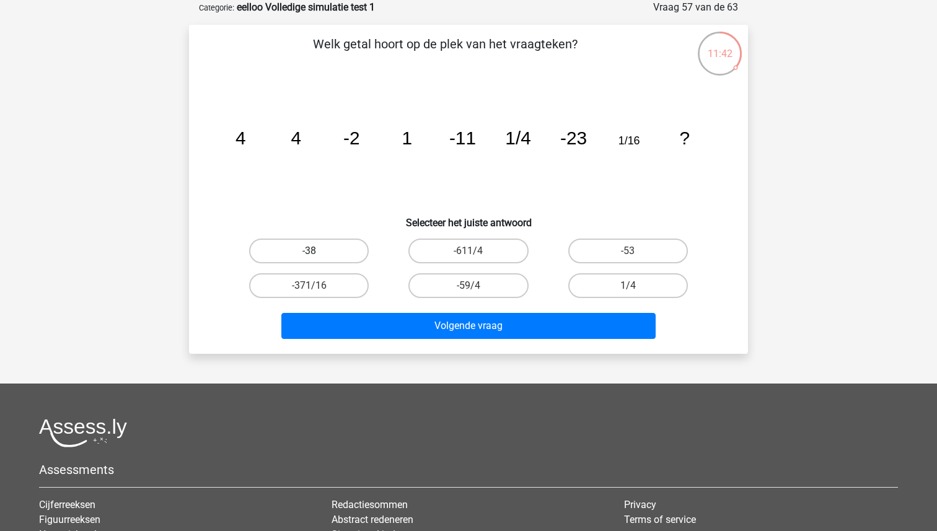
click at [282, 253] on label "-38" at bounding box center [309, 250] width 120 height 25
click at [309, 253] on input "-38" at bounding box center [313, 255] width 8 height 8
radio input "true"
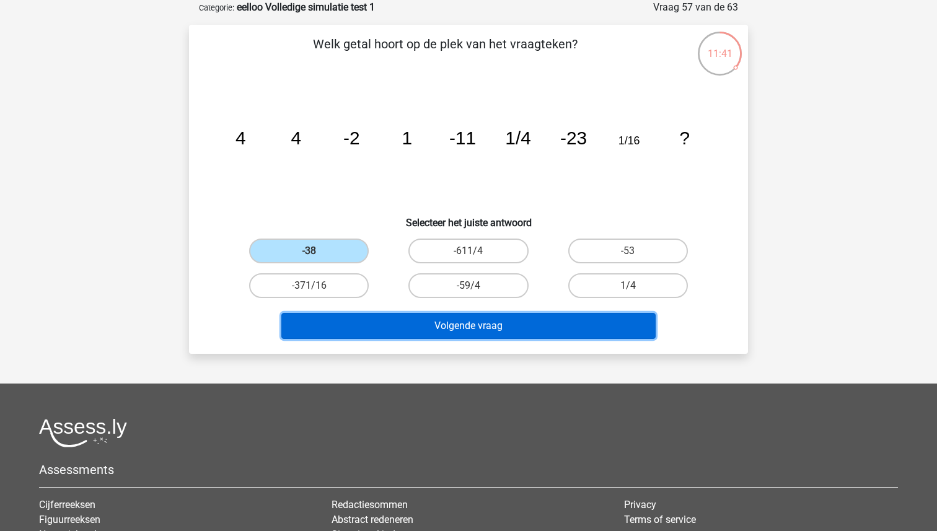
click at [413, 316] on button "Volgende vraag" at bounding box center [468, 326] width 375 height 26
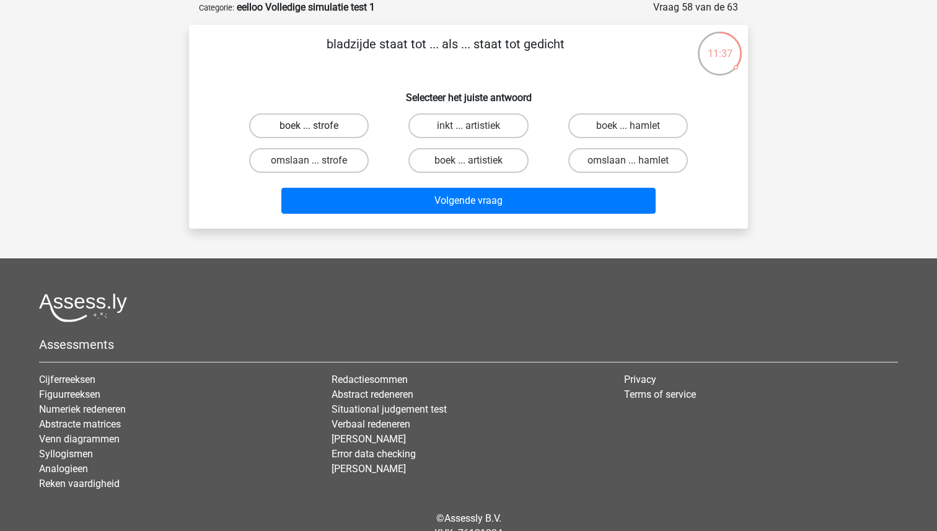
click at [293, 132] on label "boek ... strofe" at bounding box center [309, 125] width 120 height 25
click at [309, 132] on input "boek ... strofe" at bounding box center [313, 130] width 8 height 8
radio input "true"
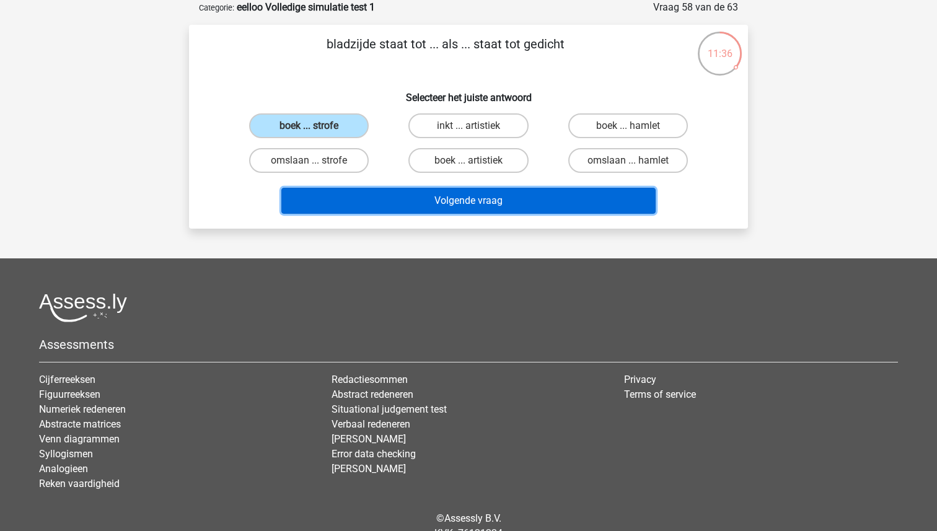
click at [397, 192] on button "Volgende vraag" at bounding box center [468, 201] width 375 height 26
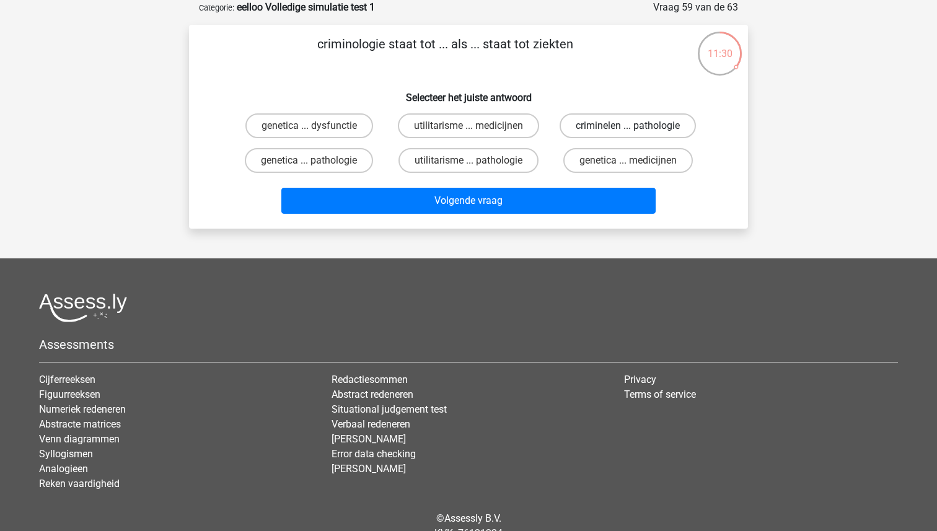
click at [597, 124] on label "criminelen ... pathologie" at bounding box center [627, 125] width 136 height 25
click at [627, 126] on input "criminelen ... pathologie" at bounding box center [631, 130] width 8 height 8
radio input "true"
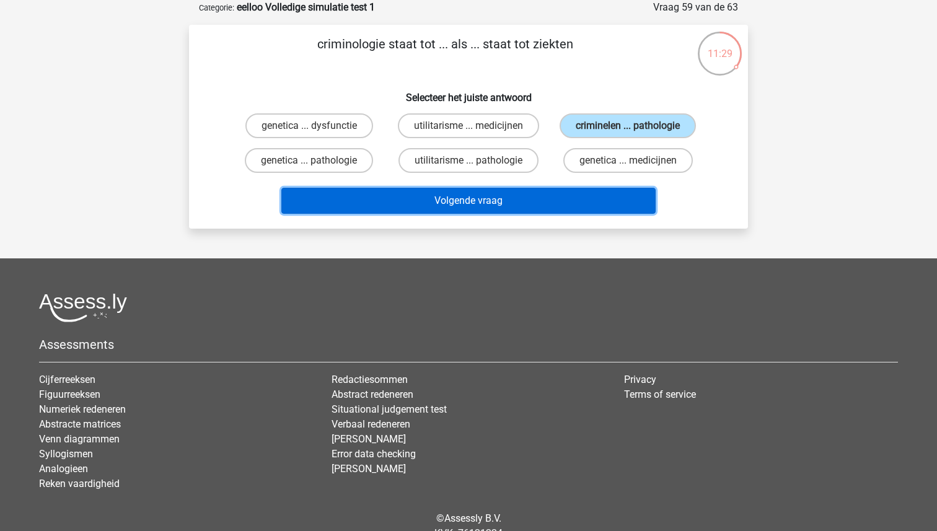
click at [504, 191] on button "Volgende vraag" at bounding box center [468, 201] width 375 height 26
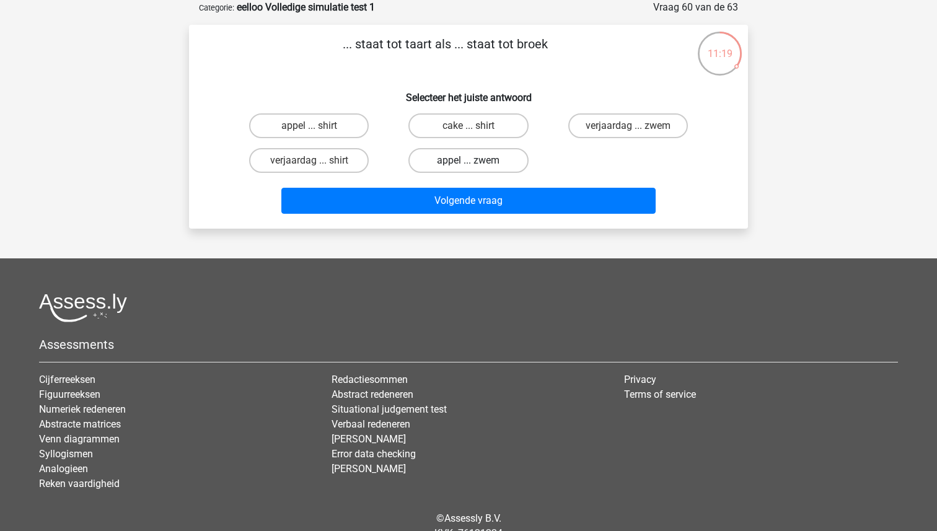
click at [445, 160] on label "appel ... zwem" at bounding box center [468, 160] width 120 height 25
click at [468, 160] on input "appel ... zwem" at bounding box center [472, 164] width 8 height 8
radio input "true"
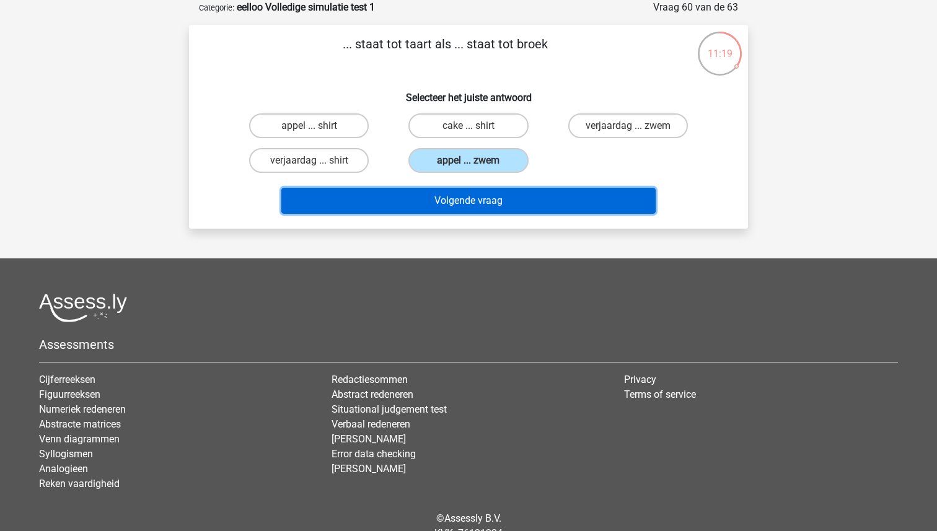
click at [456, 199] on button "Volgende vraag" at bounding box center [468, 201] width 375 height 26
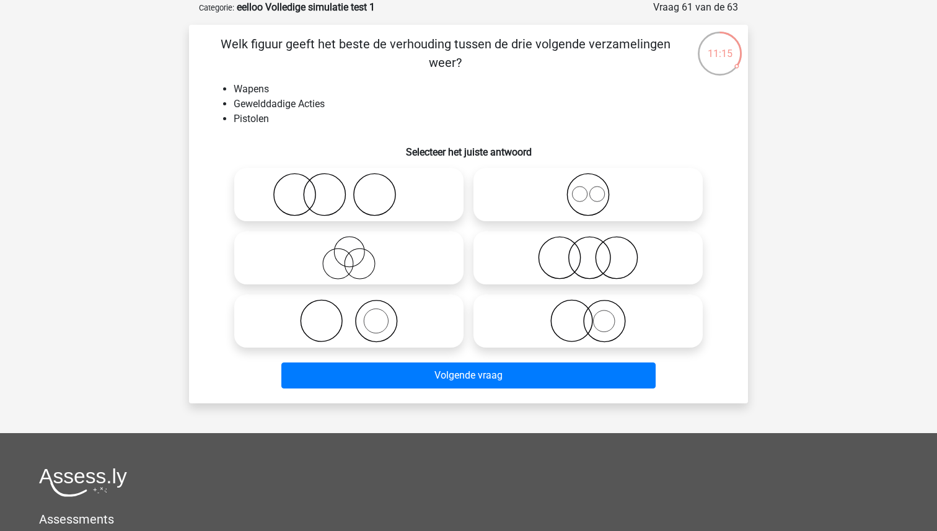
click at [324, 314] on icon at bounding box center [348, 320] width 219 height 43
click at [349, 314] on input "radio" at bounding box center [353, 311] width 8 height 8
radio input "true"
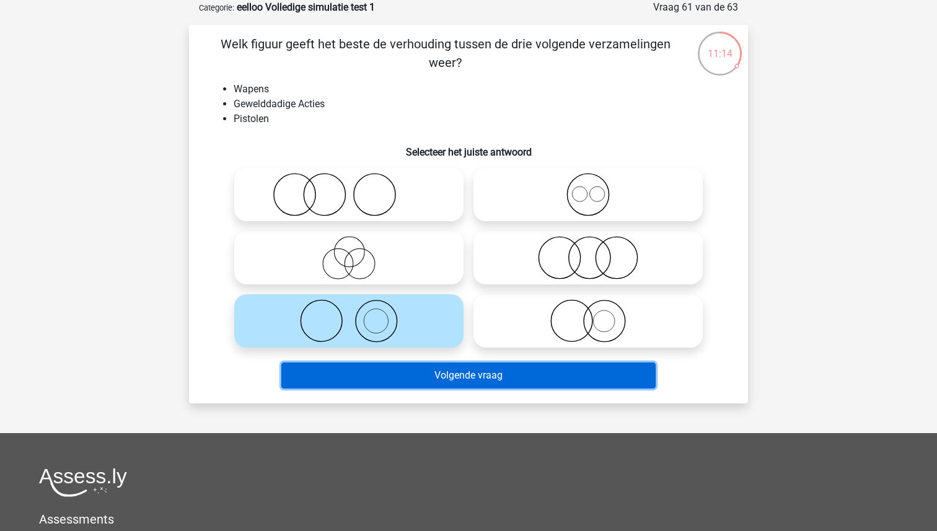
click at [434, 378] on button "Volgende vraag" at bounding box center [468, 375] width 375 height 26
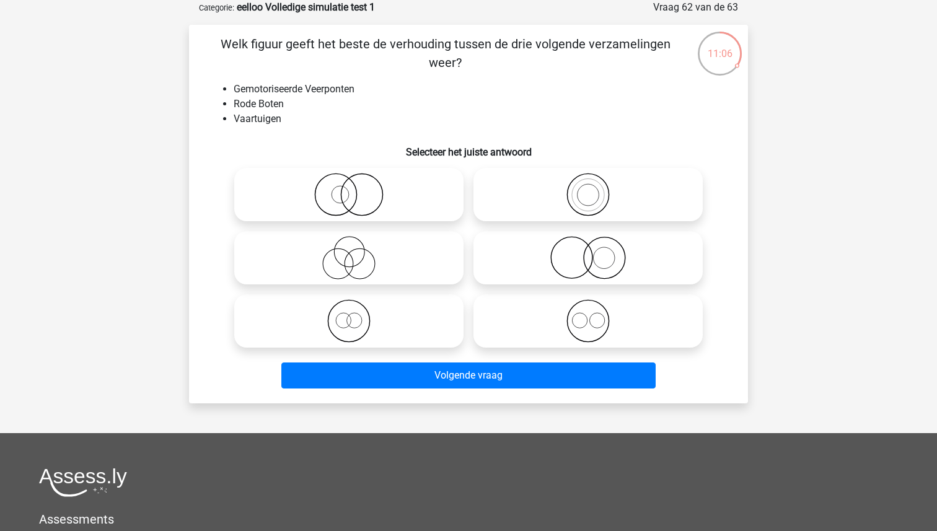
click at [293, 313] on icon at bounding box center [348, 320] width 219 height 43
click at [349, 313] on input "radio" at bounding box center [353, 311] width 8 height 8
radio input "true"
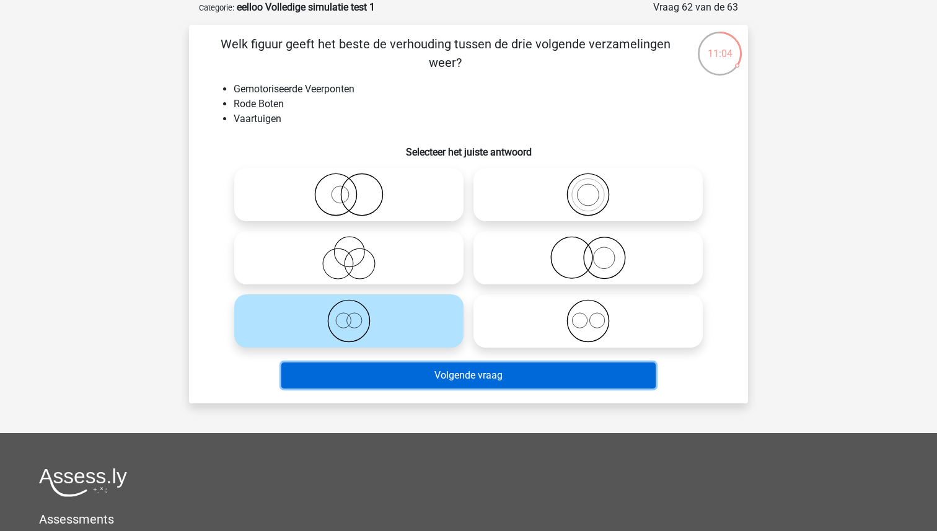
click at [430, 378] on button "Volgende vraag" at bounding box center [468, 375] width 375 height 26
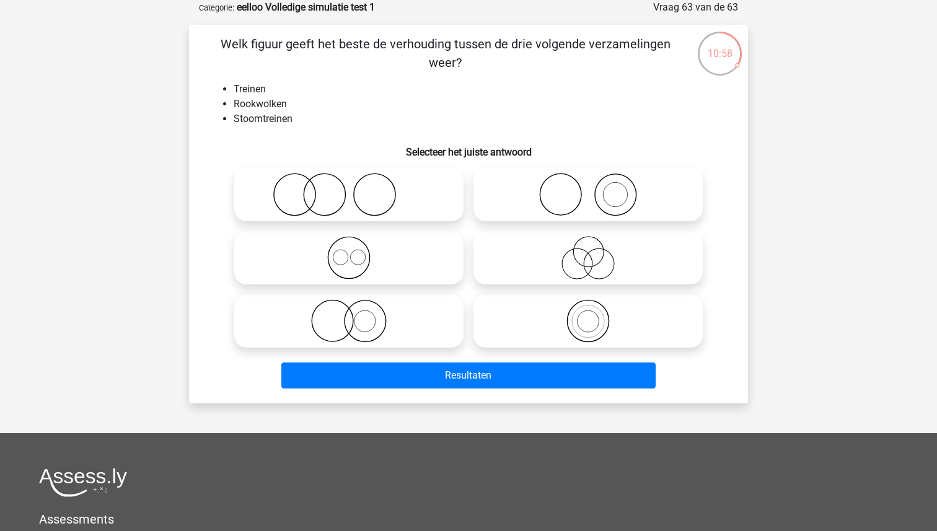
click at [543, 201] on icon at bounding box center [587, 194] width 219 height 43
click at [588, 188] on input "radio" at bounding box center [592, 184] width 8 height 8
radio input "true"
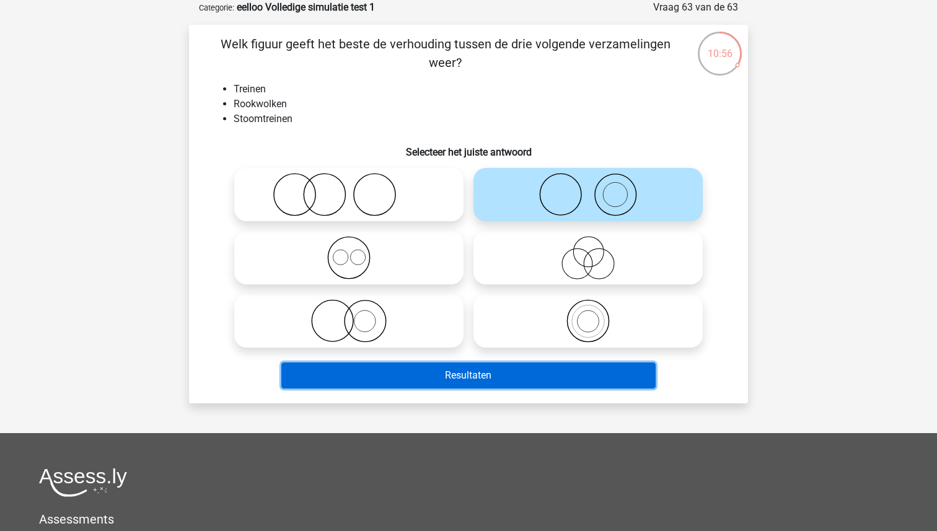
click at [484, 367] on button "Resultaten" at bounding box center [468, 375] width 375 height 26
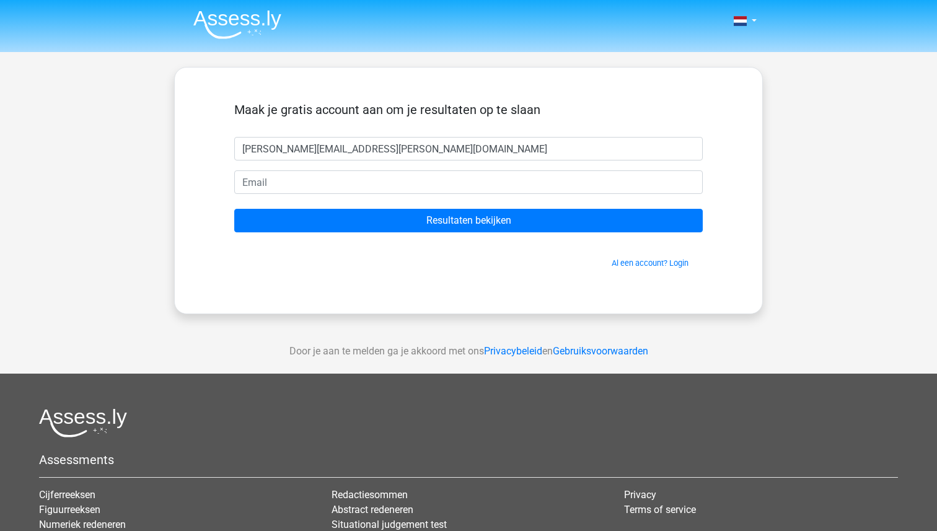
type input "[PERSON_NAME][EMAIL_ADDRESS][PERSON_NAME][DOMAIN_NAME]"
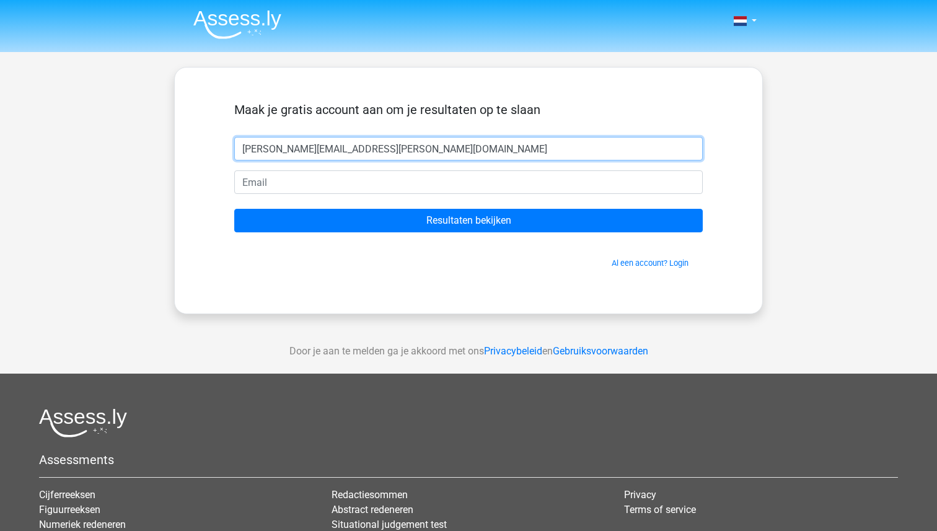
click at [366, 159] on input "[PERSON_NAME][EMAIL_ADDRESS][PERSON_NAME][DOMAIN_NAME]" at bounding box center [468, 149] width 468 height 24
click at [366, 159] on input "sieber.ellen@gmail.com" at bounding box center [468, 149] width 468 height 24
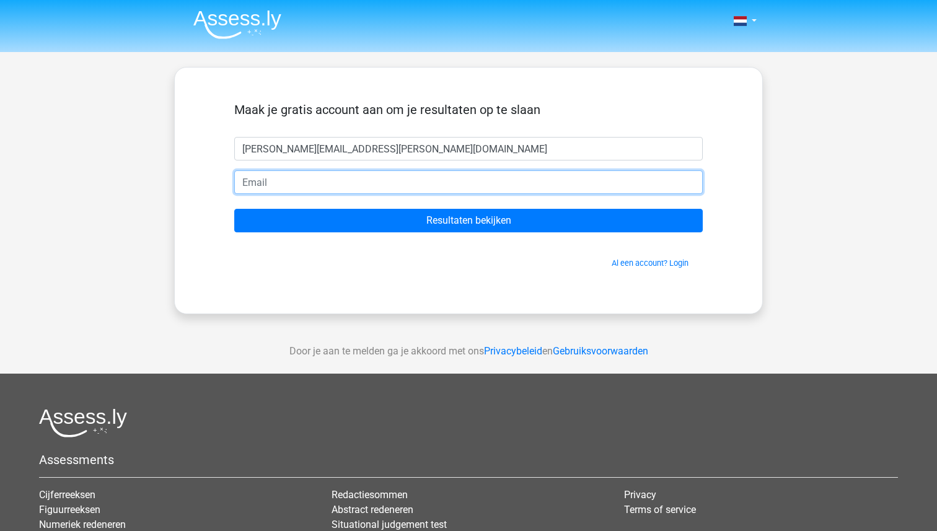
click at [273, 174] on input "email" at bounding box center [468, 182] width 468 height 24
paste input "[PERSON_NAME][EMAIL_ADDRESS][PERSON_NAME][DOMAIN_NAME]"
type input "[PERSON_NAME][EMAIL_ADDRESS][PERSON_NAME][DOMAIN_NAME]"
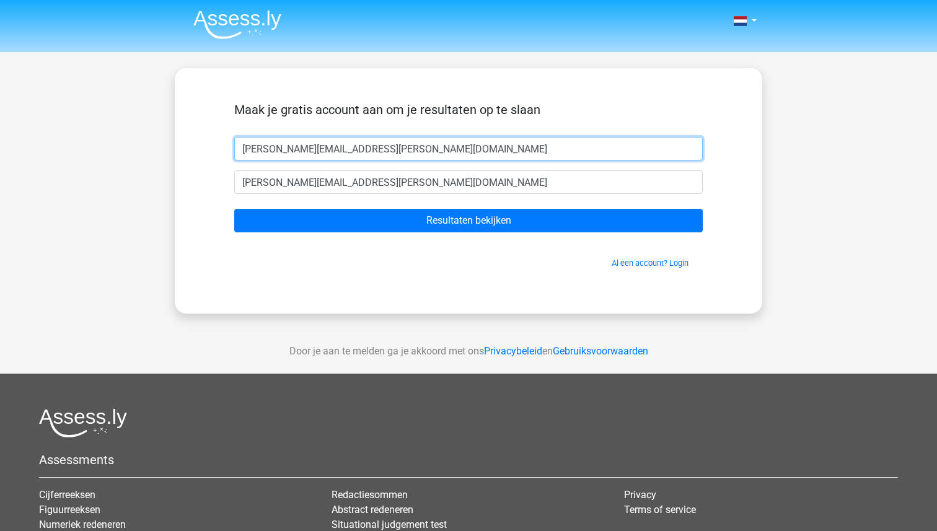
click at [281, 152] on input "sieber.ellen@gmail.com" at bounding box center [468, 149] width 468 height 24
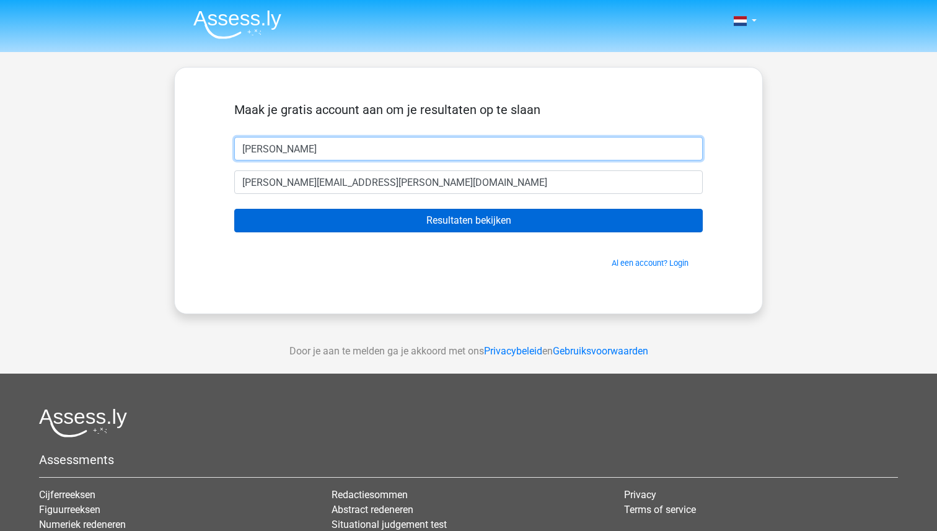
type input "Ellen"
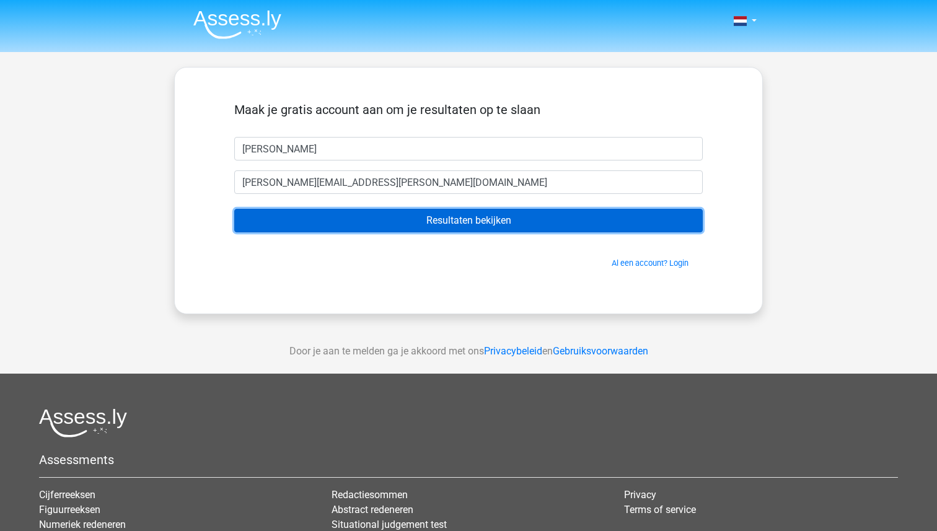
click at [323, 227] on input "Resultaten bekijken" at bounding box center [468, 221] width 468 height 24
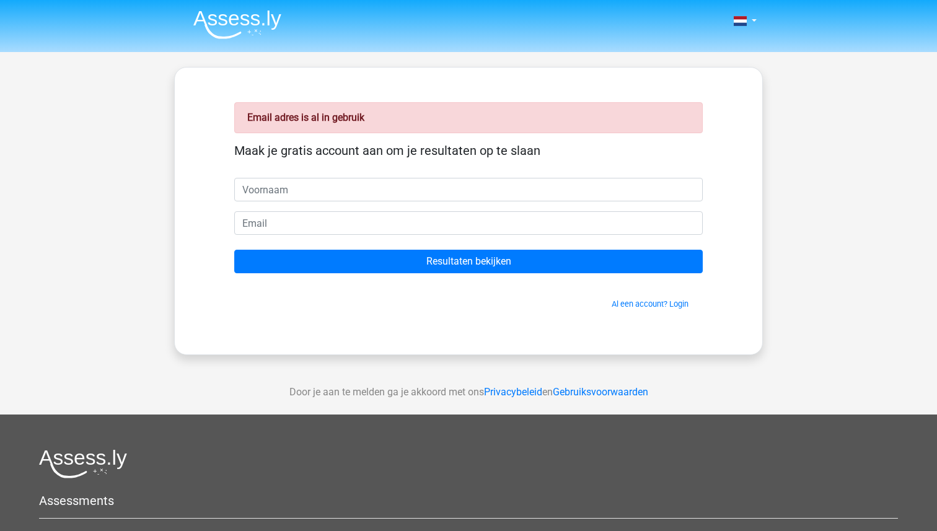
click at [647, 309] on span "Al een account? Login" at bounding box center [468, 304] width 458 height 12
click at [649, 304] on link "Al een account? Login" at bounding box center [649, 303] width 77 height 9
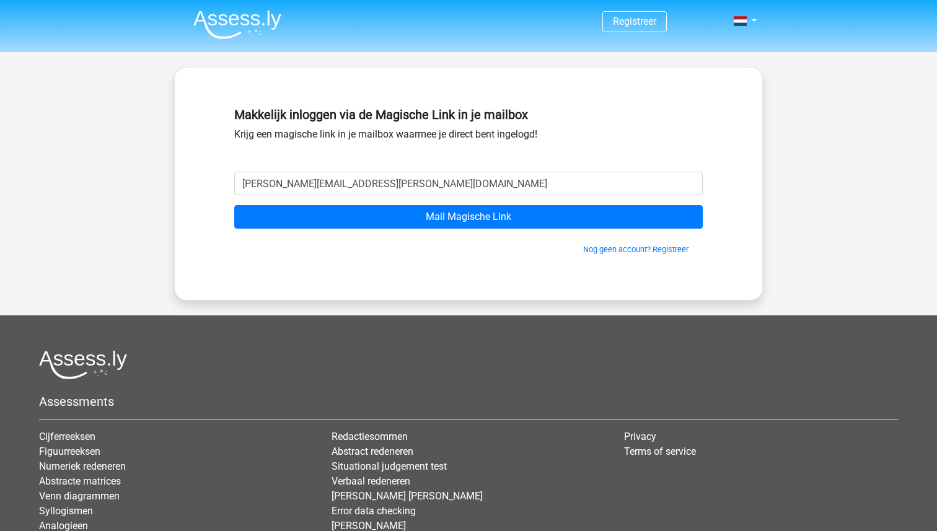
type input "[PERSON_NAME][EMAIL_ADDRESS][PERSON_NAME][DOMAIN_NAME]"
click at [234, 205] on input "Mail Magische Link" at bounding box center [468, 217] width 468 height 24
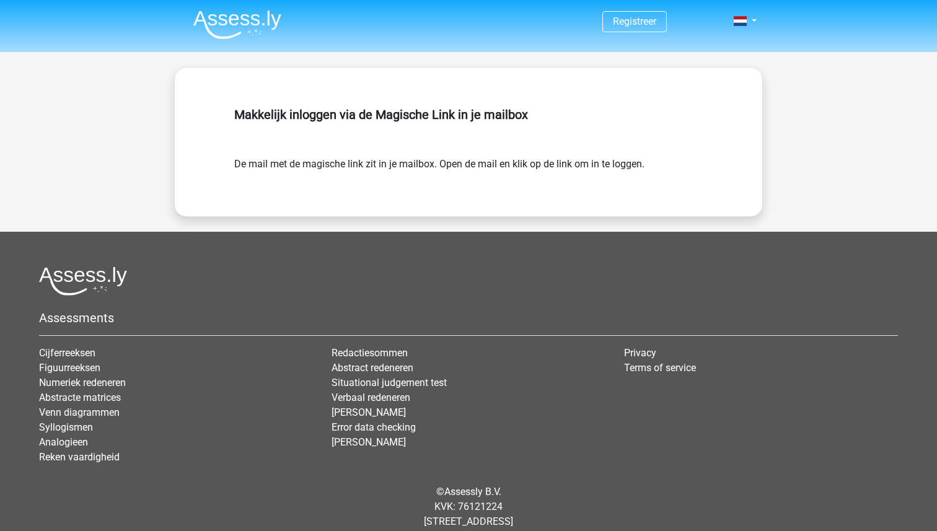
click at [556, 165] on form "De mail met de magische link zit in je mailbox. Open de mail en klik op de link…" at bounding box center [468, 164] width 468 height 15
